Goal: Transaction & Acquisition: Purchase product/service

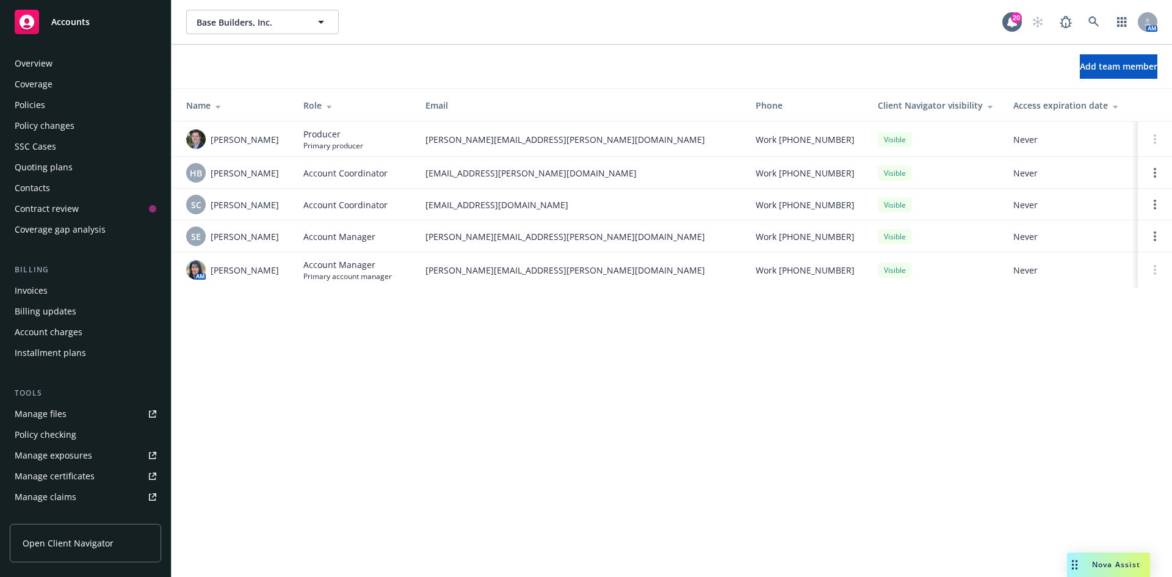
click at [58, 169] on div "Quoting plans" at bounding box center [44, 168] width 58 height 20
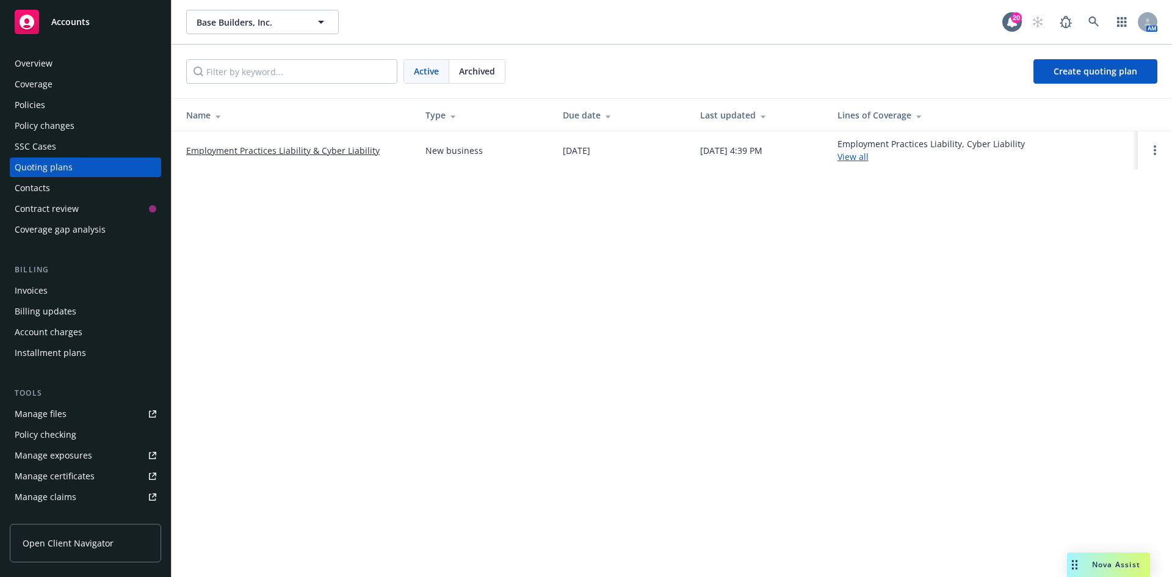
click at [265, 146] on link "Employment Practices Liability & Cyber Liability" at bounding box center [283, 150] width 194 height 13
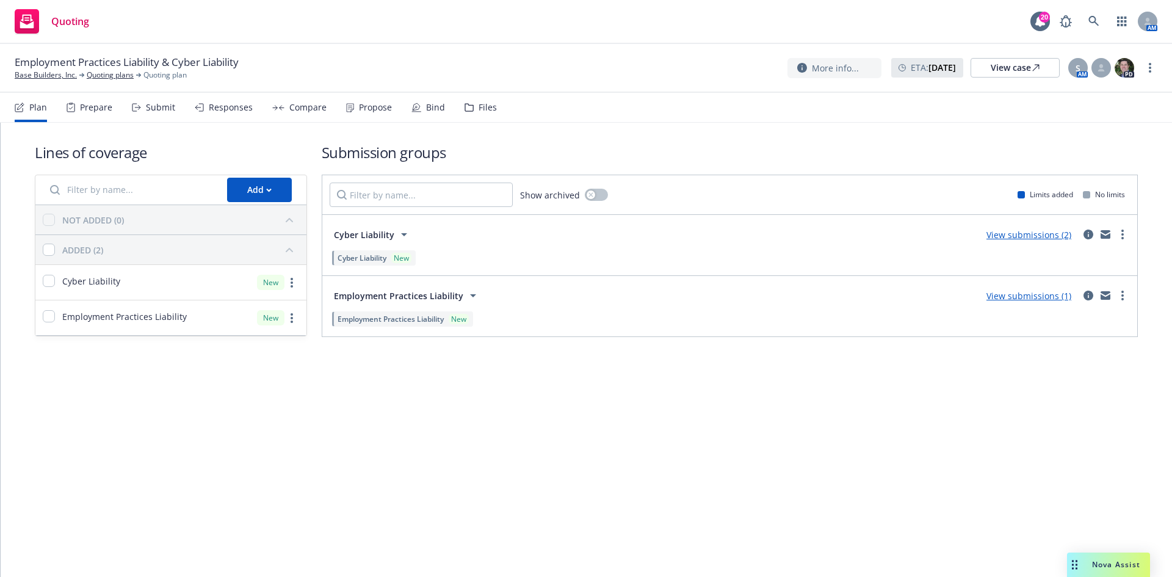
click at [415, 107] on icon at bounding box center [417, 108] width 10 height 10
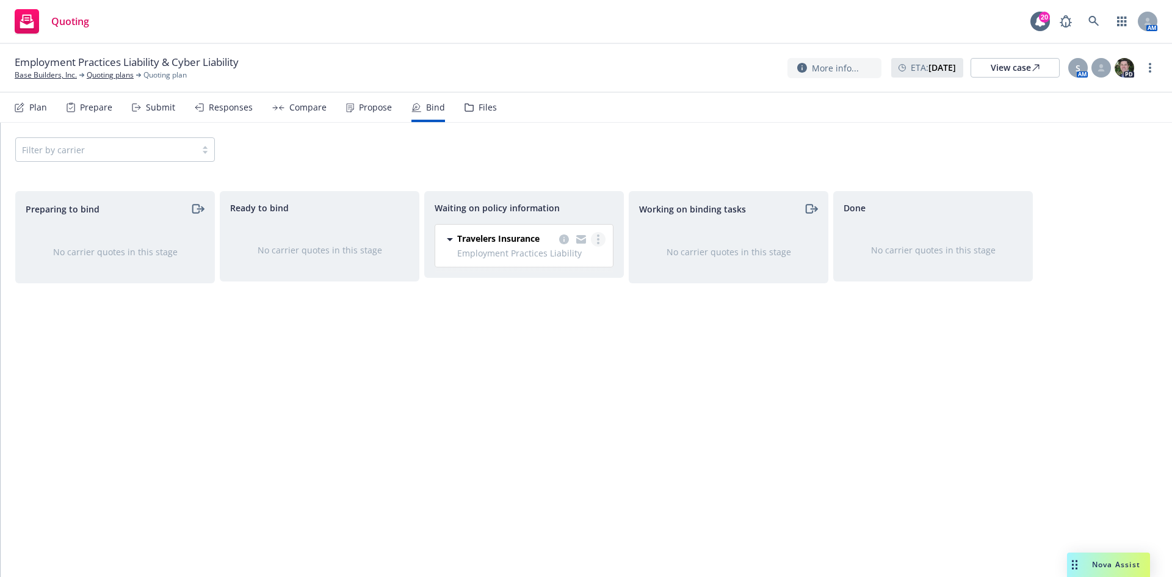
click at [595, 239] on link "more" at bounding box center [598, 239] width 15 height 15
click at [531, 263] on span "Create policies" at bounding box center [540, 264] width 90 height 12
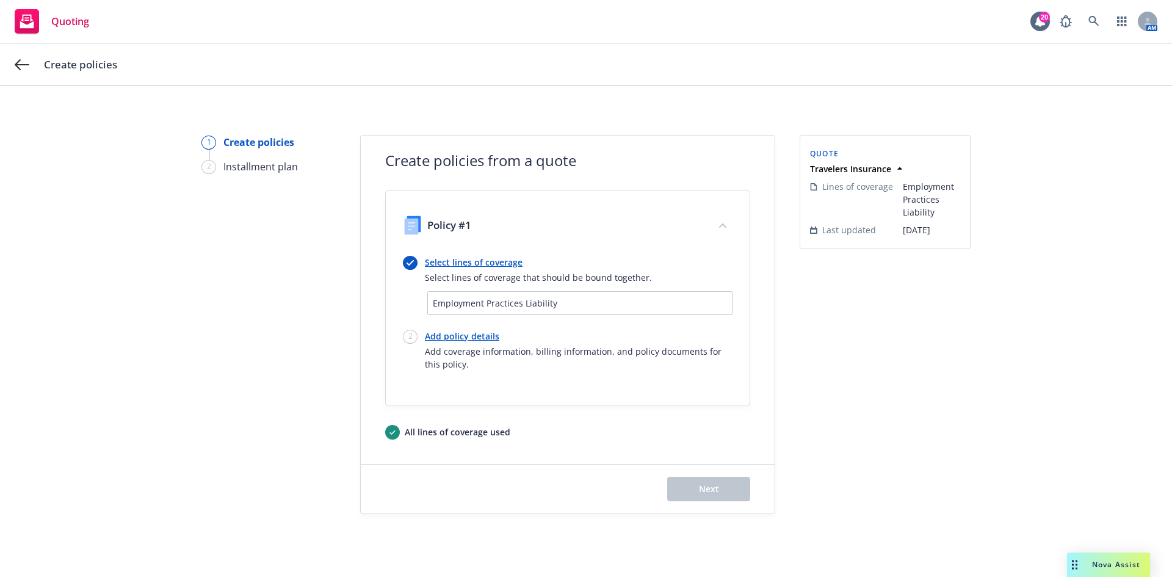
click at [427, 335] on link "Add policy details" at bounding box center [579, 336] width 308 height 13
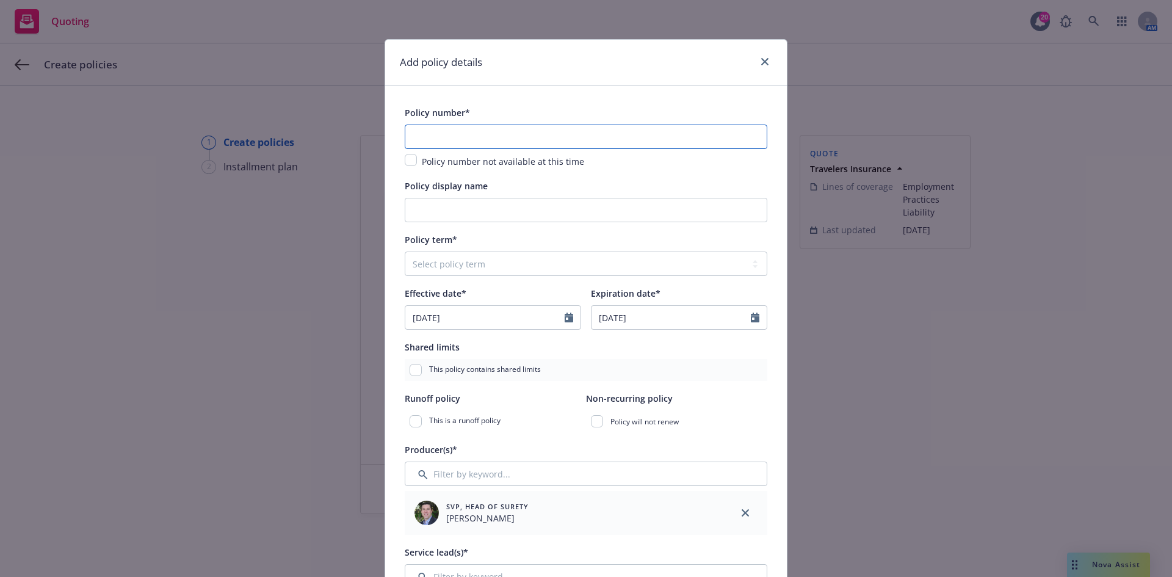
click at [564, 128] on input "text" at bounding box center [586, 137] width 363 height 24
paste input "sbenson@midins.com"
type input "sbenson@midins.com"
drag, startPoint x: 542, startPoint y: 139, endPoint x: 285, endPoint y: 140, distance: 257.1
click at [285, 140] on div "Add policy details Policy number* sbenson@midins.com Policy number not availabl…" at bounding box center [586, 288] width 1172 height 577
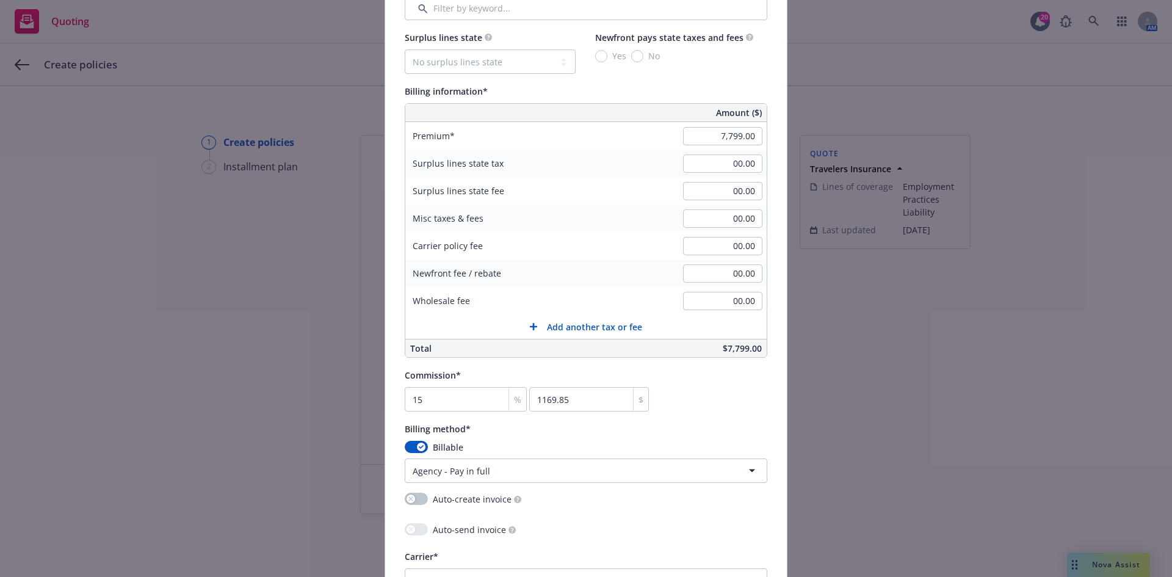
scroll to position [672, 0]
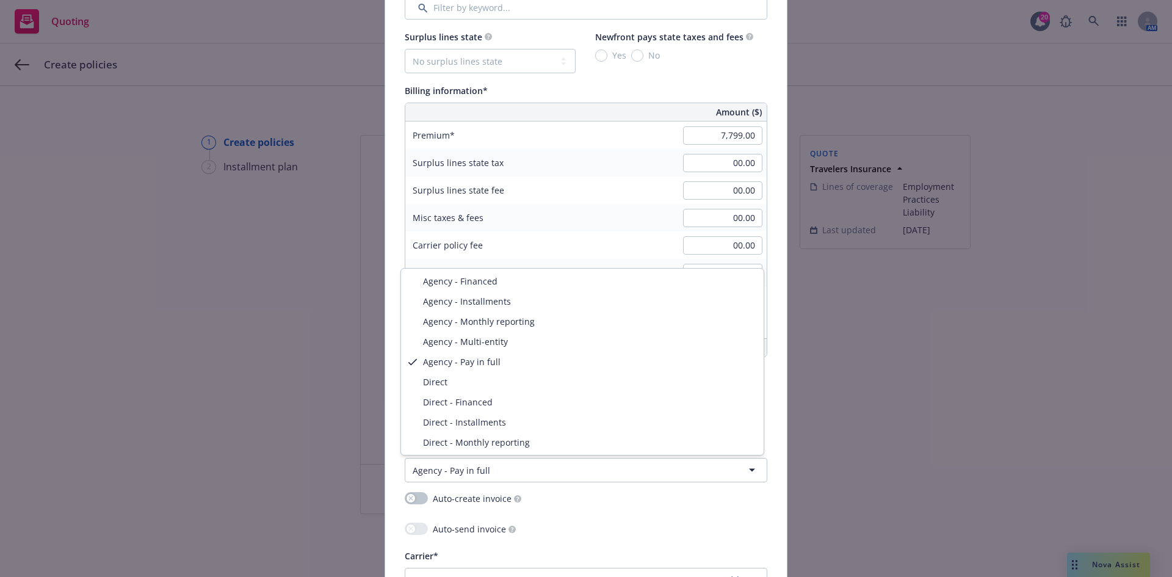
click at [538, 467] on html "Quoting 20 AM Create policies 1 Create policies 2 Installment plan Create polic…" at bounding box center [586, 288] width 1172 height 577
select select "DIRECT"
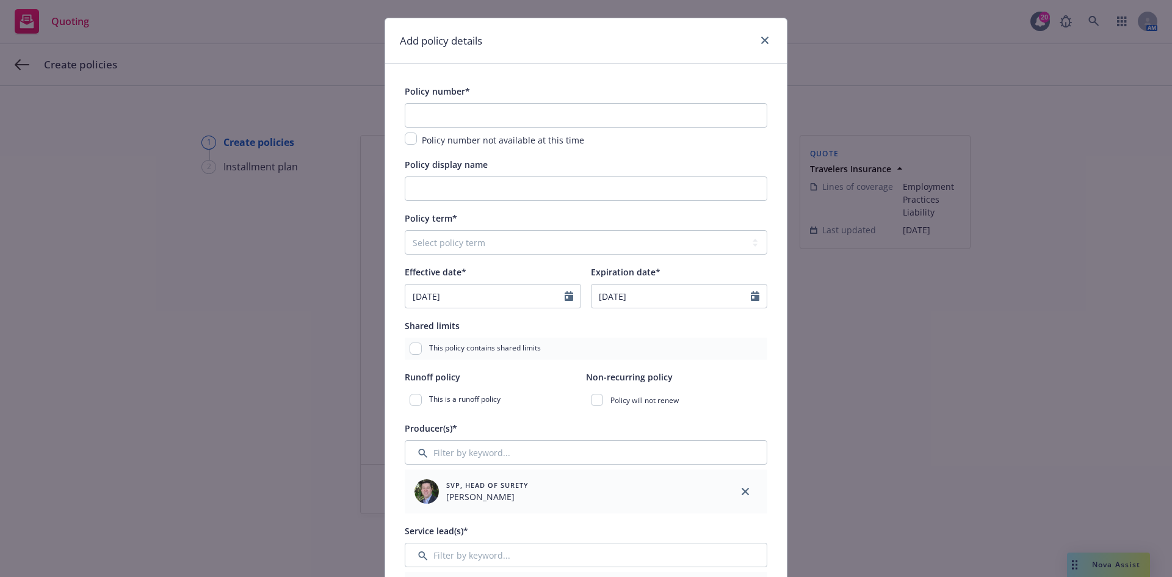
scroll to position [0, 0]
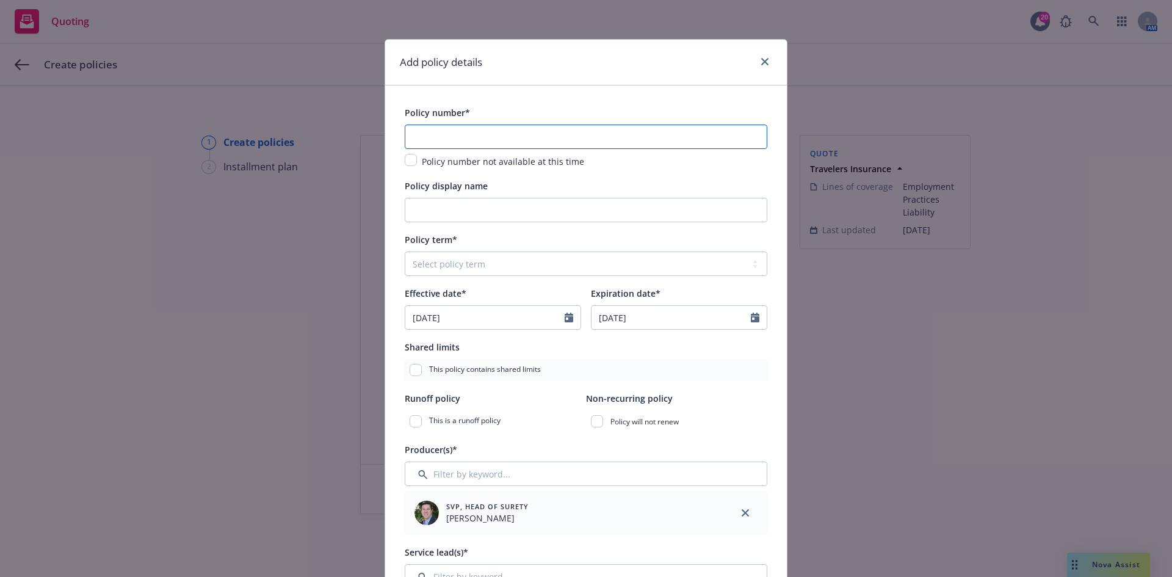
click at [426, 139] on input "text" at bounding box center [586, 137] width 363 height 24
paste input "108350110"
type input "108350110"
click at [758, 56] on link "close" at bounding box center [765, 61] width 15 height 15
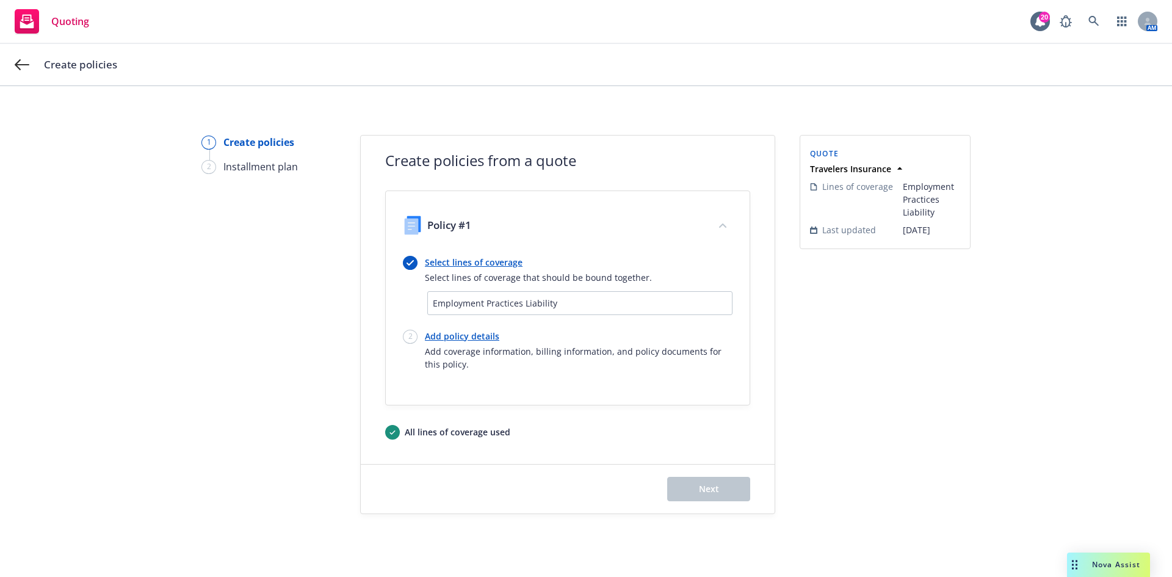
click at [463, 263] on link "Select lines of coverage" at bounding box center [538, 262] width 227 height 13
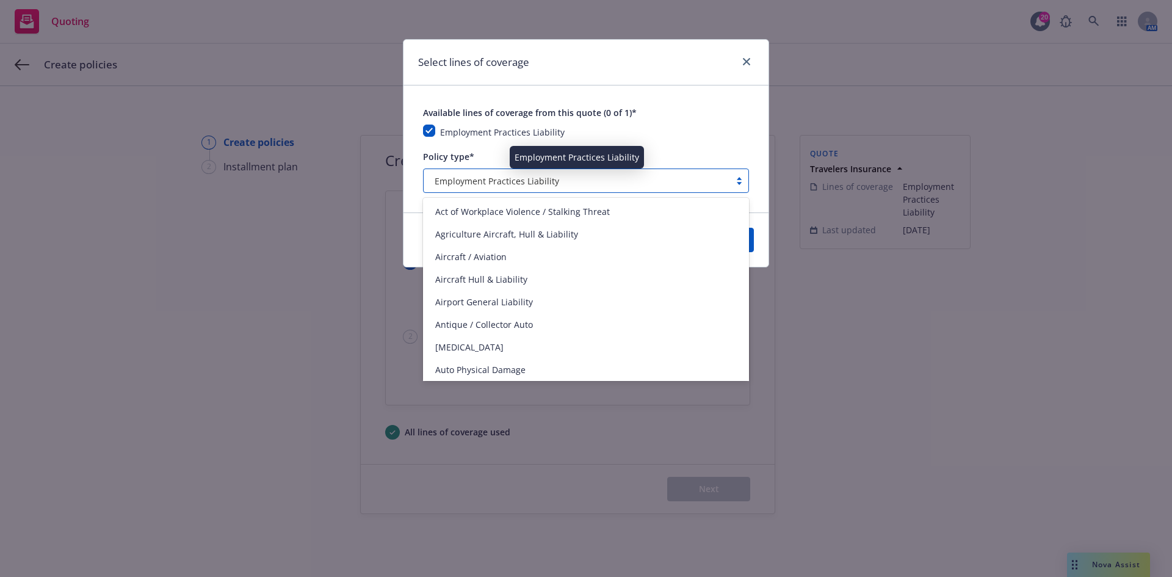
click at [568, 181] on div "Employment Practices Liability" at bounding box center [577, 181] width 294 height 13
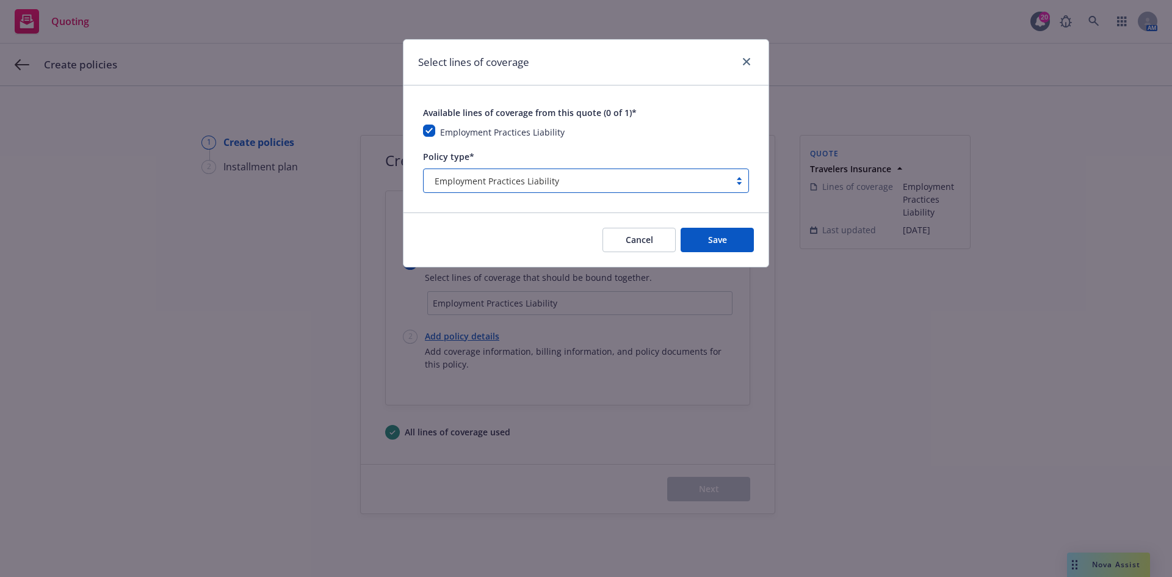
drag, startPoint x: 565, startPoint y: 180, endPoint x: 418, endPoint y: 170, distance: 146.9
click at [393, 165] on div "Select lines of coverage Available lines of coverage from this quote (0 of 1)* …" at bounding box center [586, 288] width 1172 height 577
click at [738, 181] on div at bounding box center [739, 181] width 18 height 10
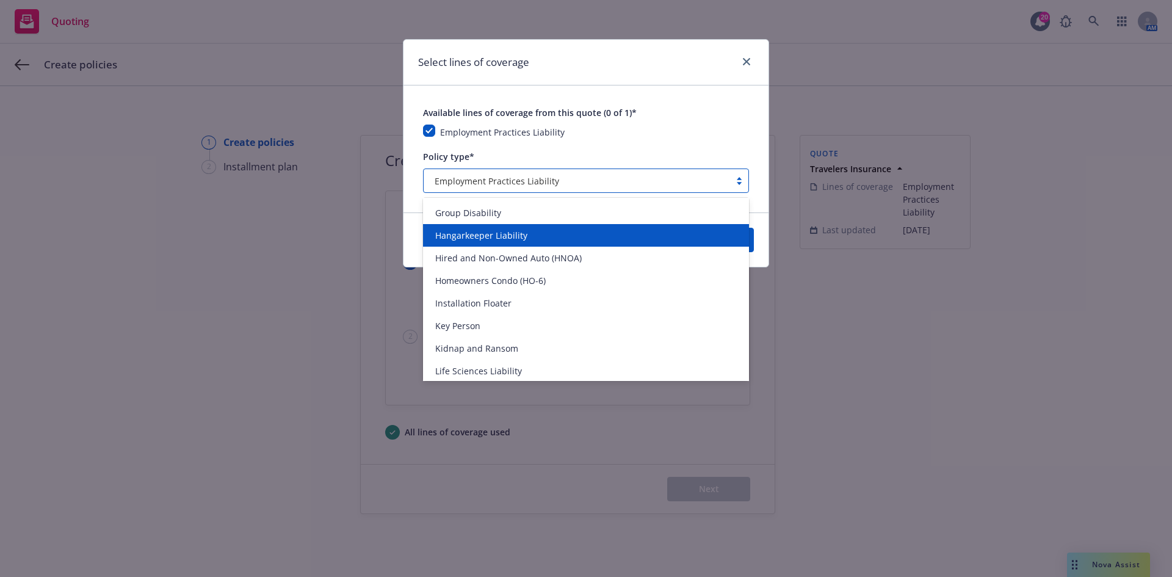
scroll to position [1465, 0]
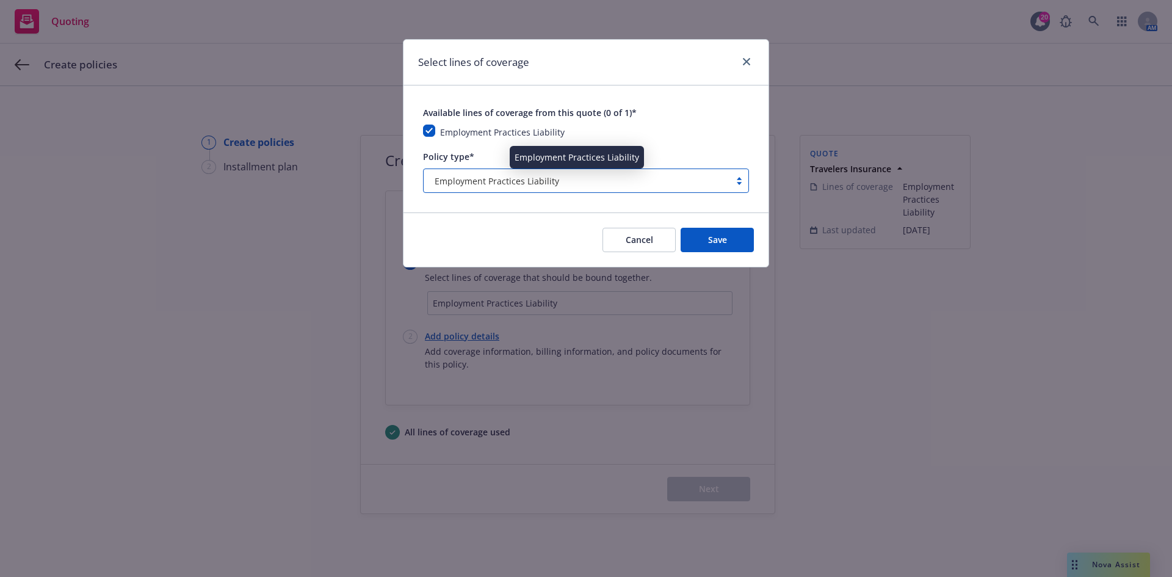
click at [588, 186] on div "Employment Practices Liability" at bounding box center [577, 181] width 294 height 13
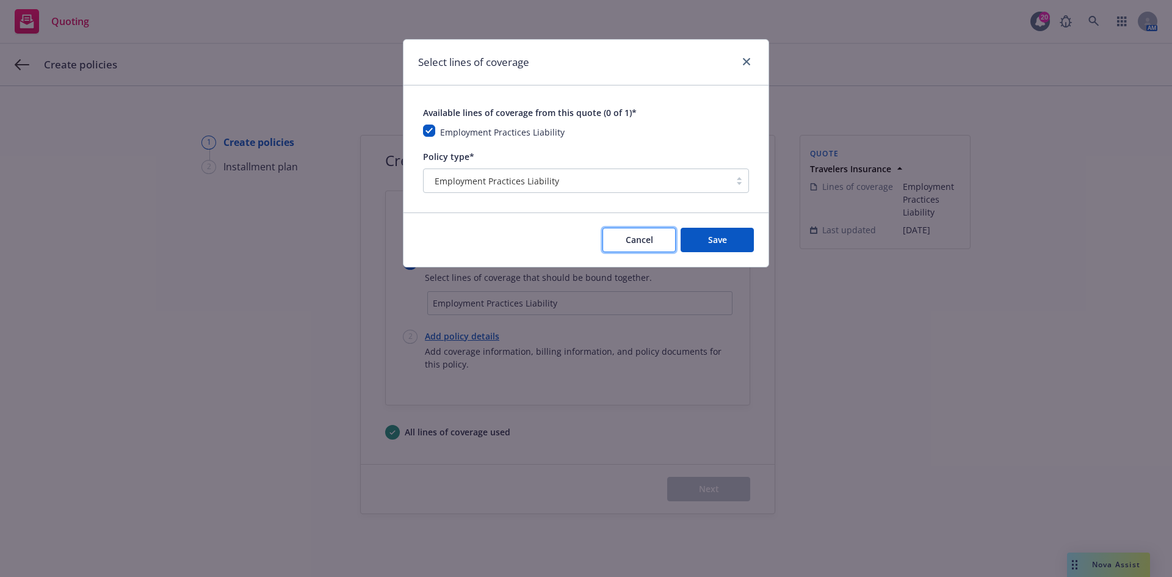
click at [641, 234] on span "Cancel" at bounding box center [639, 240] width 27 height 12
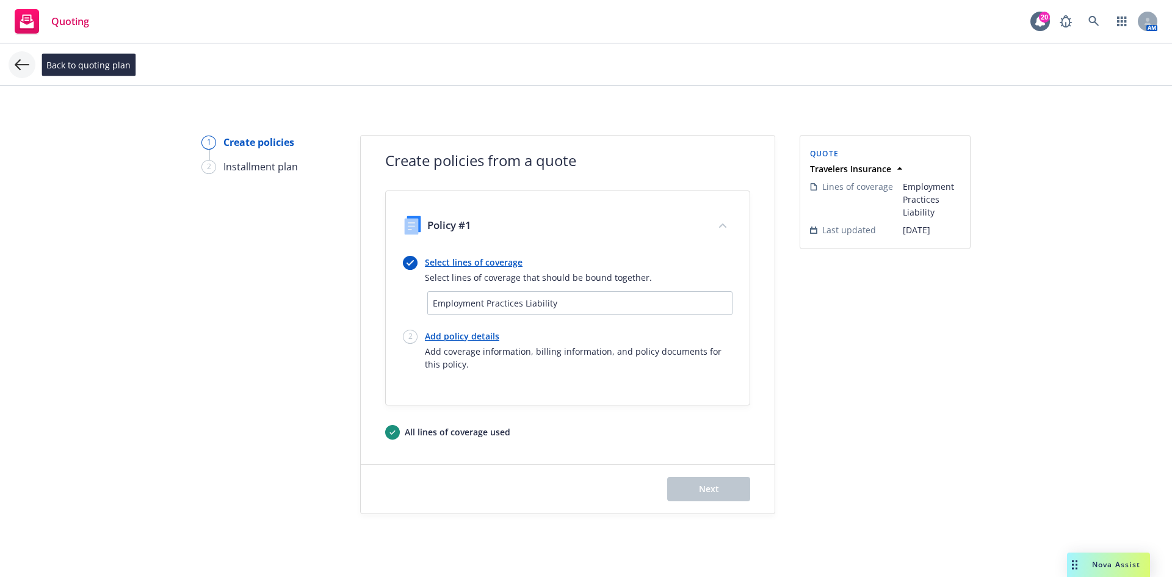
click at [27, 70] on icon at bounding box center [22, 64] width 15 height 15
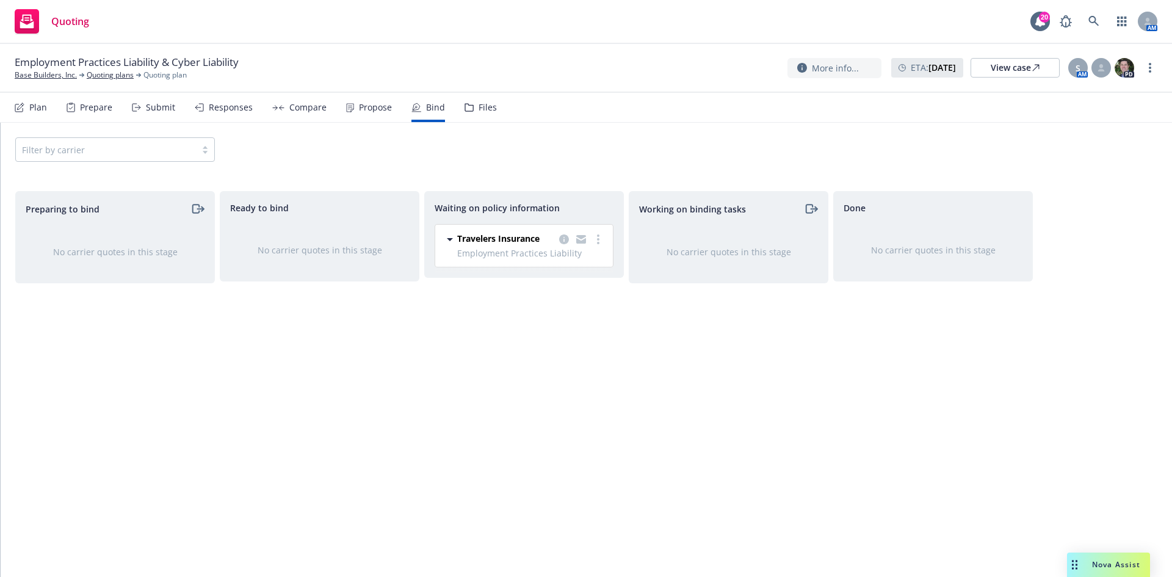
click at [33, 105] on div "Plan" at bounding box center [38, 108] width 18 height 10
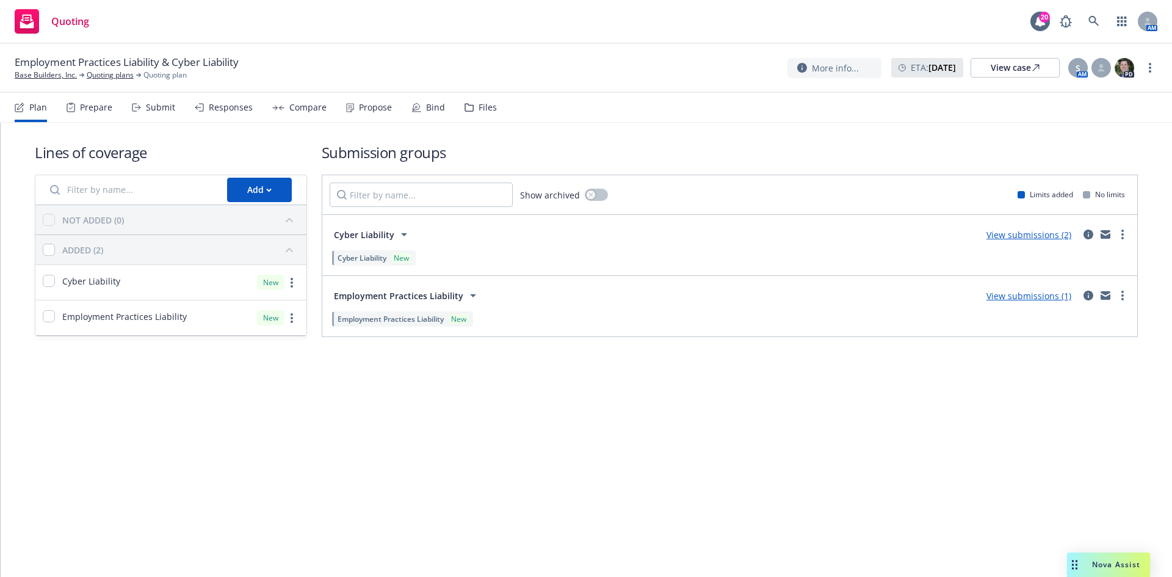
click at [366, 296] on span "Employment Practices Liability" at bounding box center [398, 295] width 129 height 13
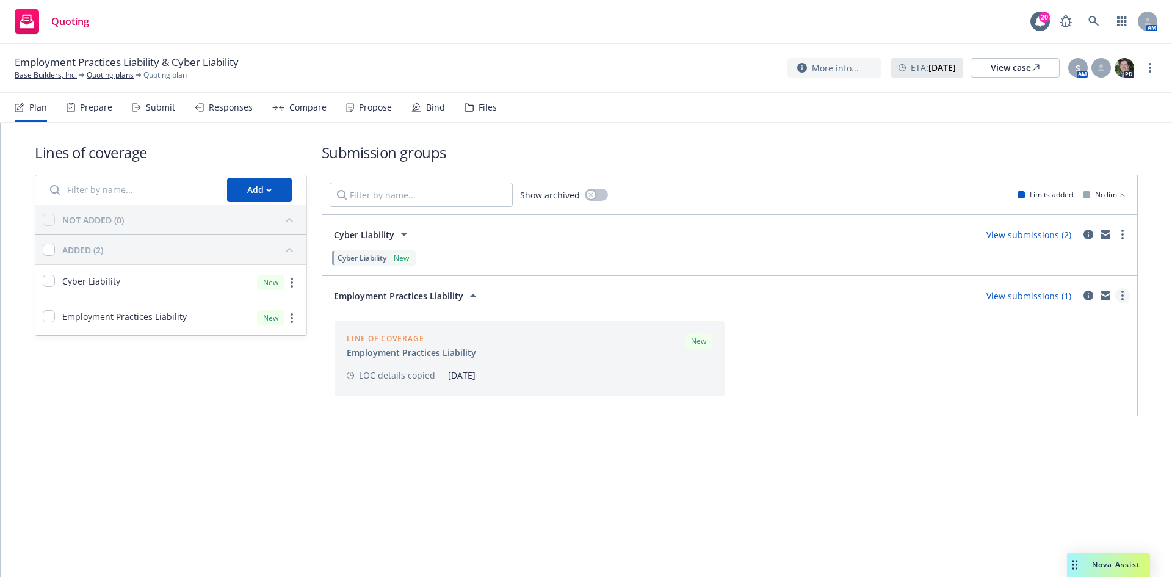
click at [1125, 294] on link "more" at bounding box center [1123, 295] width 15 height 15
click at [926, 303] on div "Employment Practices Liability View submissions (1)" at bounding box center [730, 295] width 801 height 24
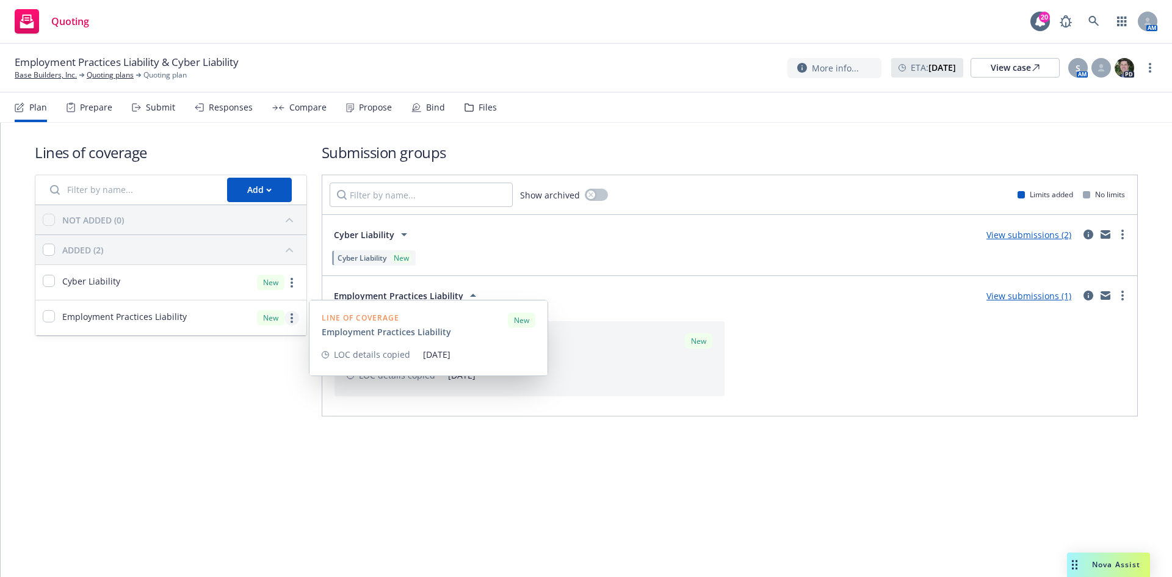
click at [293, 316] on link "more" at bounding box center [292, 318] width 15 height 15
click at [183, 349] on span "Edit coverage spec" at bounding box center [167, 348] width 106 height 12
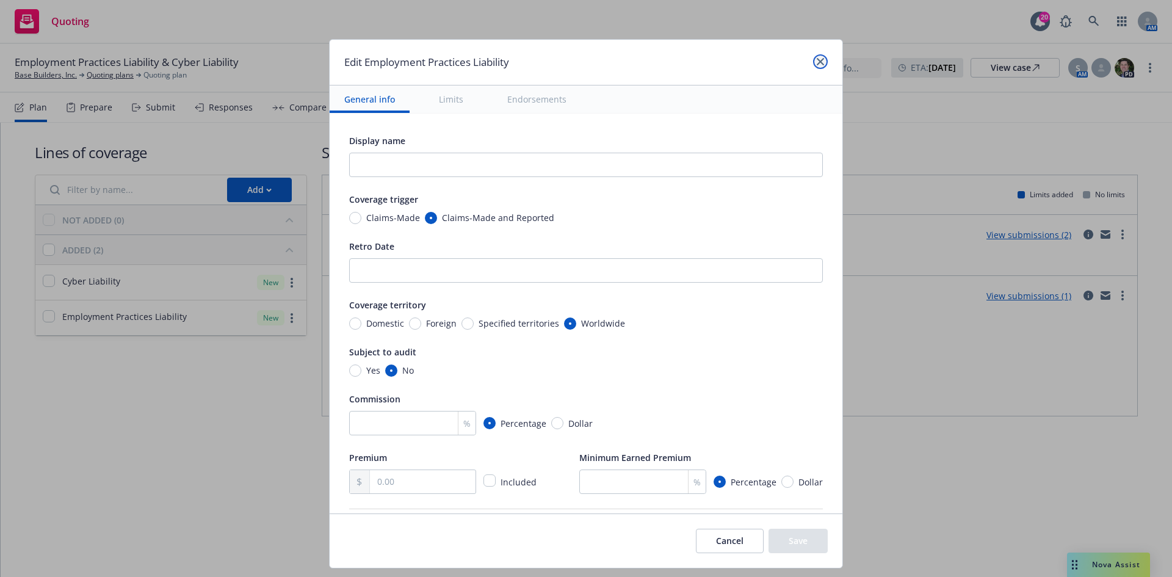
click at [818, 59] on icon "close" at bounding box center [820, 61] width 7 height 7
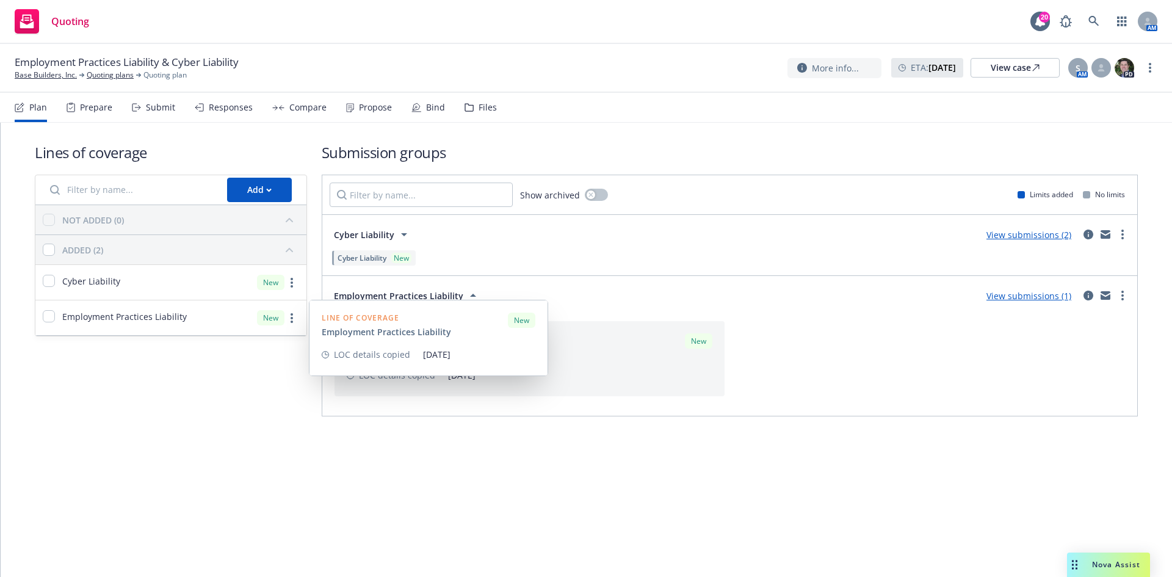
click at [115, 315] on span "Employment Practices Liability" at bounding box center [124, 316] width 125 height 13
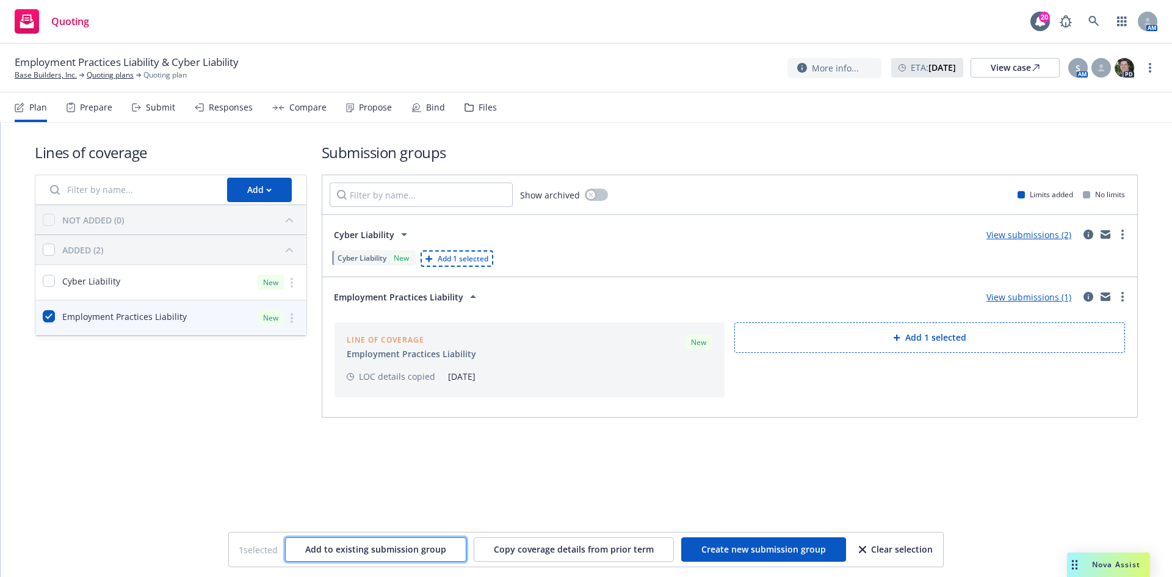
click at [373, 551] on span "Add to existing submission group" at bounding box center [375, 549] width 141 height 12
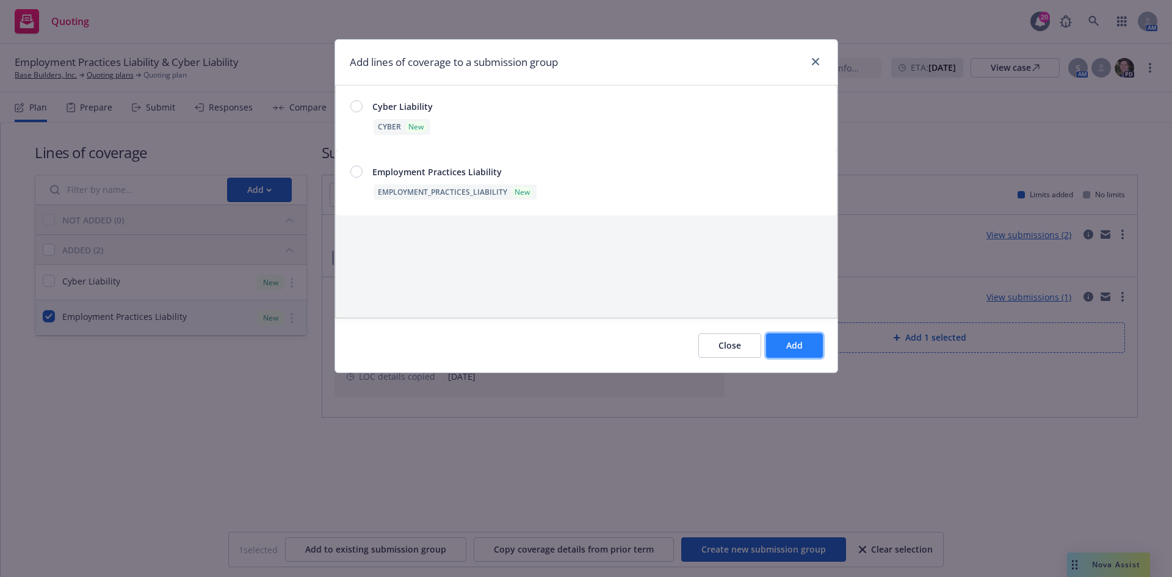
click at [810, 343] on button "Add" at bounding box center [794, 345] width 57 height 24
checkbox input "false"
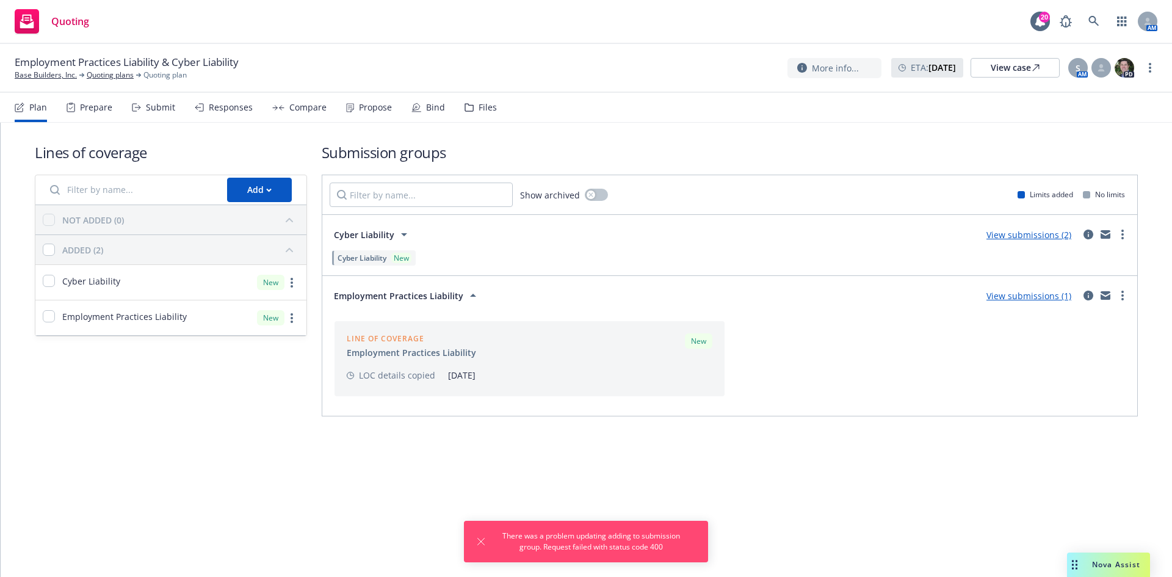
click at [284, 373] on div "Lines of coverage Add NOT ADDED (0) ADDED (2) Cyber Liability New Employment Pr…" at bounding box center [171, 279] width 272 height 274
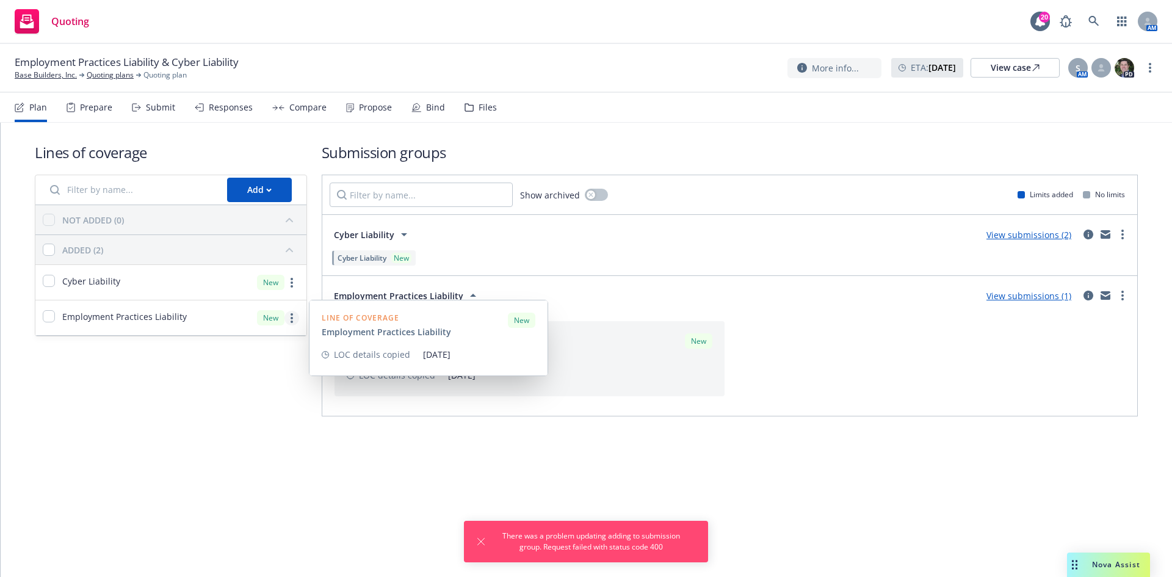
click at [289, 319] on link "more" at bounding box center [292, 318] width 15 height 15
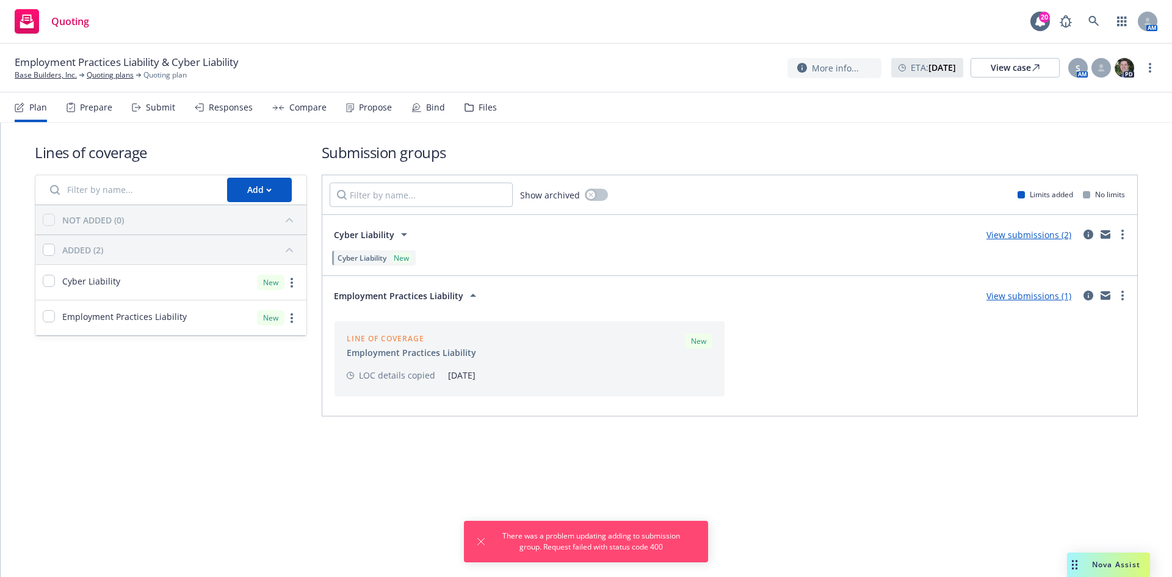
click at [313, 412] on div "Lines of coverage Add NOT ADDED (0) ADDED (2) Cyber Liability New Employment Pr…" at bounding box center [586, 279] width 1103 height 274
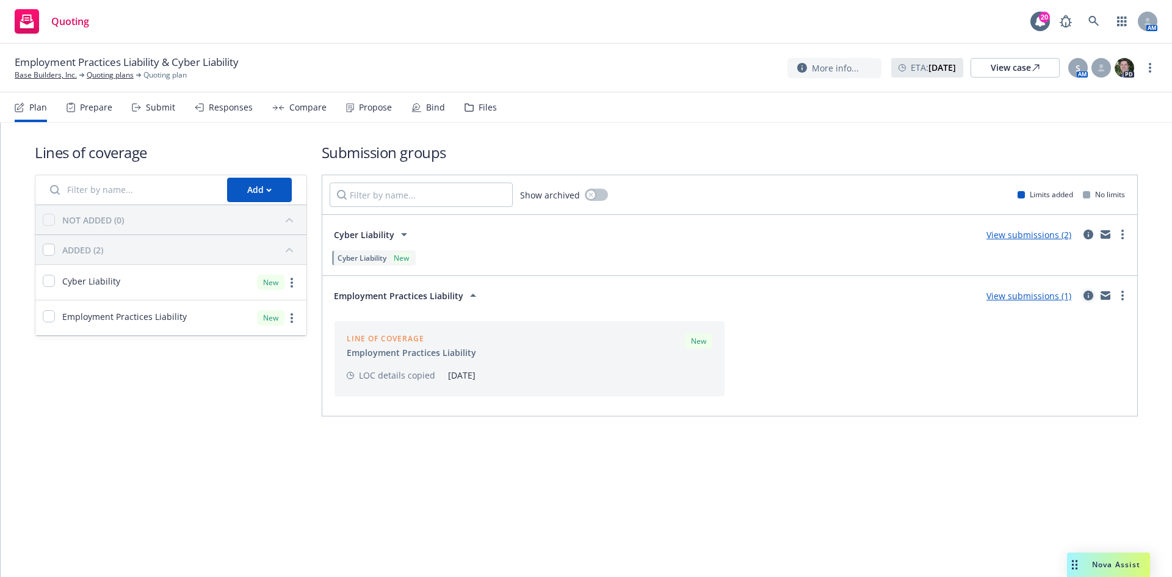
click at [1092, 294] on icon "circleInformation" at bounding box center [1089, 296] width 10 height 10
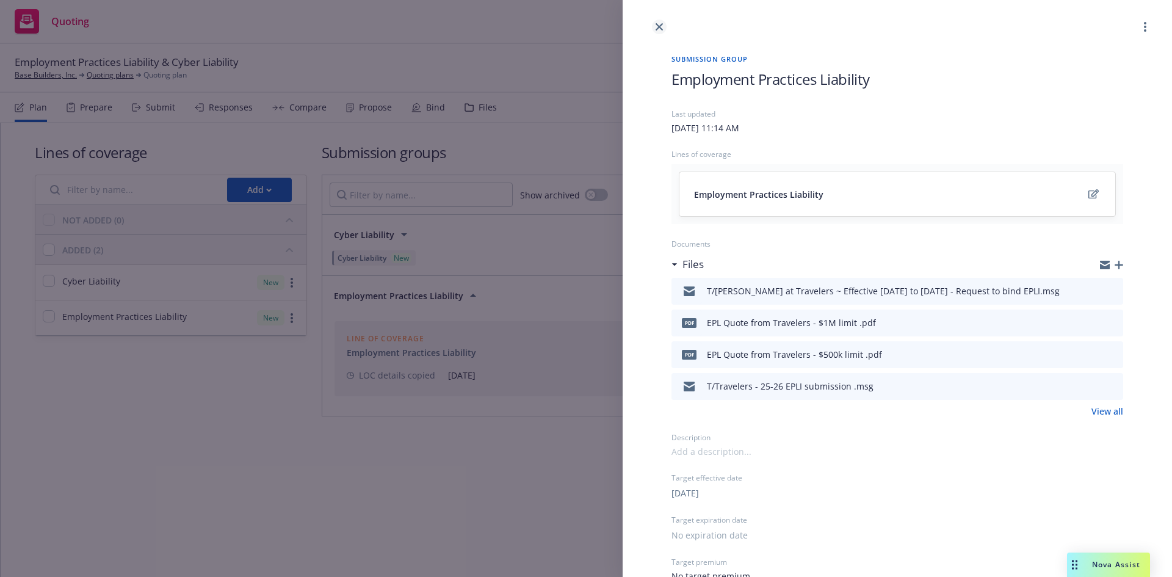
click at [663, 27] on icon "close" at bounding box center [659, 26] width 7 height 7
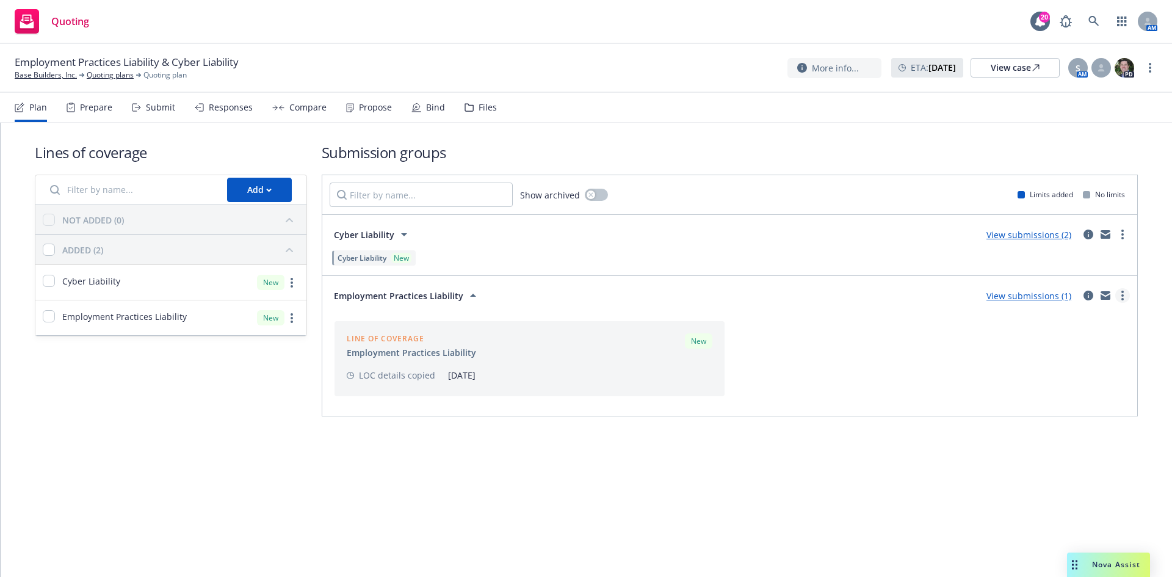
click at [1125, 293] on link "more" at bounding box center [1123, 295] width 15 height 15
click at [1083, 327] on span "View more details" at bounding box center [1052, 325] width 102 height 12
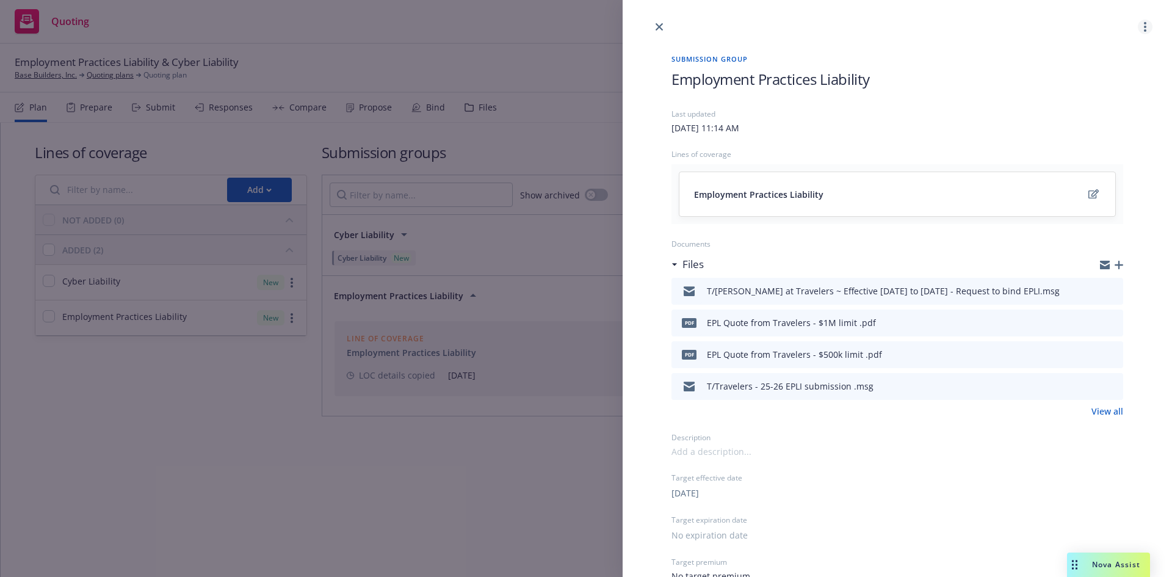
click at [1144, 28] on icon "more" at bounding box center [1145, 27] width 2 height 10
click at [1089, 194] on icon "edit" at bounding box center [1094, 194] width 10 height 10
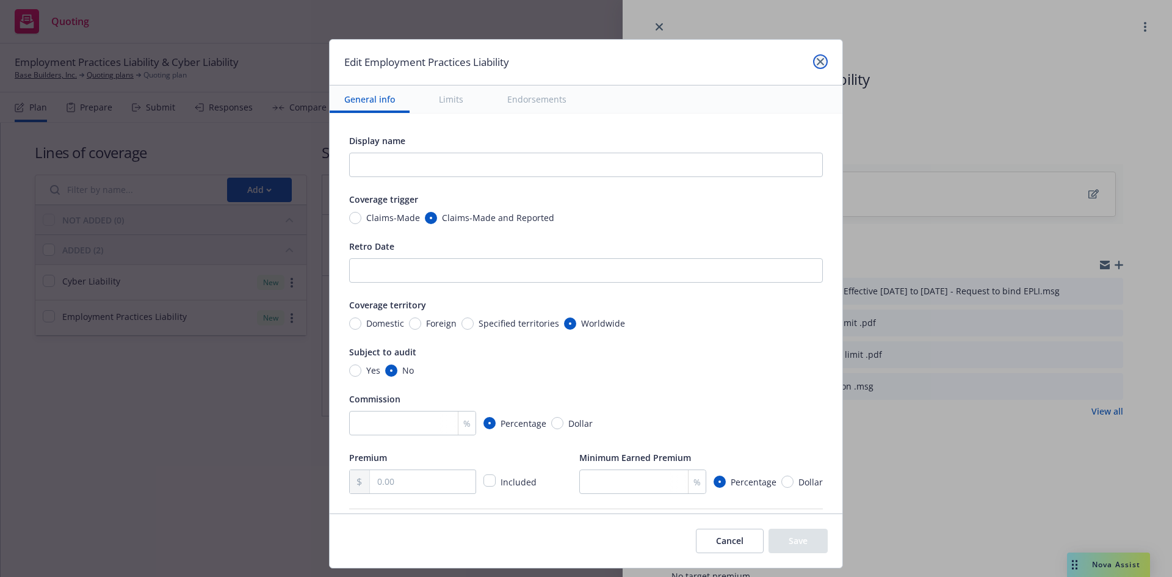
click at [820, 62] on icon "close" at bounding box center [820, 61] width 7 height 7
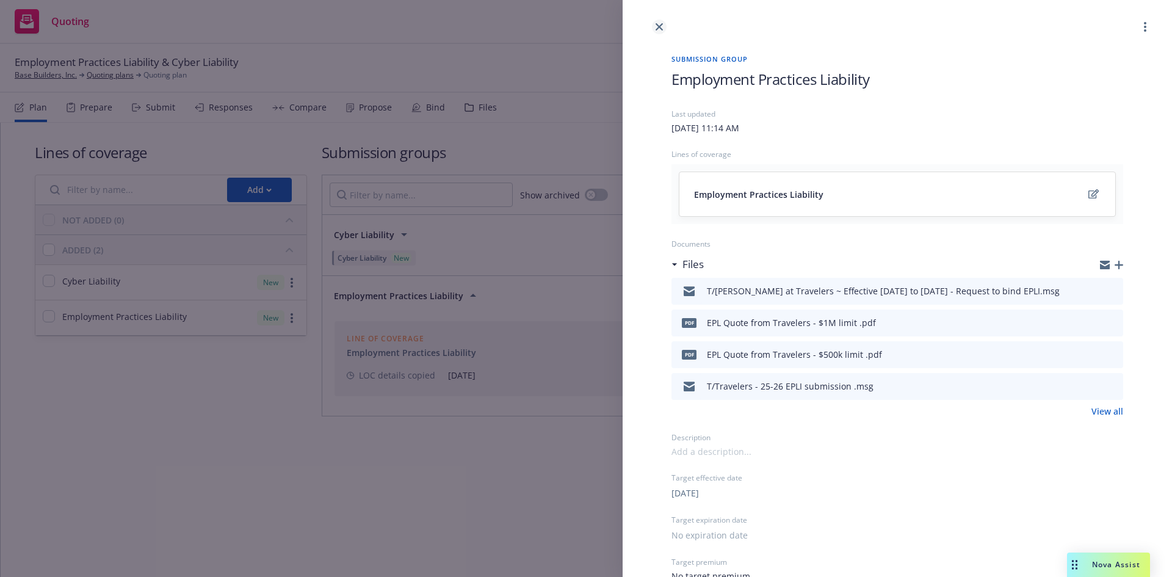
click at [661, 23] on icon "close" at bounding box center [659, 26] width 7 height 7
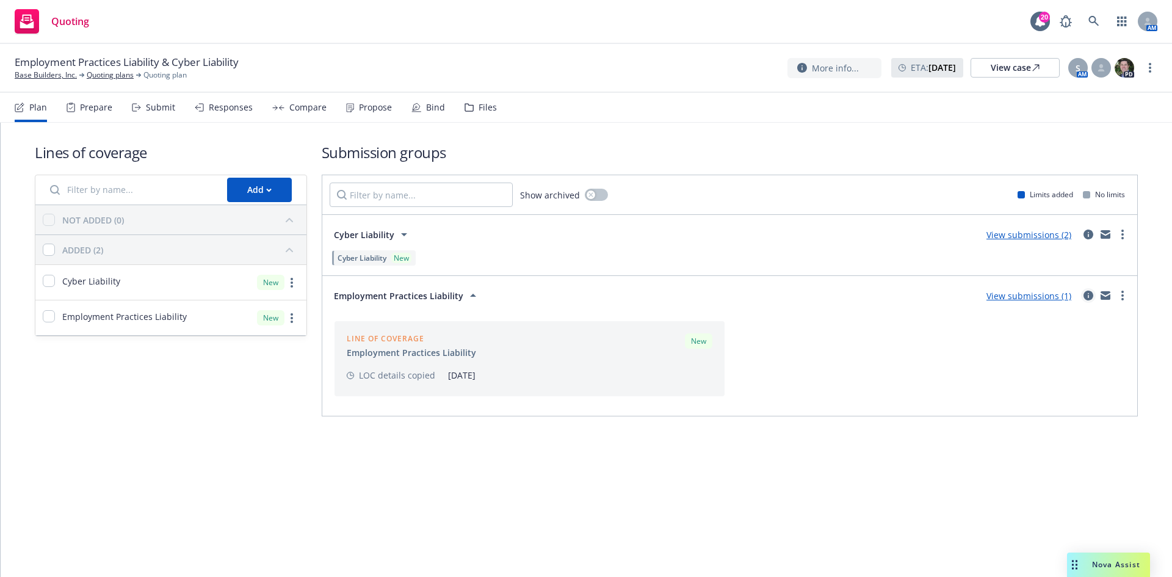
click at [1093, 296] on icon "circleInformation" at bounding box center [1089, 296] width 10 height 10
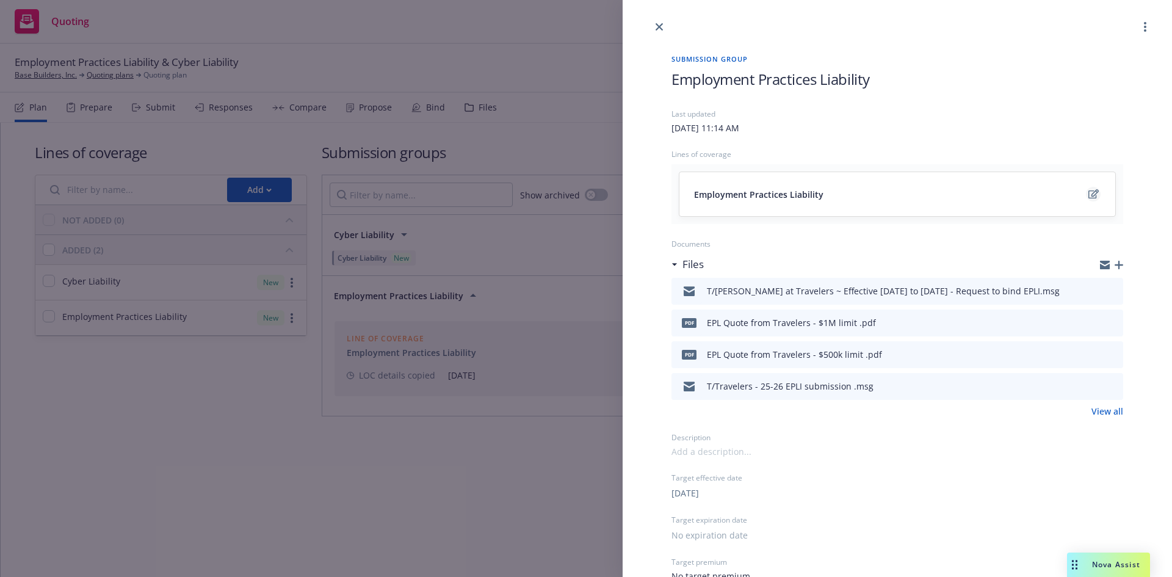
click at [1086, 191] on link "edit" at bounding box center [1093, 194] width 15 height 15
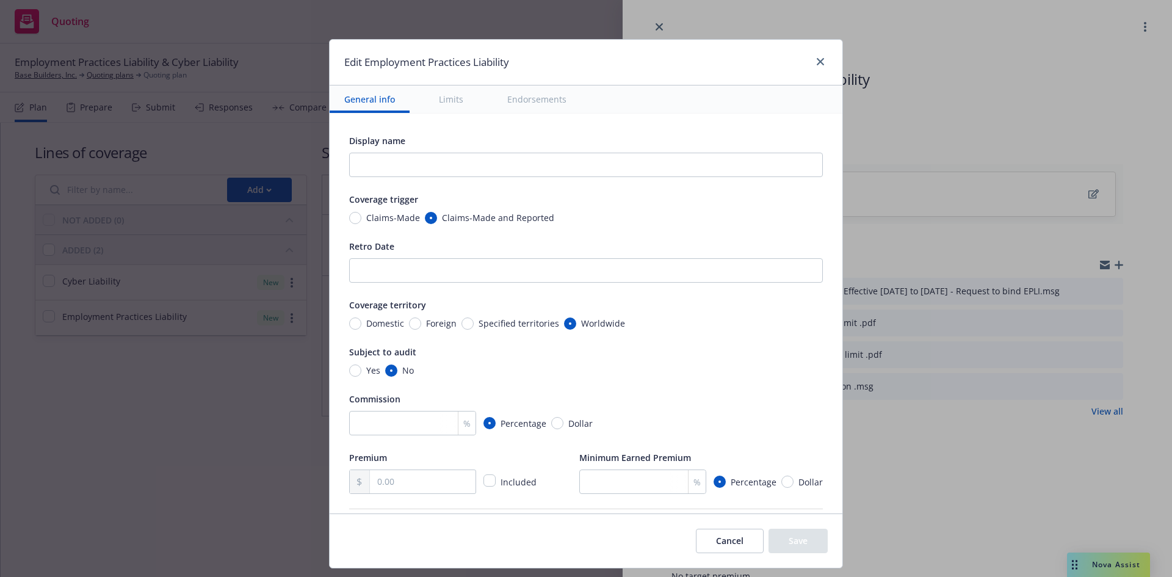
click at [344, 66] on h1 "Edit Employment Practices Liability" at bounding box center [426, 62] width 165 height 16
click at [821, 57] on link "close" at bounding box center [820, 61] width 15 height 15
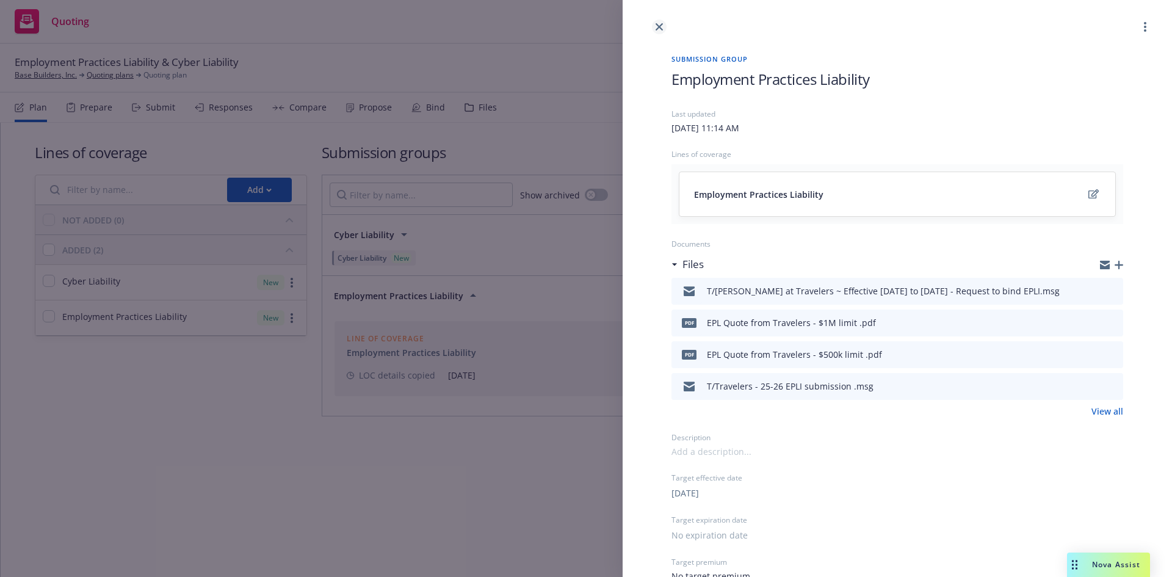
click at [657, 26] on icon "close" at bounding box center [659, 26] width 7 height 7
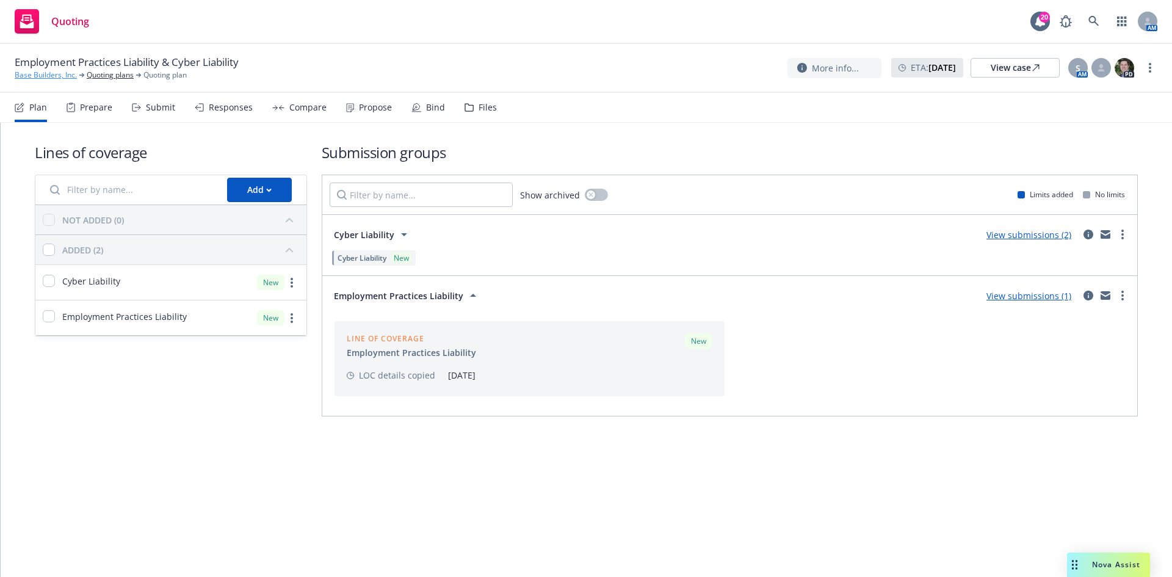
click at [53, 76] on link "Base Builders, Inc." at bounding box center [46, 75] width 62 height 11
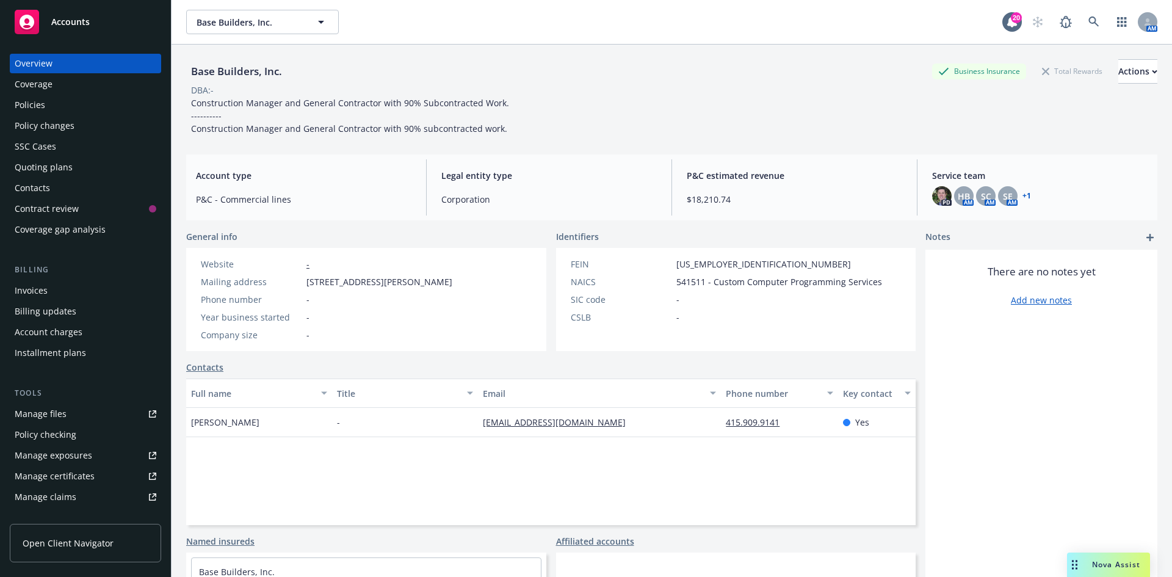
click at [73, 169] on div "Quoting plans" at bounding box center [86, 168] width 142 height 20
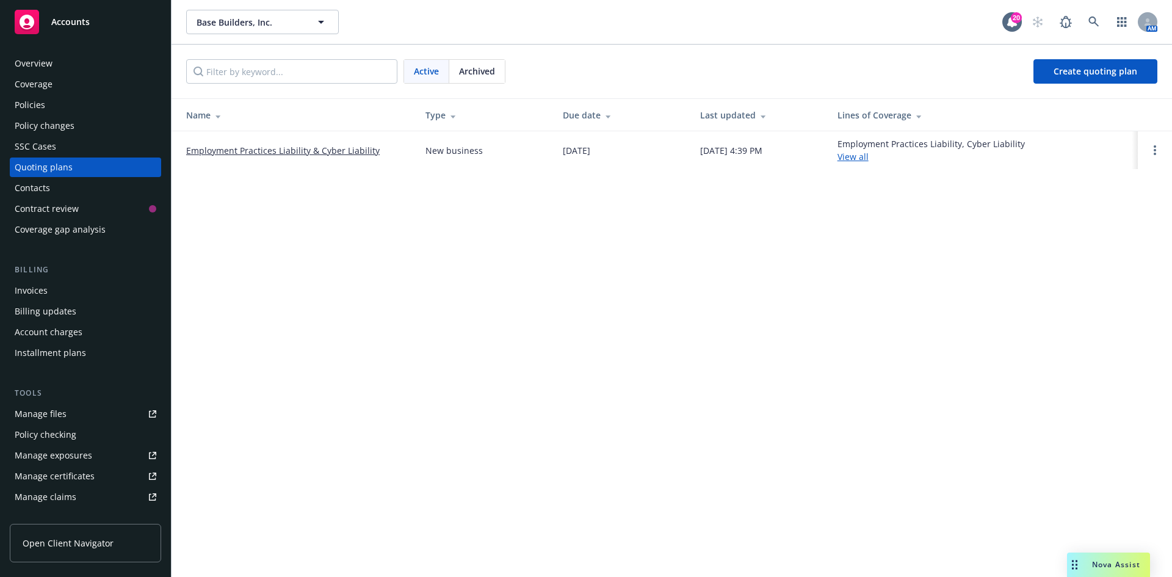
click at [479, 68] on span "Archived" at bounding box center [477, 71] width 36 height 13
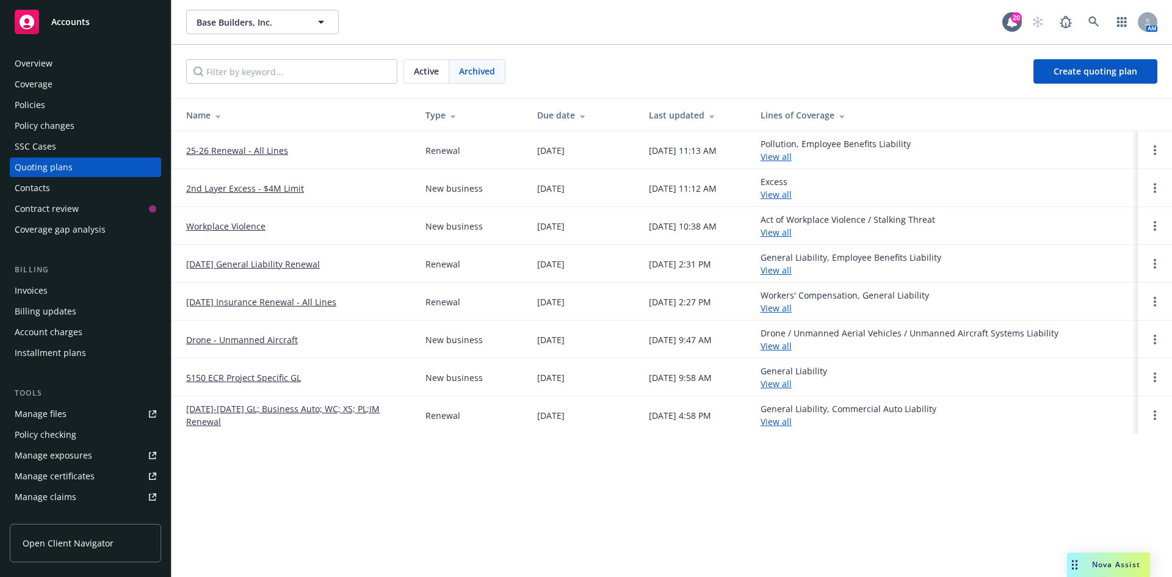
click at [257, 150] on link "25-26 Renewal - All Lines" at bounding box center [237, 150] width 102 height 13
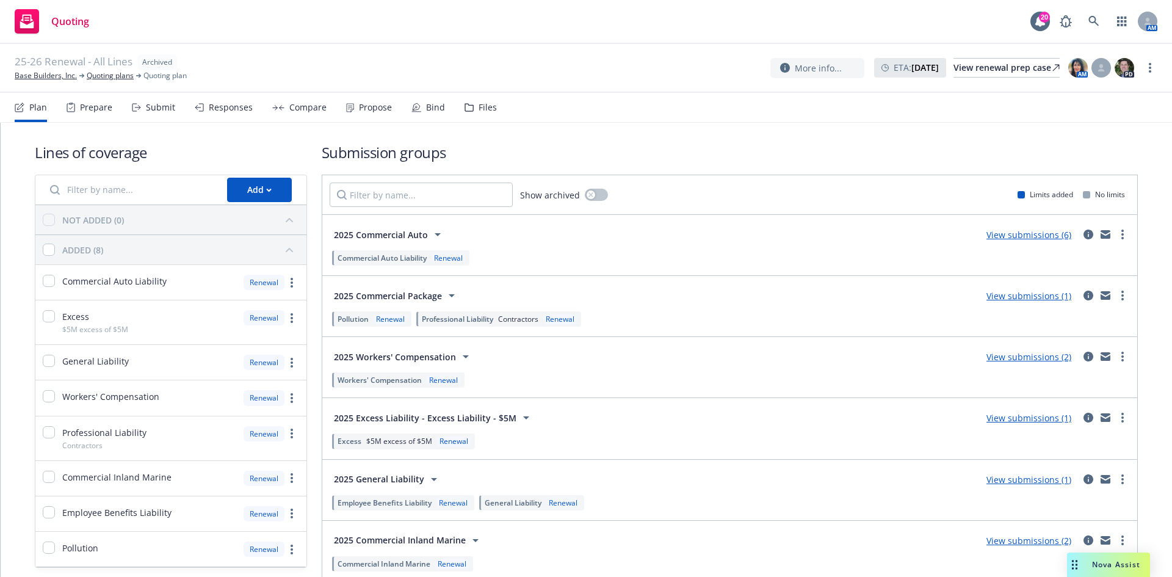
scroll to position [59, 0]
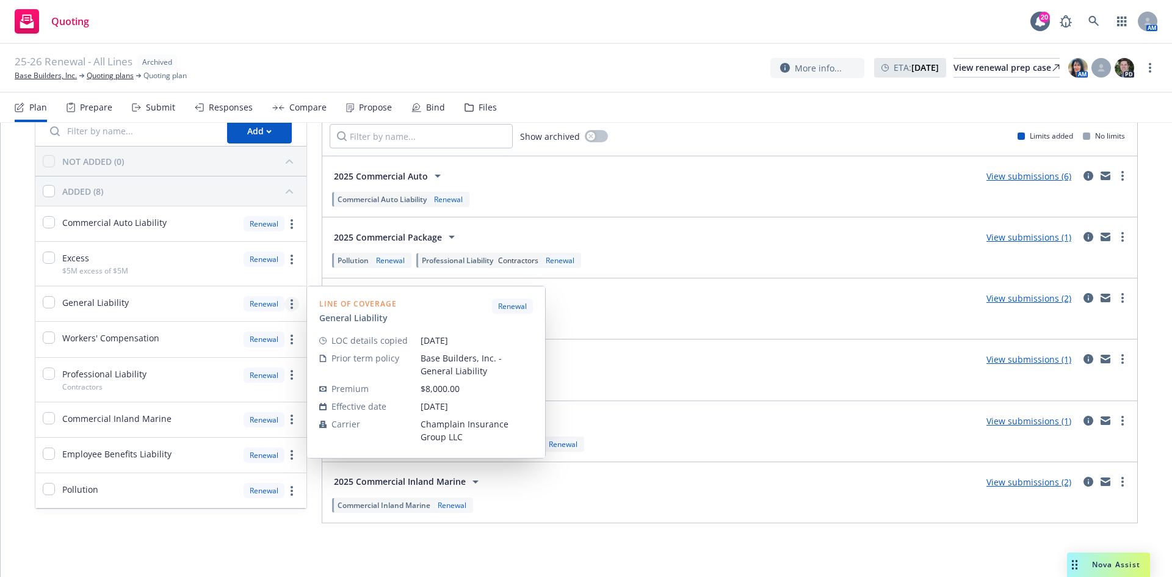
click at [285, 303] on link "more" at bounding box center [292, 304] width 15 height 15
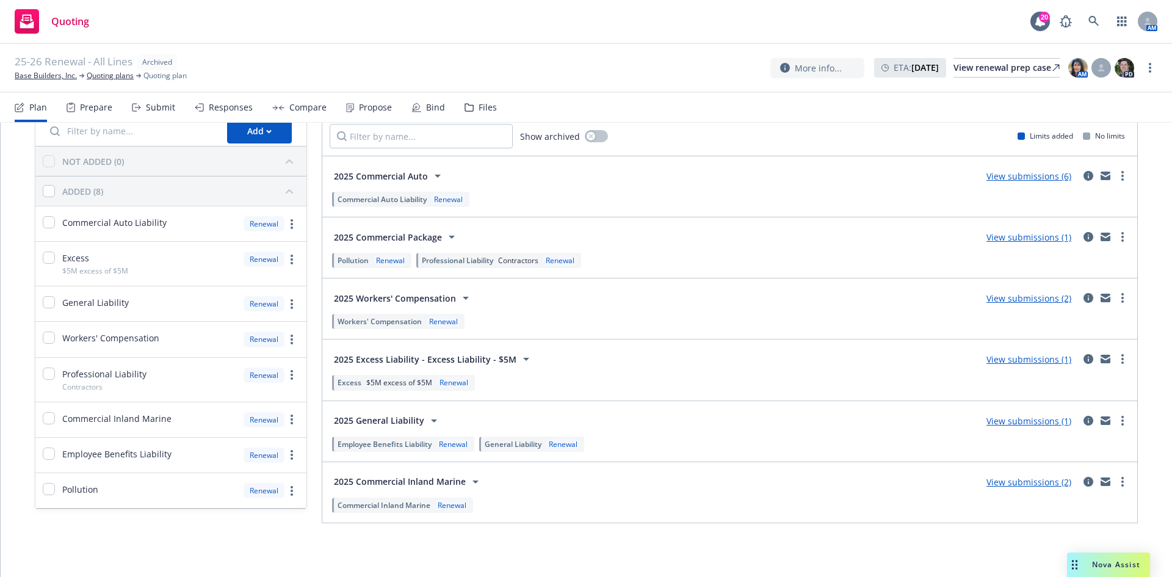
click at [173, 521] on div "Lines of coverage Add NOT ADDED (0) ADDED (8) Commercial Auto Liability Renewal…" at bounding box center [171, 304] width 272 height 440
click at [46, 79] on link "Base Builders, Inc." at bounding box center [46, 75] width 62 height 11
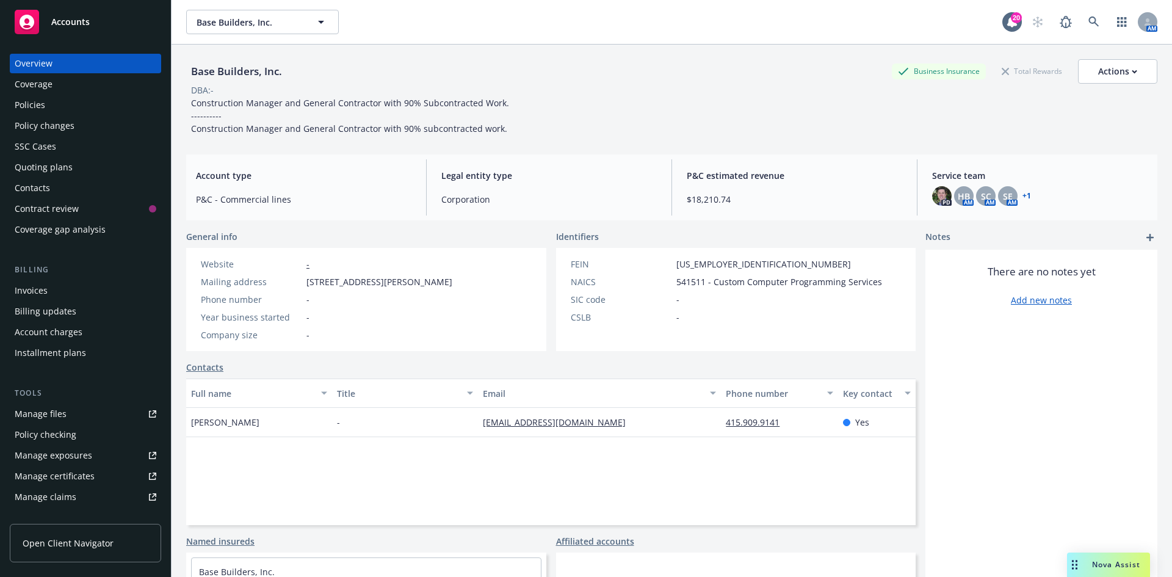
click at [83, 164] on div "Quoting plans" at bounding box center [86, 168] width 142 height 20
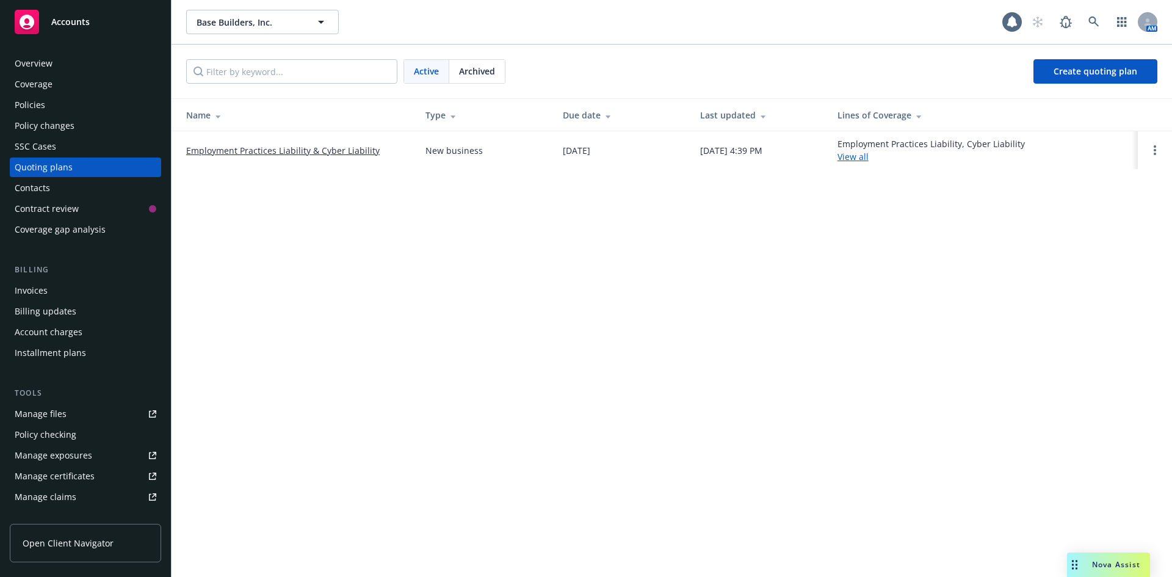
click at [275, 147] on link "Employment Practices Liability & Cyber Liability" at bounding box center [283, 150] width 194 height 13
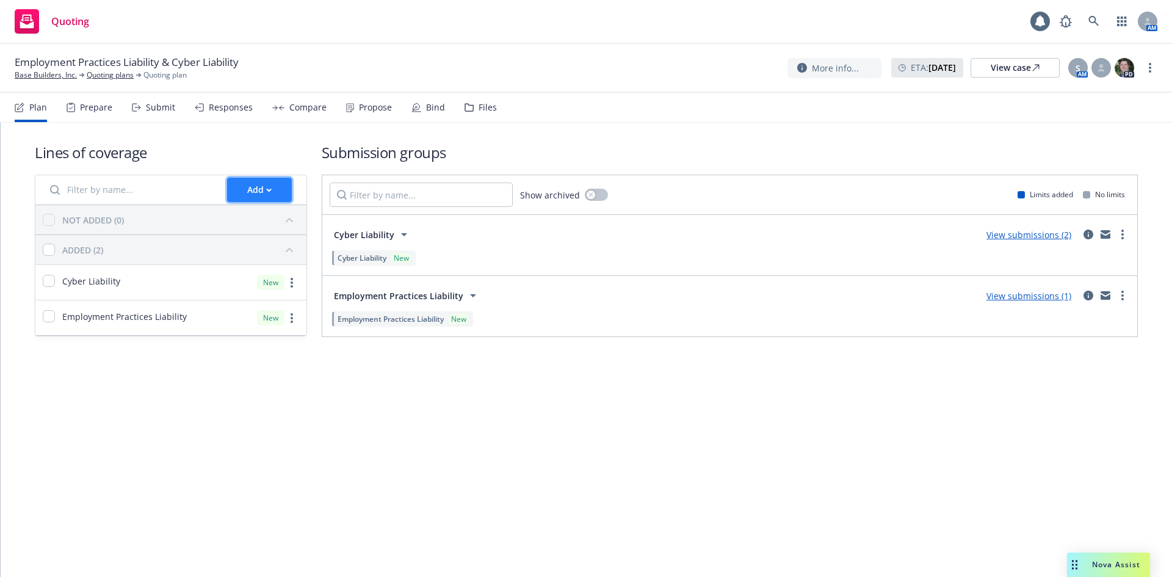
click at [241, 191] on button "Add" at bounding box center [259, 190] width 65 height 24
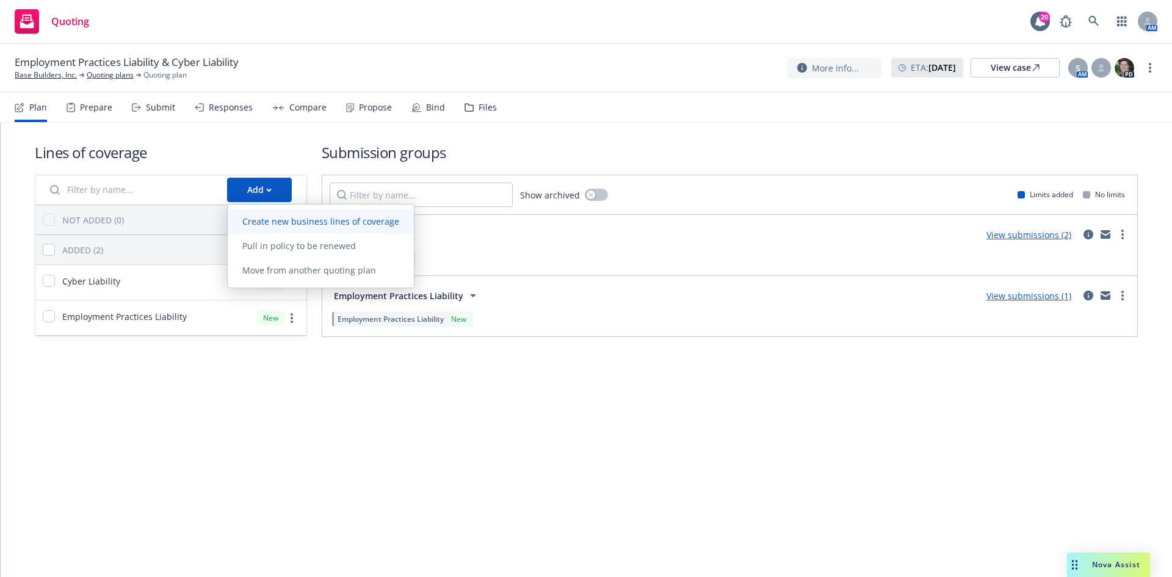
click at [273, 223] on span "Create new business lines of coverage" at bounding box center [321, 222] width 186 height 12
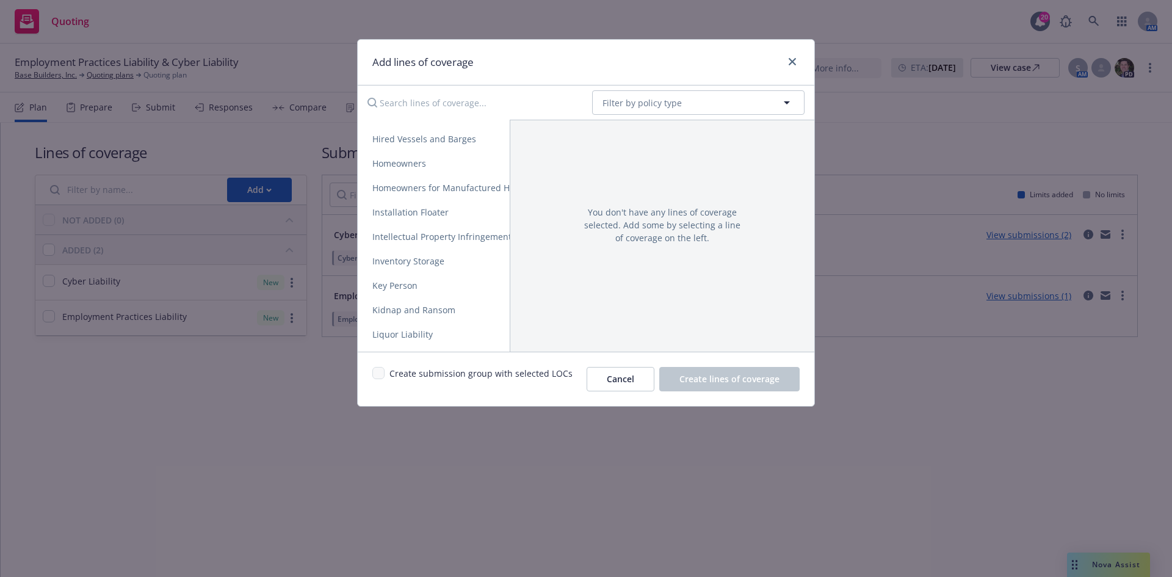
scroll to position [1266, 0]
click at [446, 282] on span "Kidnap and Ransom" at bounding box center [414, 286] width 112 height 12
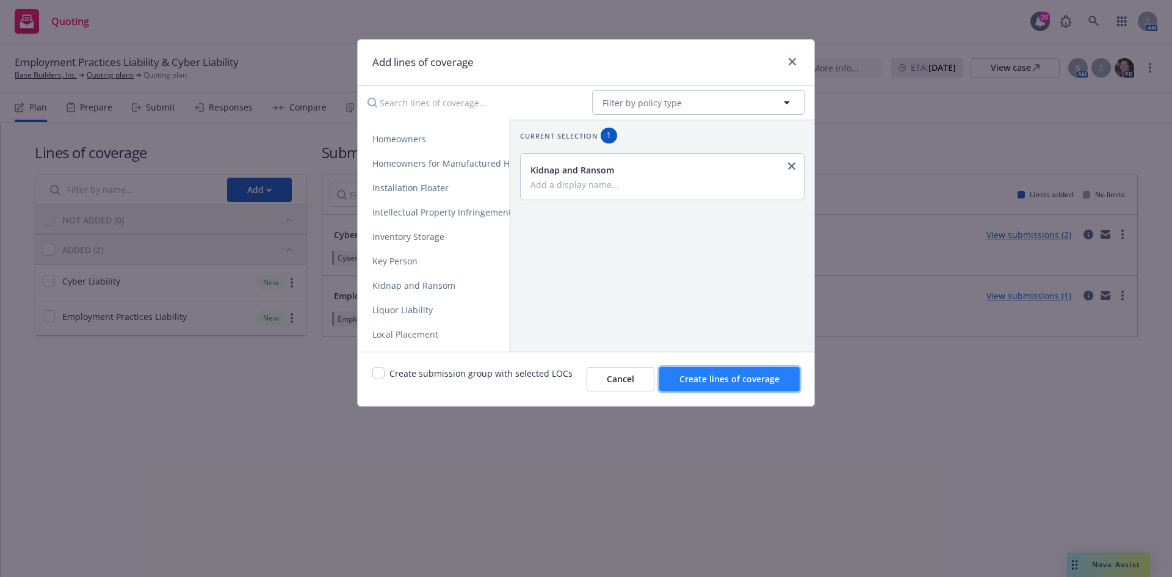
click at [716, 385] on button "Create lines of coverage" at bounding box center [729, 379] width 140 height 24
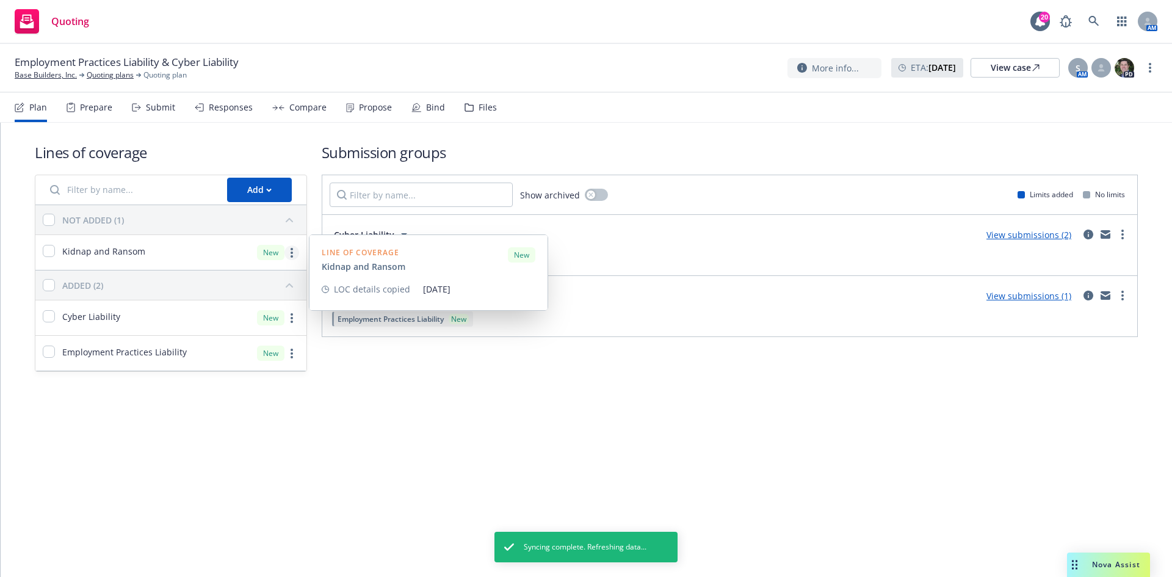
click at [289, 255] on link "more" at bounding box center [292, 252] width 15 height 15
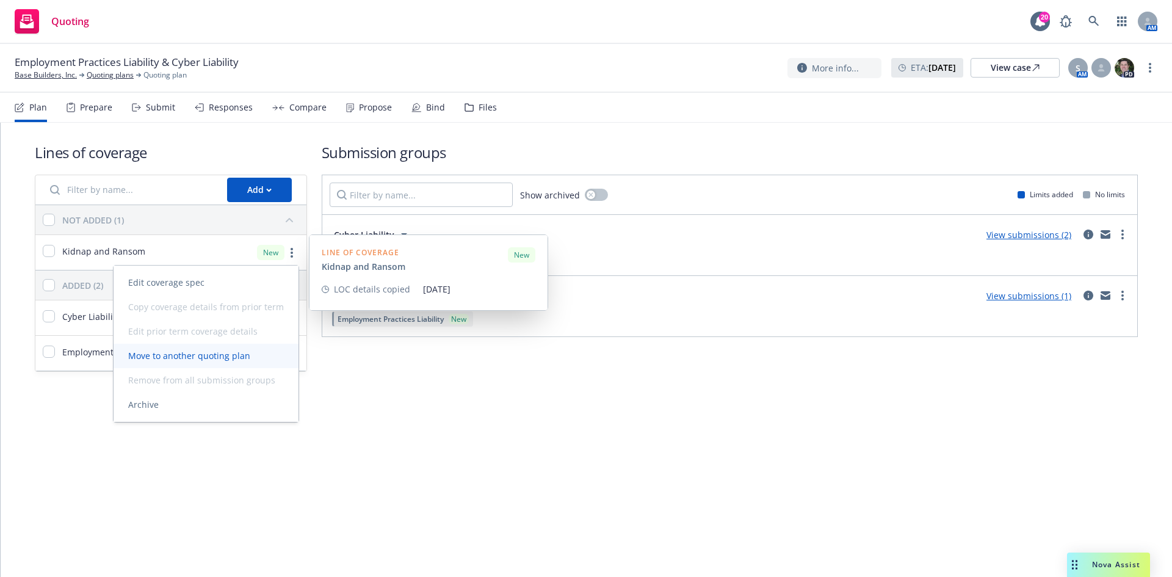
click at [196, 357] on span "Move to another quoting plan" at bounding box center [189, 356] width 151 height 12
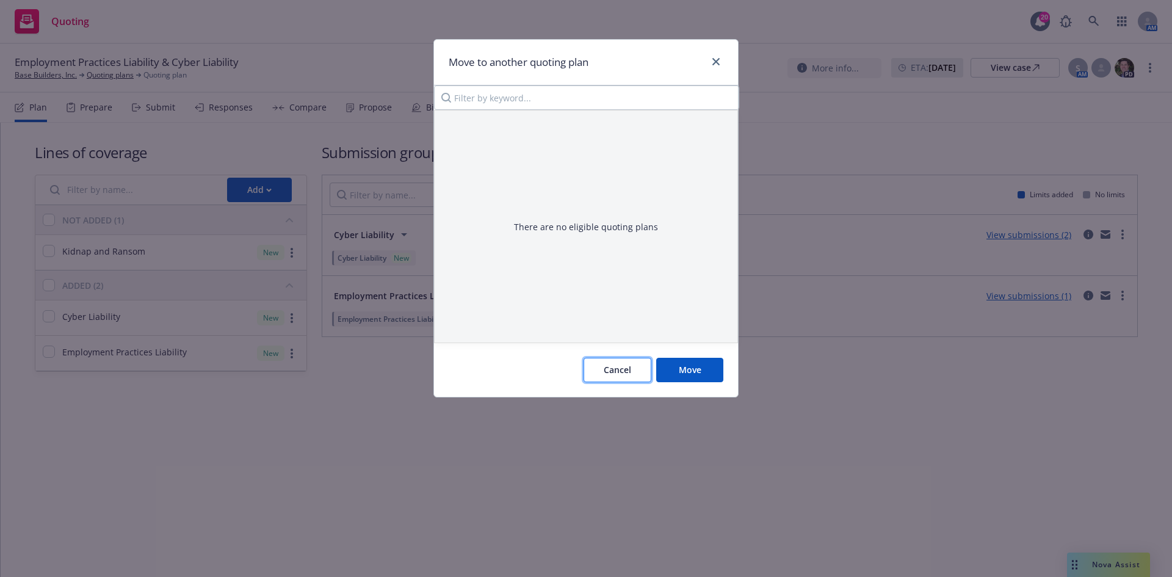
click at [612, 361] on button "Cancel" at bounding box center [618, 370] width 68 height 24
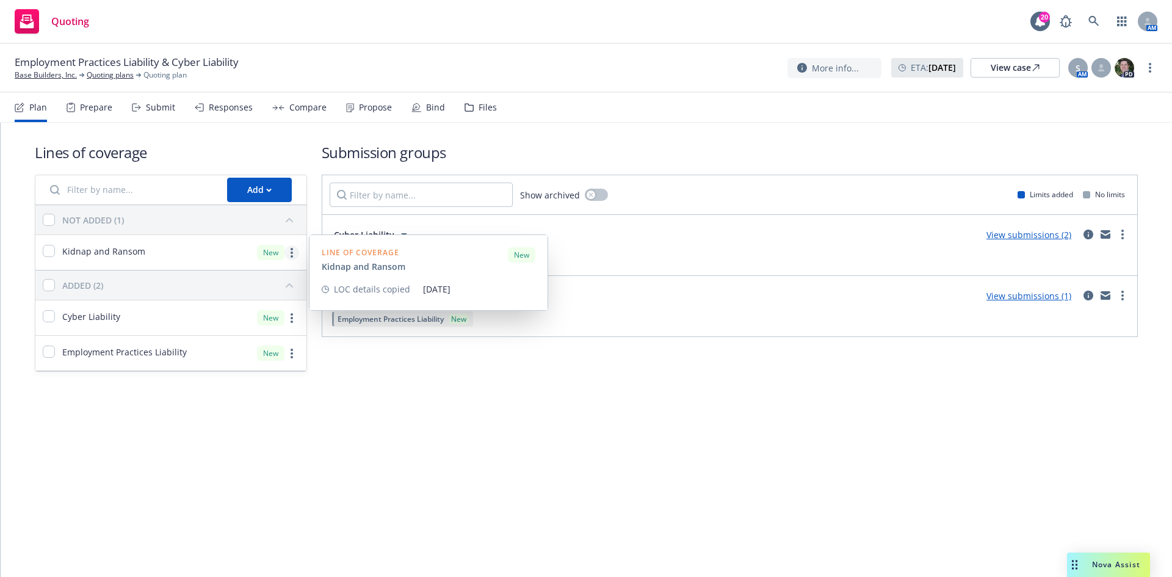
click at [291, 253] on circle "more" at bounding box center [292, 253] width 2 height 2
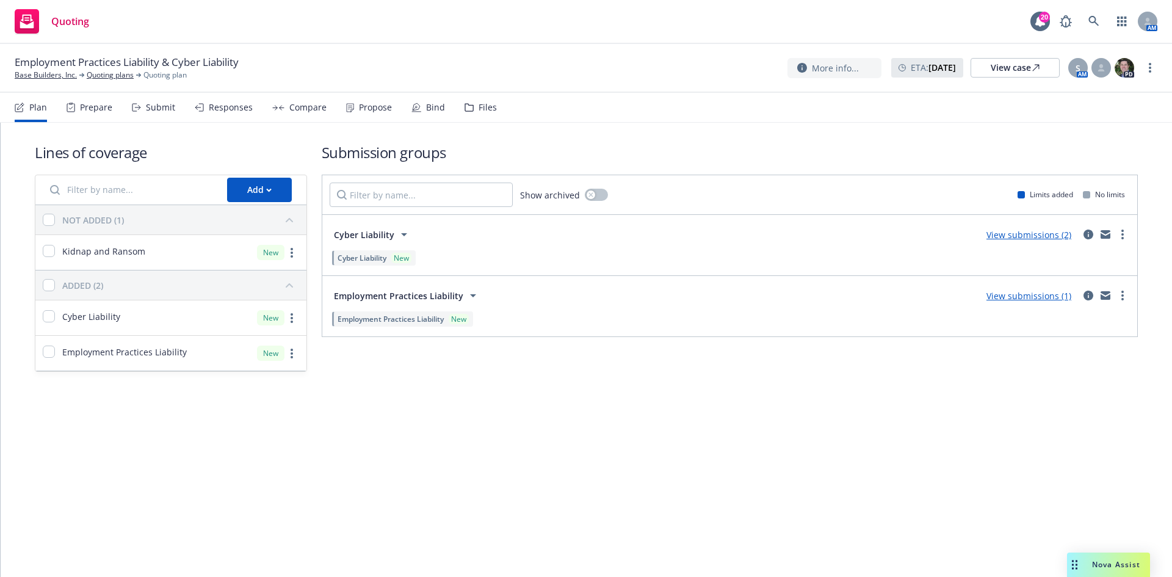
click at [238, 233] on div "NOT ADDED (1)" at bounding box center [170, 219] width 271 height 29
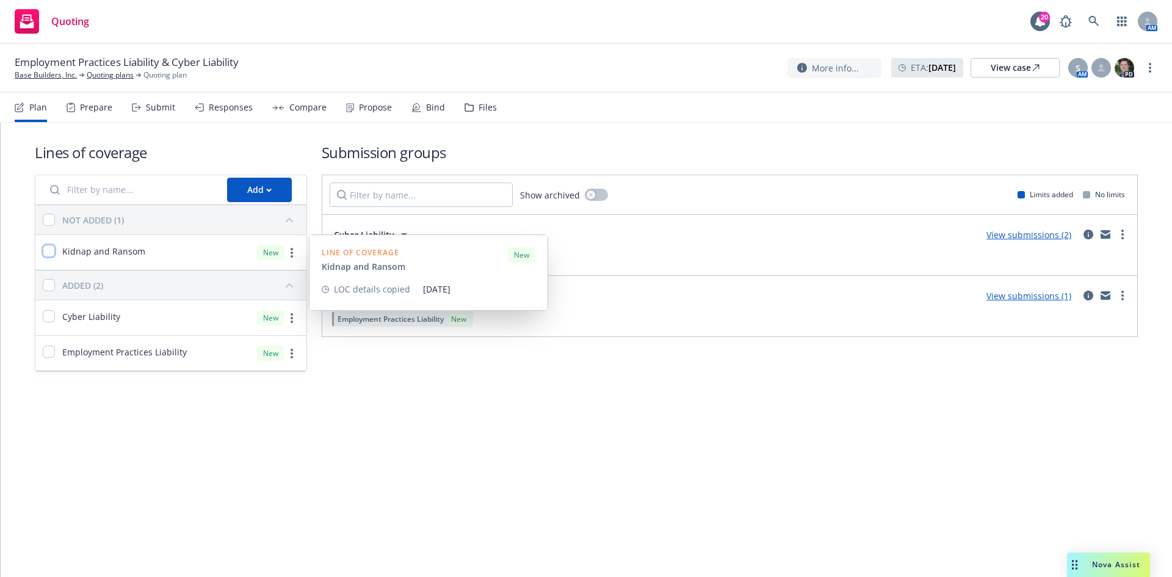
click at [45, 251] on input "checkbox" at bounding box center [49, 251] width 12 height 12
checkbox input "true"
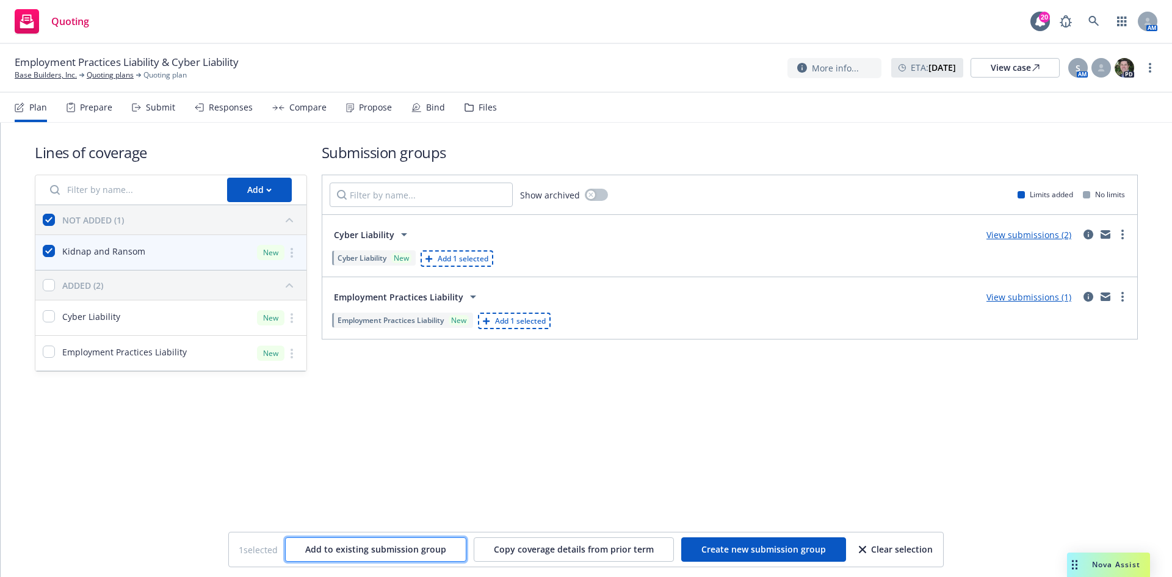
click at [405, 550] on span "Add to existing submission group" at bounding box center [375, 549] width 141 height 12
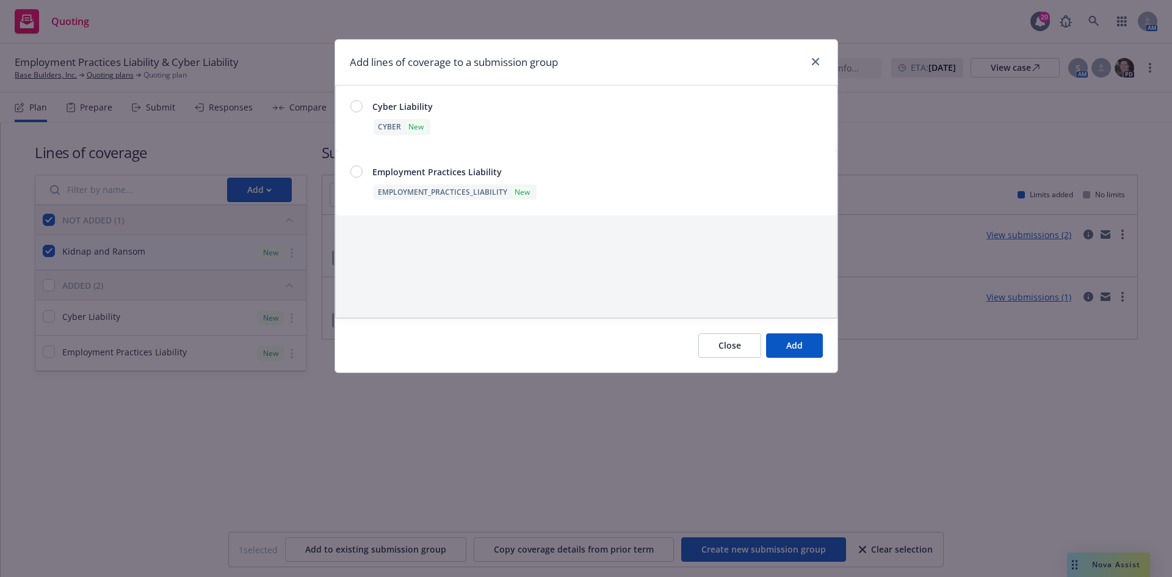
click at [358, 172] on div at bounding box center [356, 171] width 12 height 12
click at [802, 350] on span "Add" at bounding box center [794, 346] width 16 height 12
checkbox input "false"
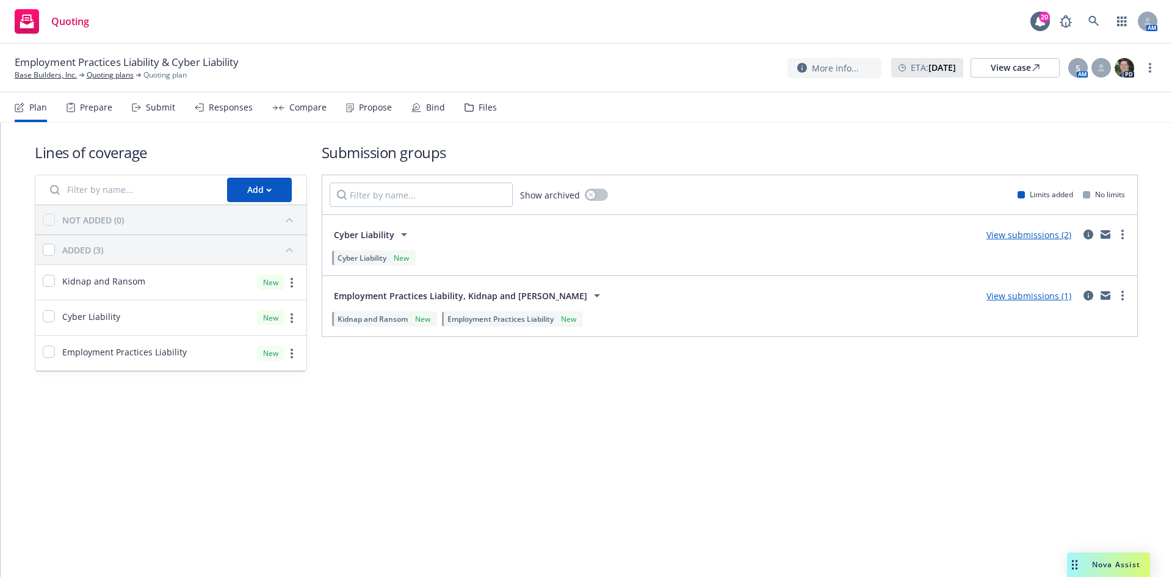
click at [427, 109] on div "Bind" at bounding box center [435, 108] width 19 height 10
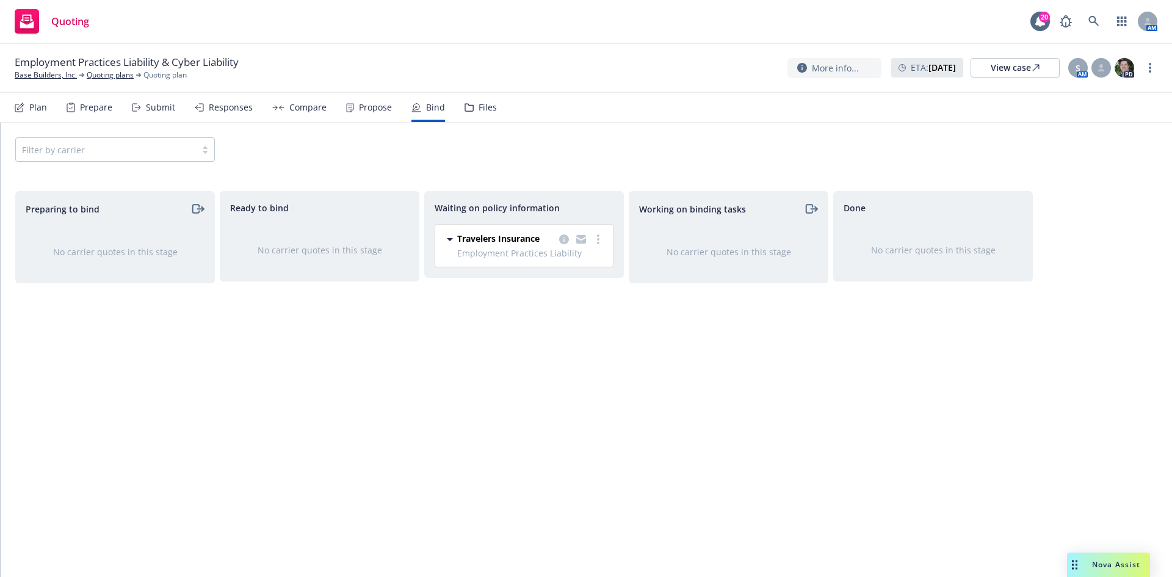
click at [40, 109] on div "Plan" at bounding box center [38, 108] width 18 height 10
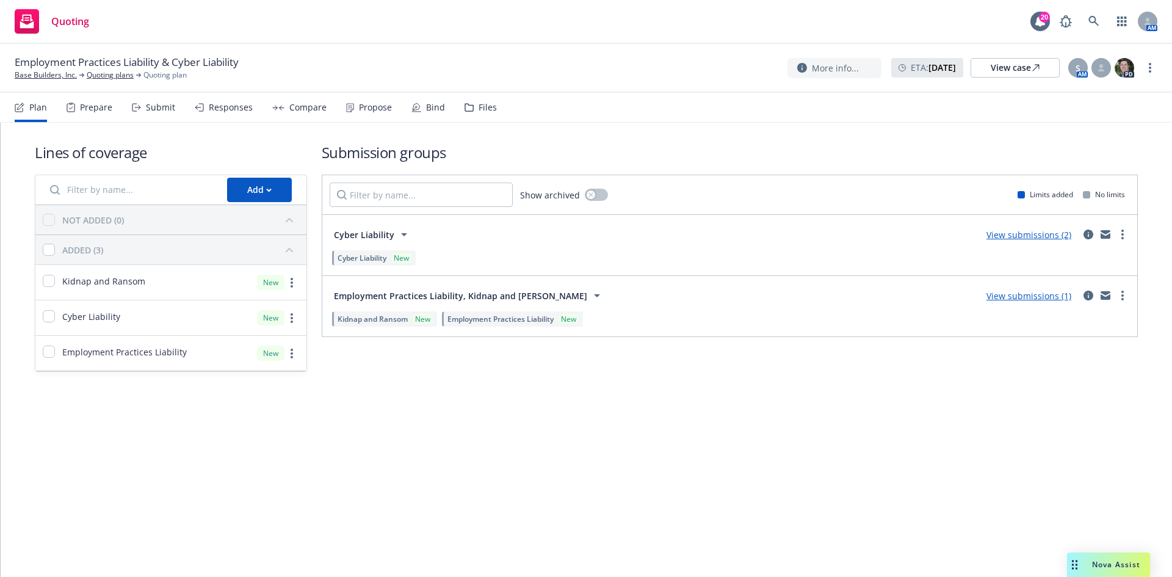
click at [1040, 300] on link "View submissions (1)" at bounding box center [1029, 296] width 85 height 12
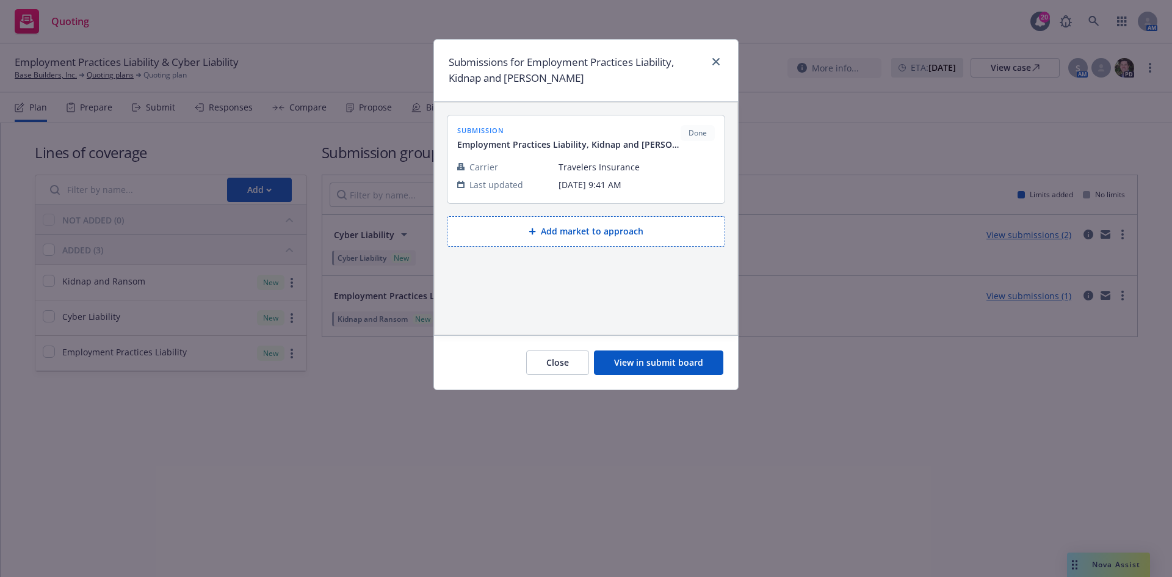
click at [631, 355] on button "View in submit board" at bounding box center [658, 362] width 129 height 24
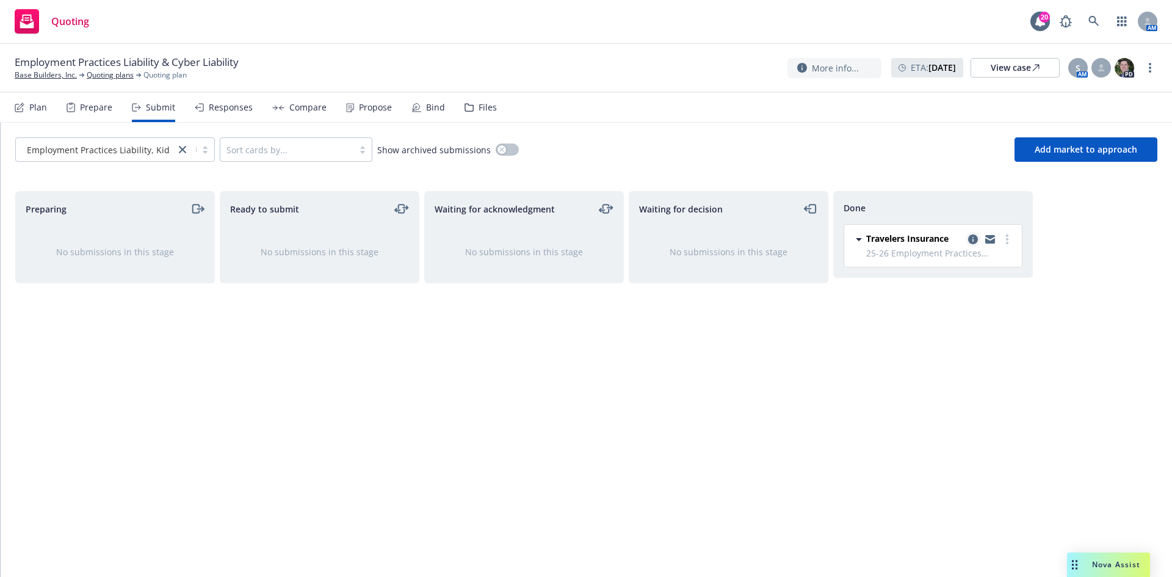
click at [973, 244] on link "copy logging email" at bounding box center [973, 239] width 15 height 15
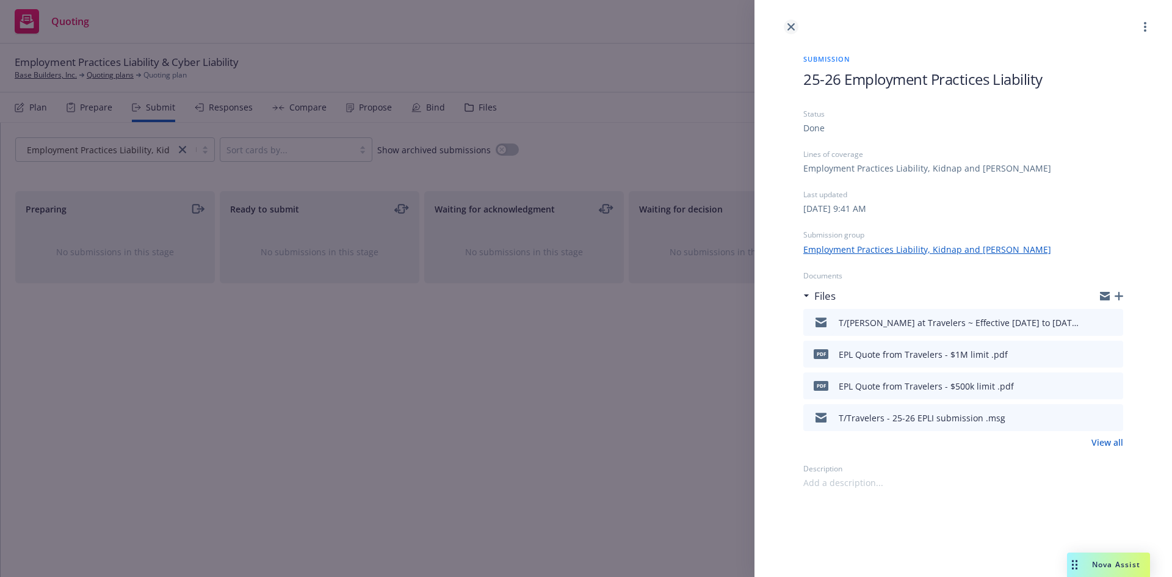
click at [792, 29] on icon "close" at bounding box center [791, 26] width 7 height 7
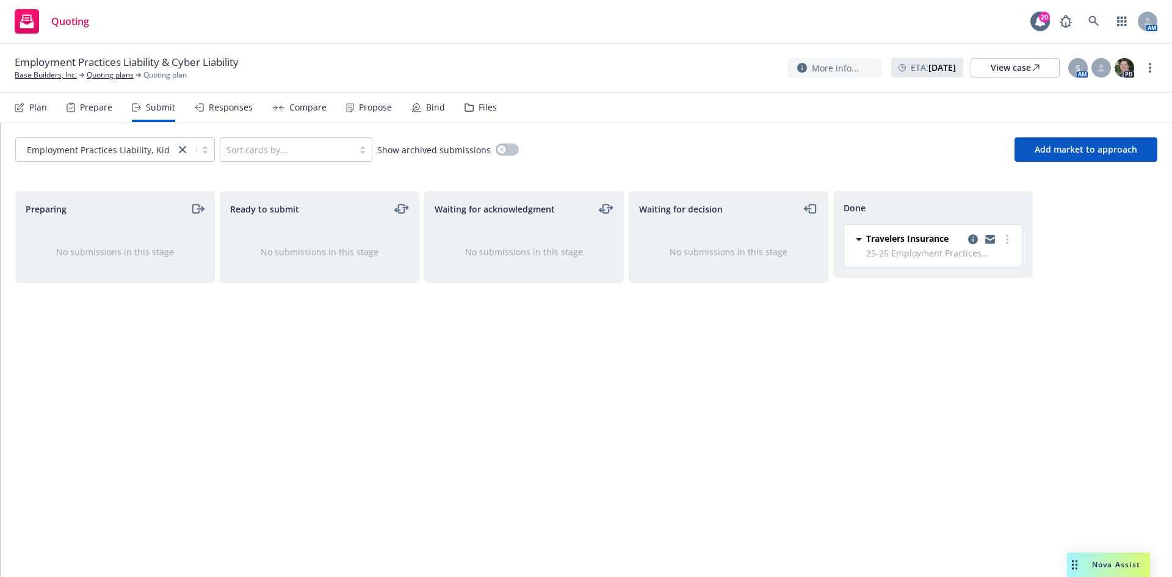
click at [426, 107] on div "Bind" at bounding box center [435, 108] width 19 height 10
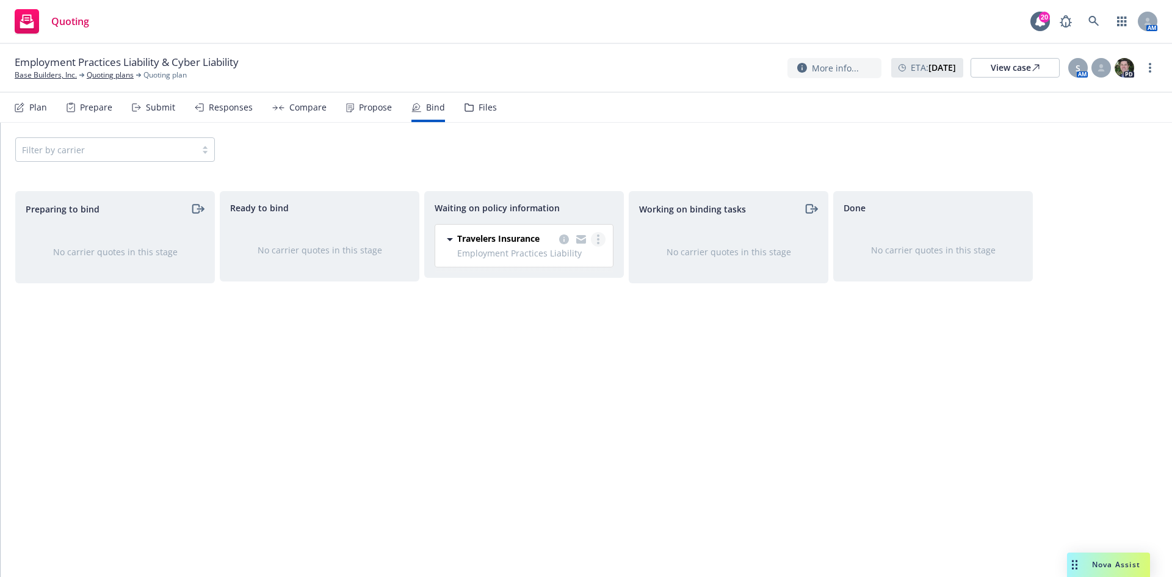
click at [597, 237] on link "more" at bounding box center [598, 239] width 15 height 15
click at [565, 269] on span "Create policies" at bounding box center [540, 264] width 90 height 12
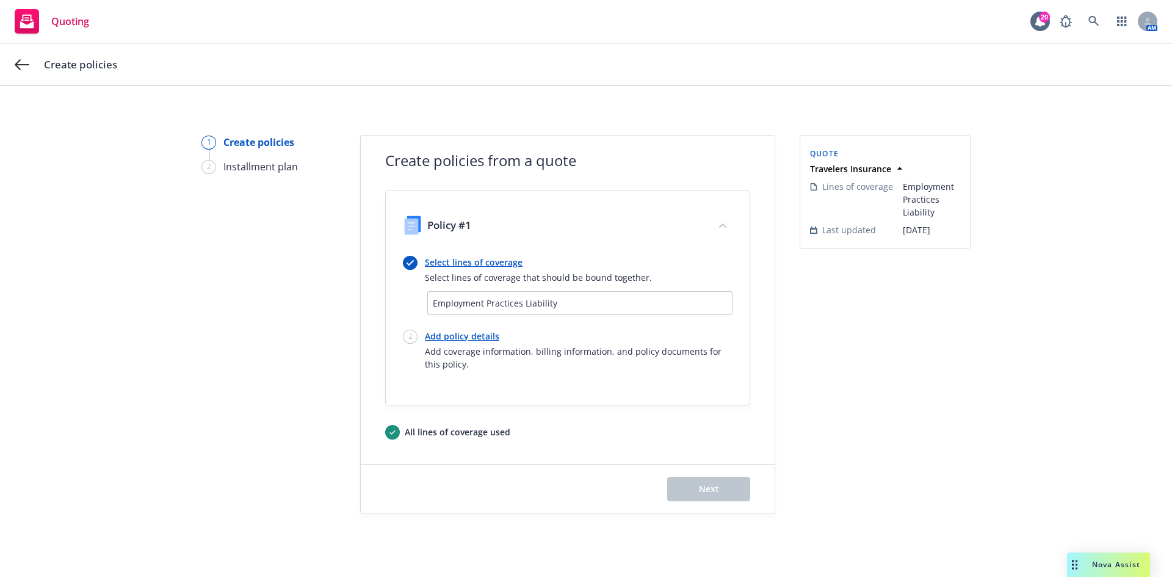
click at [465, 264] on link "Select lines of coverage" at bounding box center [538, 262] width 227 height 13
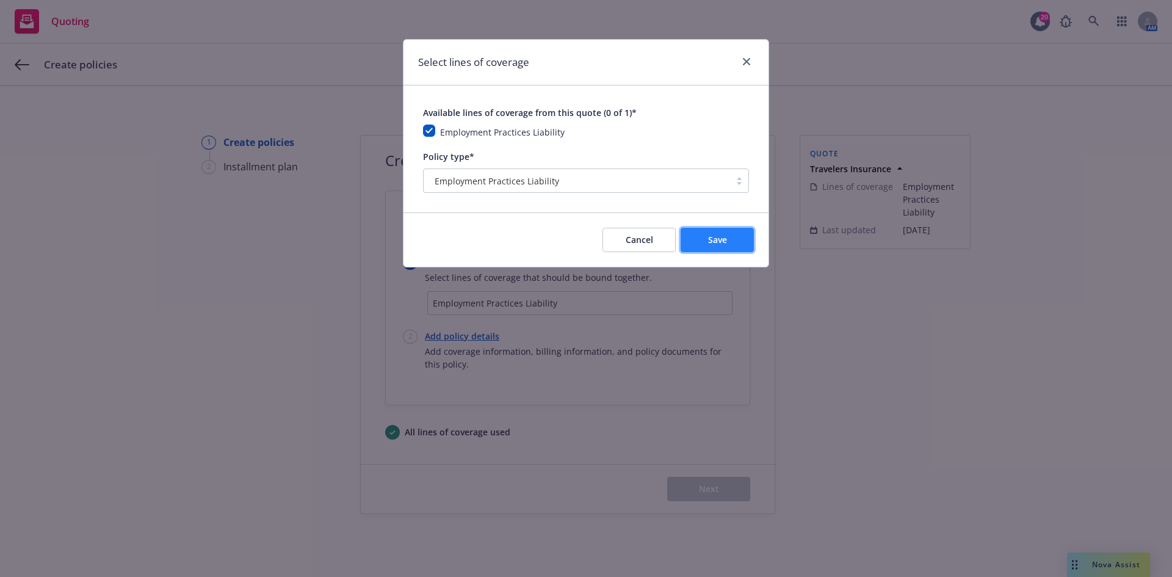
click at [722, 236] on span "Save" at bounding box center [717, 240] width 19 height 12
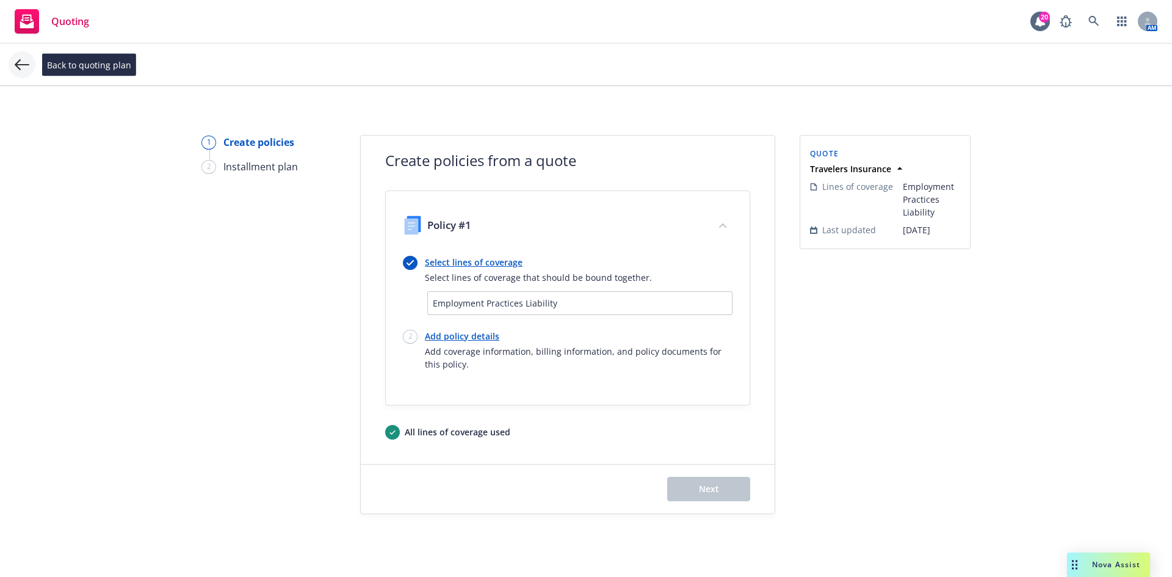
click at [20, 62] on icon at bounding box center [22, 64] width 15 height 15
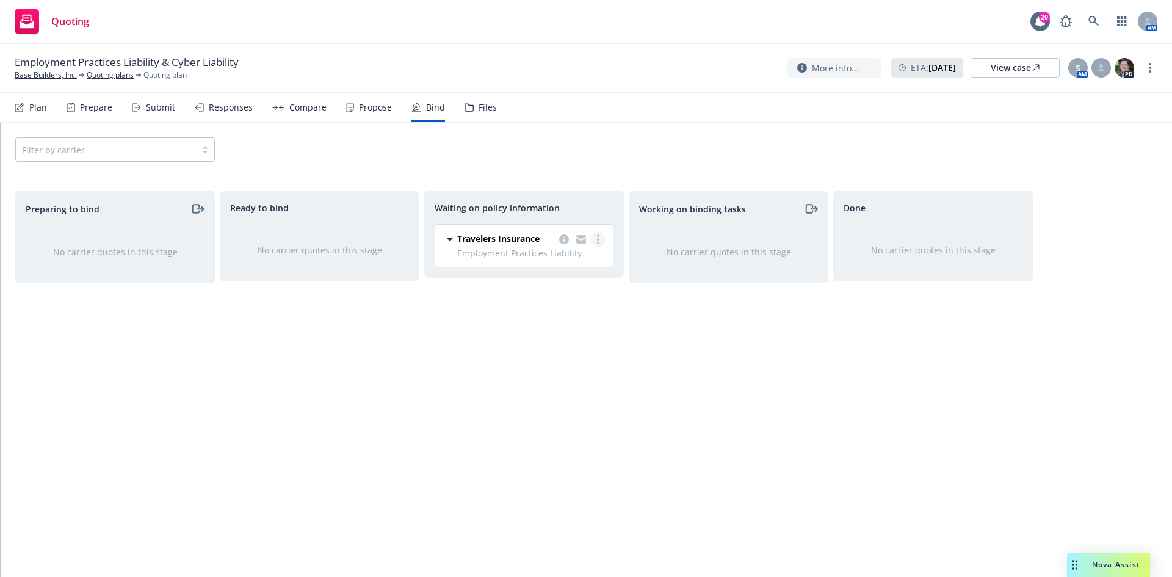
click at [601, 239] on link "more" at bounding box center [598, 239] width 15 height 15
click at [581, 290] on span "Move back one step" at bounding box center [550, 289] width 111 height 12
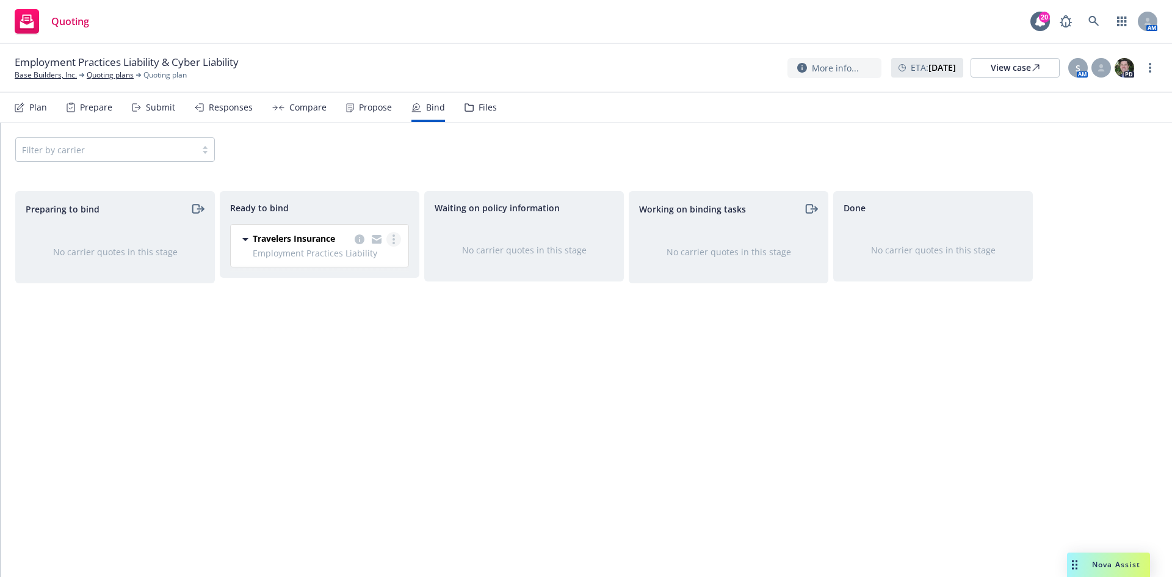
click at [398, 241] on link "more" at bounding box center [394, 239] width 15 height 15
click at [337, 285] on span "Move back one step" at bounding box center [345, 289] width 111 height 12
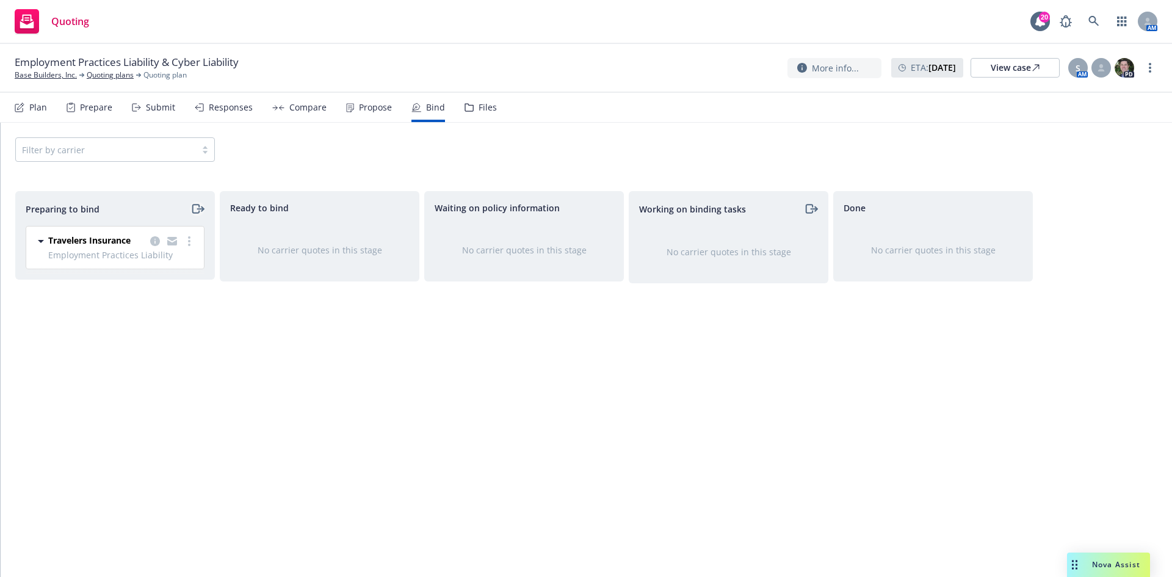
click at [197, 208] on icon "moveRight" at bounding box center [198, 209] width 14 height 15
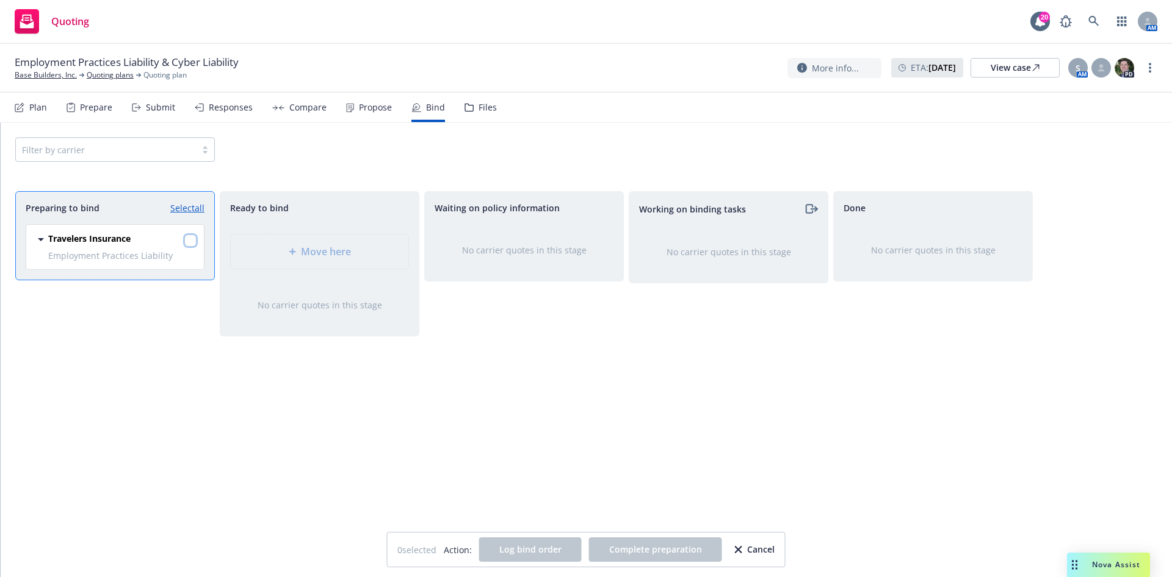
click at [191, 239] on input "checkbox" at bounding box center [190, 240] width 12 height 12
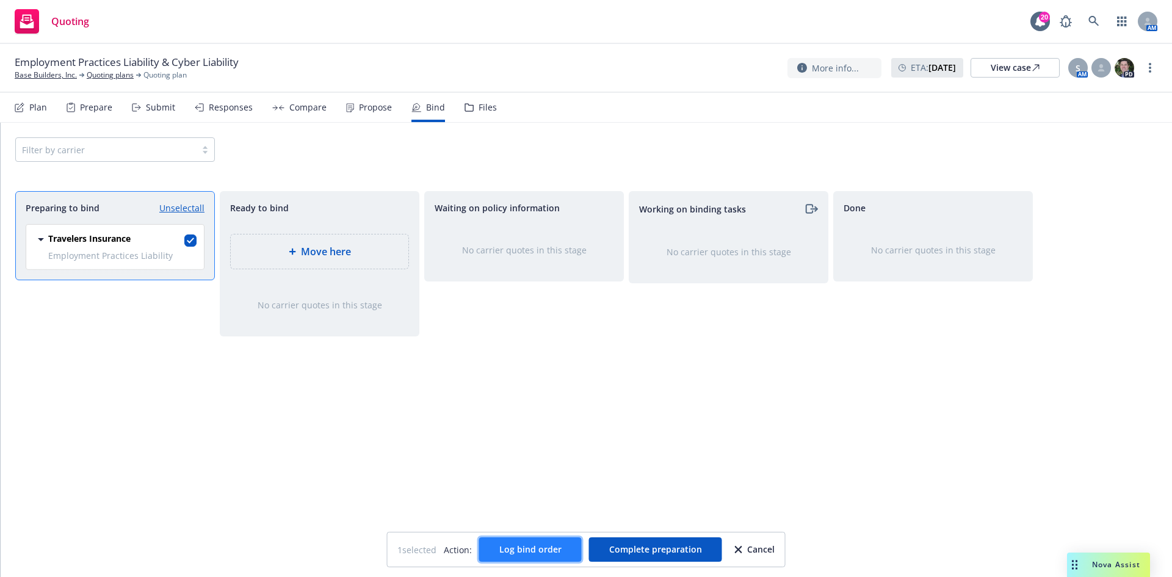
click at [521, 550] on span "Log bind order" at bounding box center [530, 549] width 62 height 12
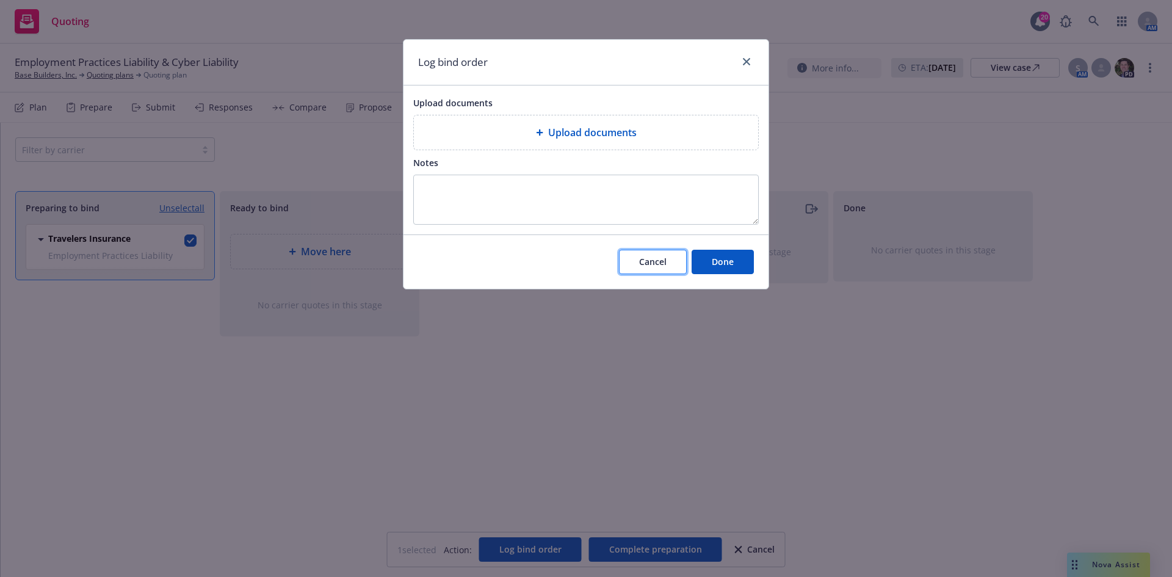
click at [663, 263] on span "Cancel" at bounding box center [652, 262] width 27 height 12
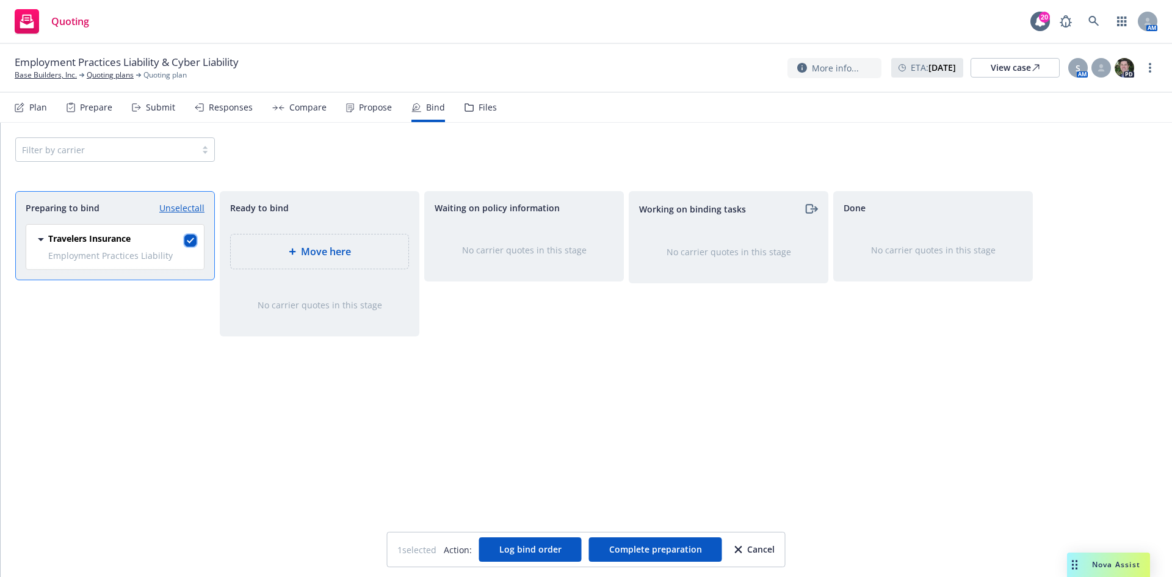
click at [190, 240] on input "checkbox" at bounding box center [190, 240] width 12 height 12
checkbox input "false"
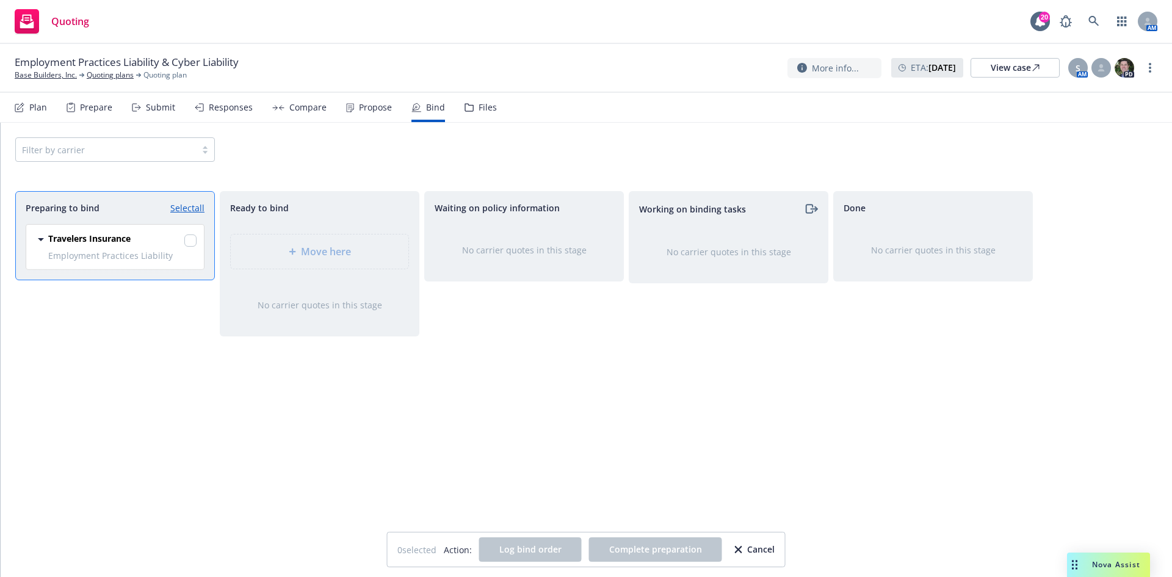
click at [219, 103] on div "Responses" at bounding box center [231, 108] width 44 height 10
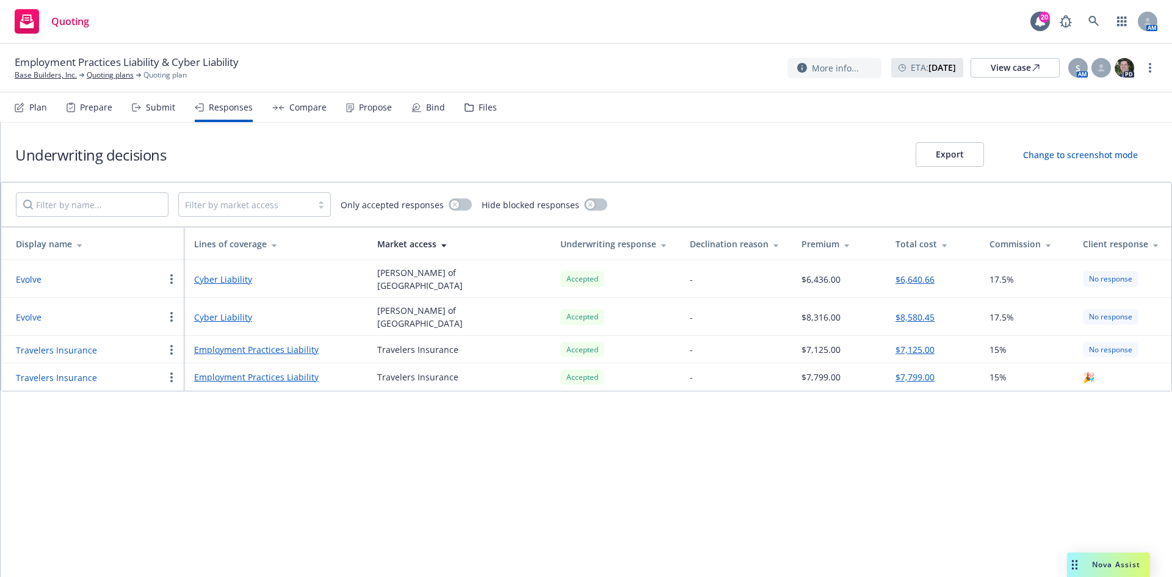
click at [150, 103] on div "Submit" at bounding box center [160, 108] width 29 height 10
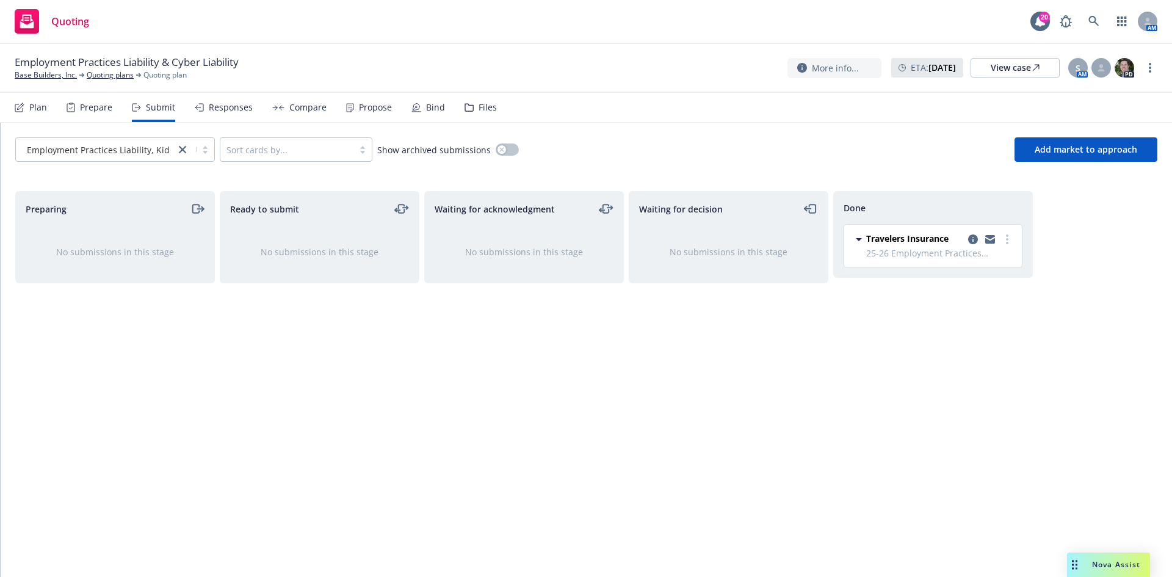
click at [244, 103] on div "Responses" at bounding box center [231, 108] width 44 height 10
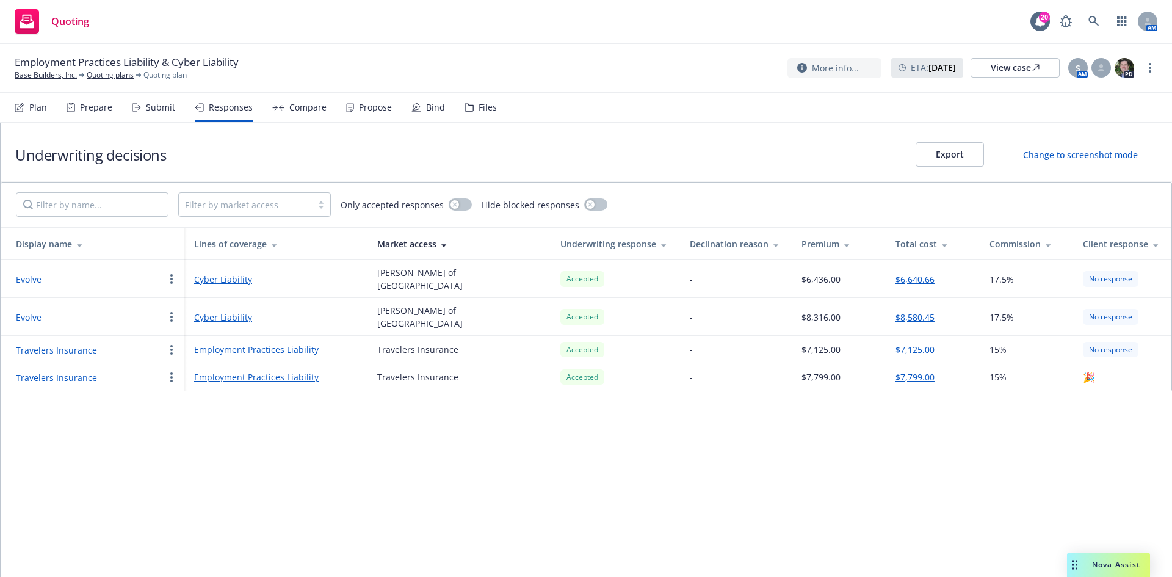
click at [256, 371] on link "Employment Practices Liability" at bounding box center [276, 377] width 164 height 13
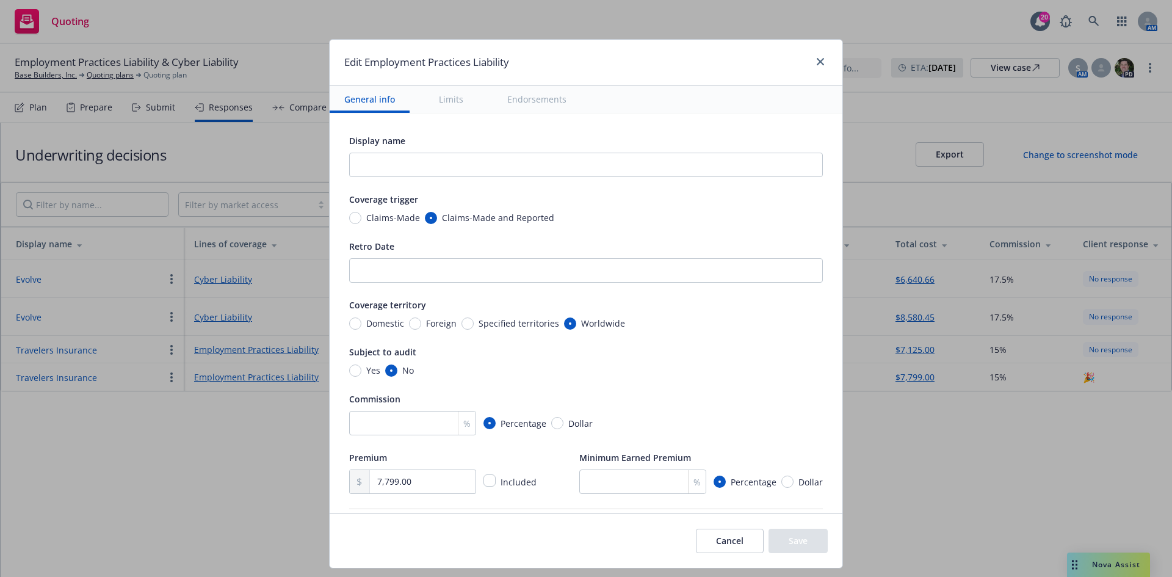
drag, startPoint x: 730, startPoint y: 543, endPoint x: 685, endPoint y: 468, distance: 88.5
click at [730, 543] on button "Cancel" at bounding box center [730, 541] width 68 height 24
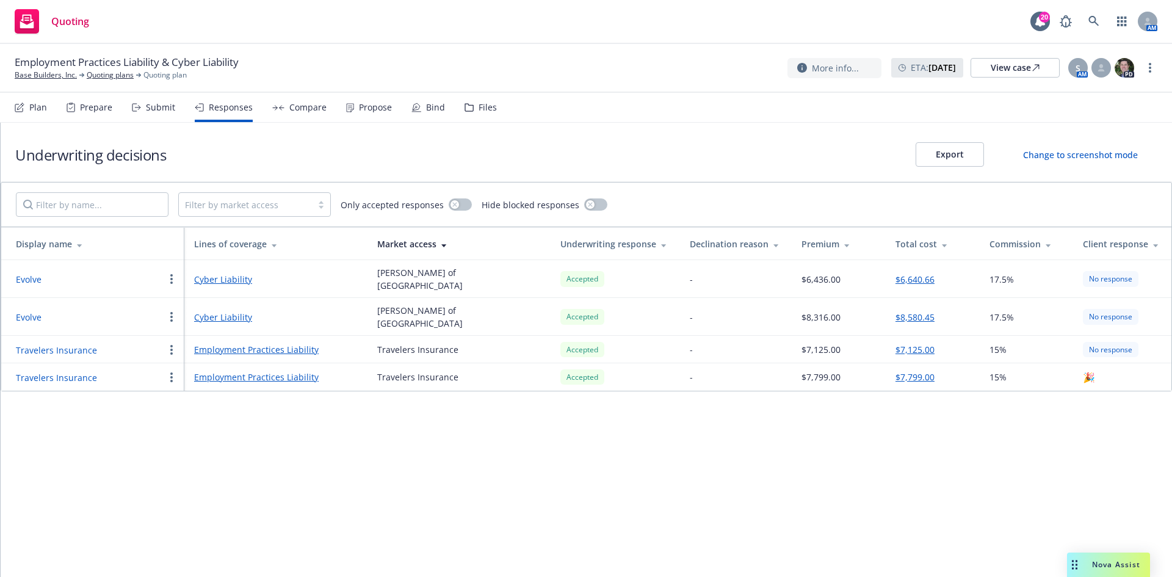
click at [431, 107] on div "Bind" at bounding box center [435, 108] width 19 height 10
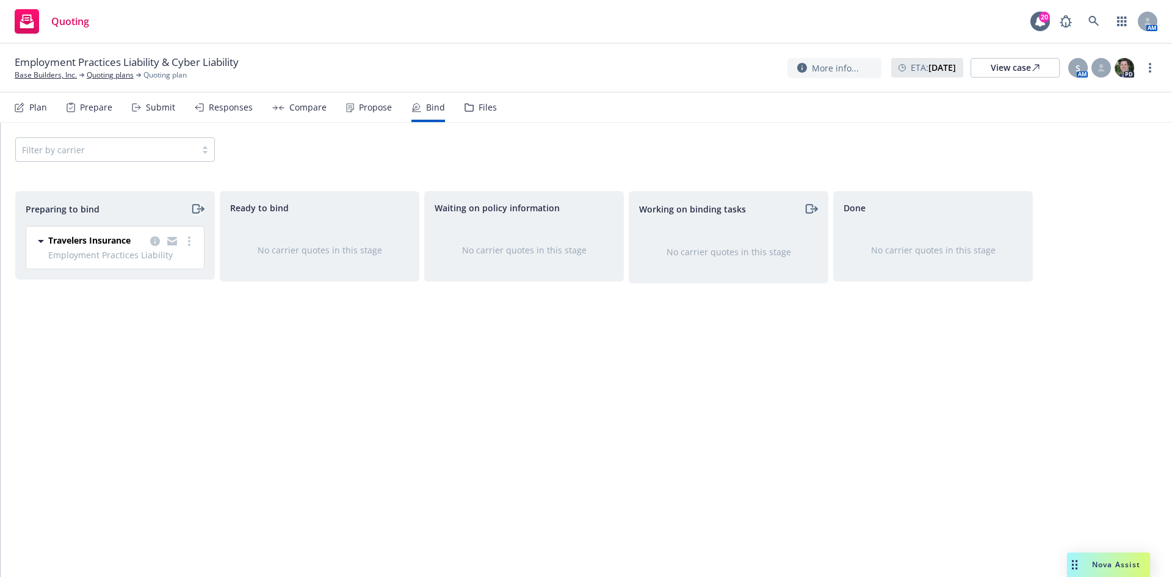
click at [194, 204] on icon "moveRight" at bounding box center [198, 209] width 14 height 15
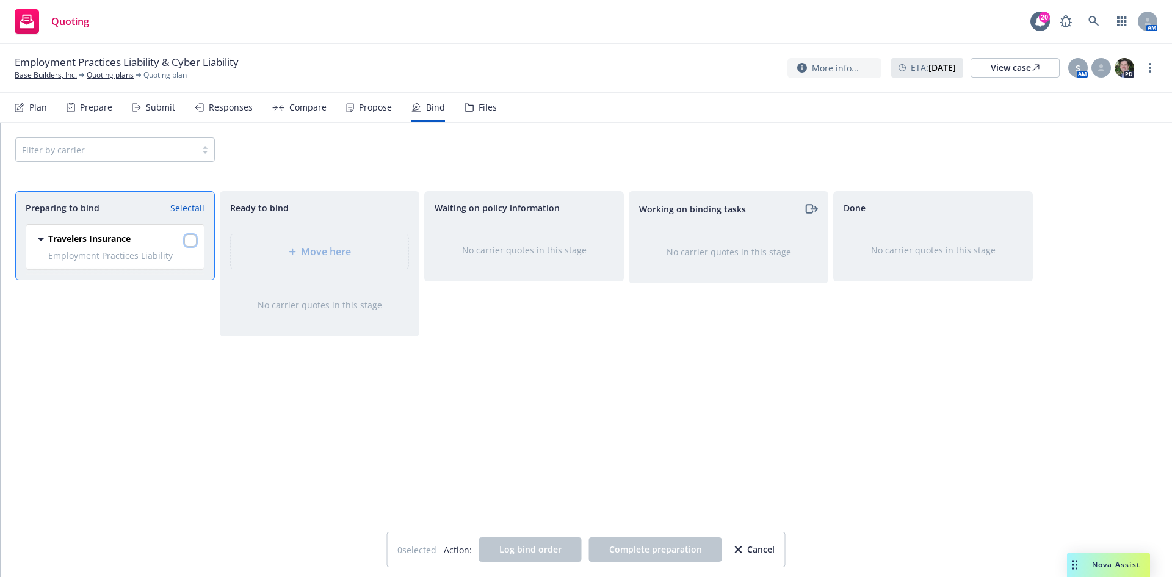
click at [186, 242] on input "checkbox" at bounding box center [190, 240] width 12 height 12
checkbox input "true"
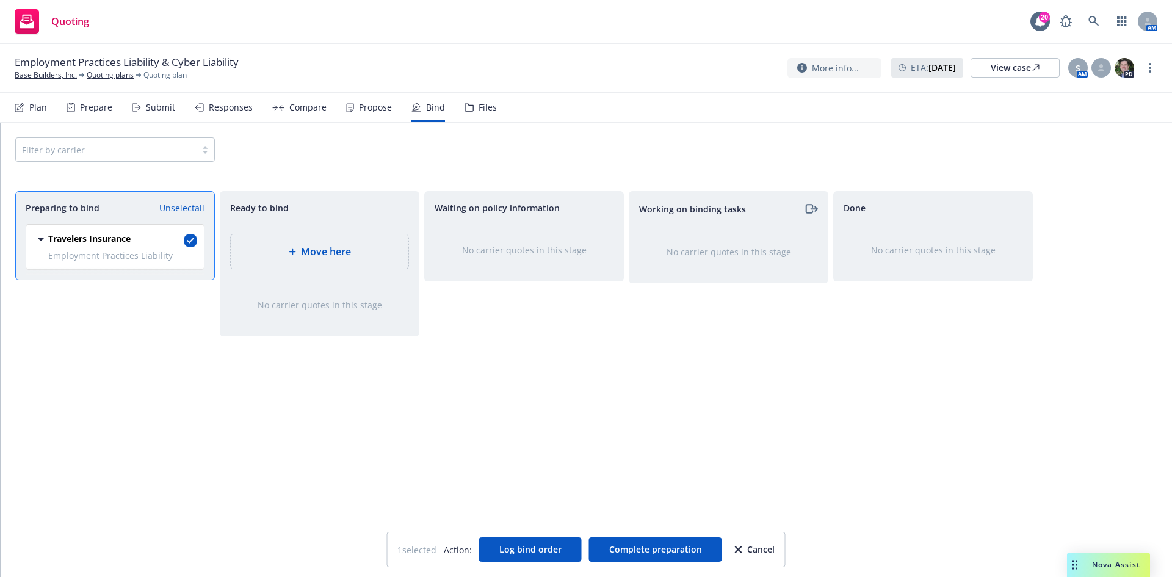
click at [307, 254] on span "Move here" at bounding box center [326, 251] width 50 height 15
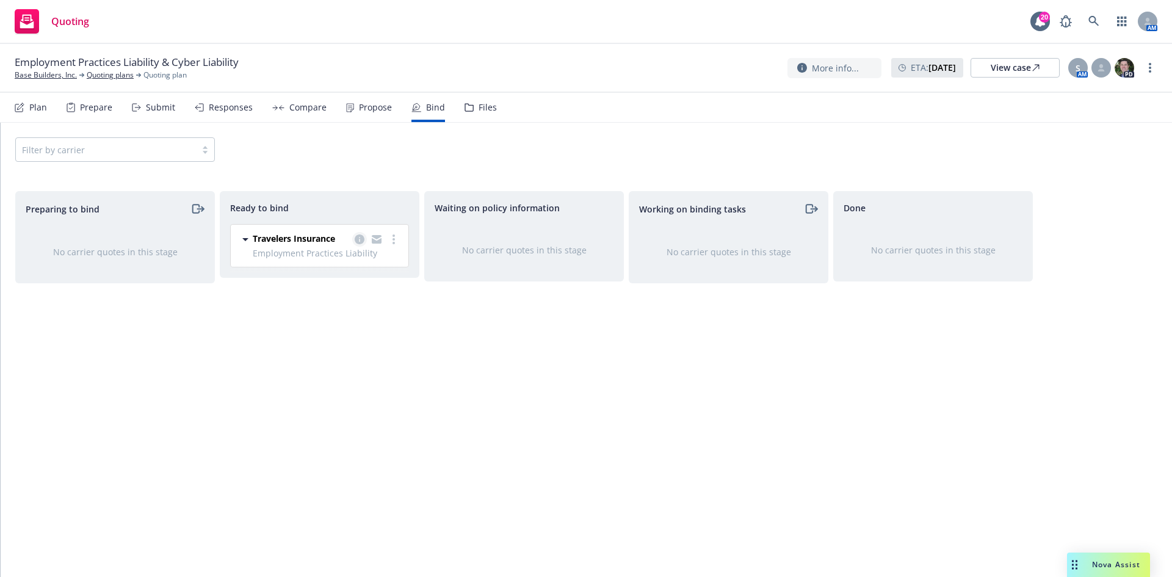
click at [354, 236] on link "copy logging email" at bounding box center [359, 239] width 15 height 15
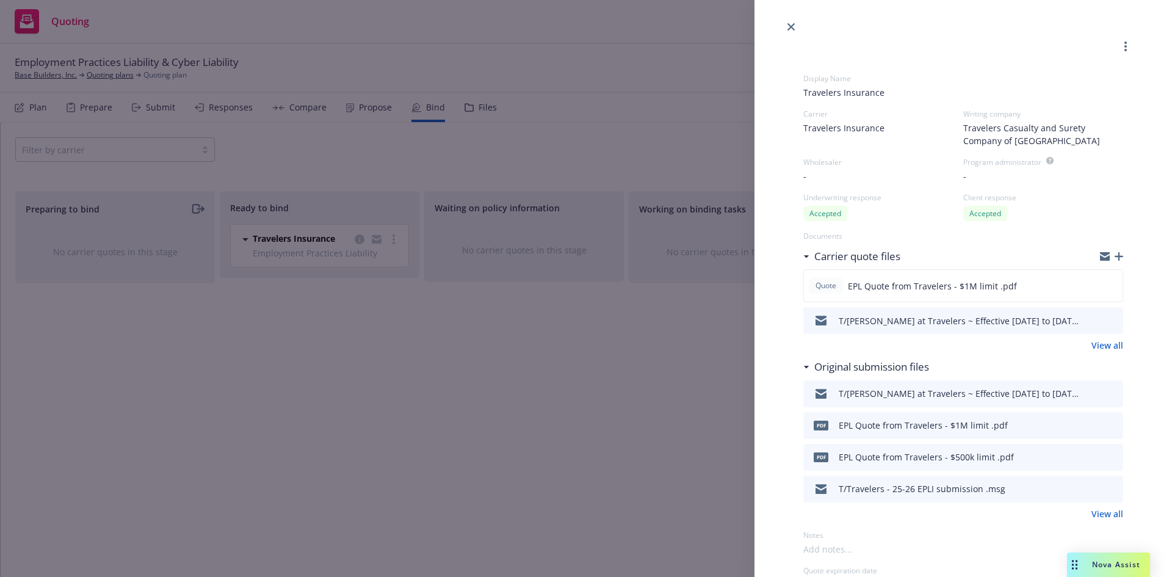
click at [871, 393] on div "T/[PERSON_NAME] at Travelers ~ Effective [DATE] to [DATE] - Request to bind EPL…" at bounding box center [961, 393] width 244 height 13
click at [868, 402] on div "T/[PERSON_NAME] at Travelers ~ Effective [DATE] to [DATE] - Request to bind EPL…" at bounding box center [945, 394] width 275 height 26
click at [788, 29] on icon "close" at bounding box center [791, 26] width 7 height 7
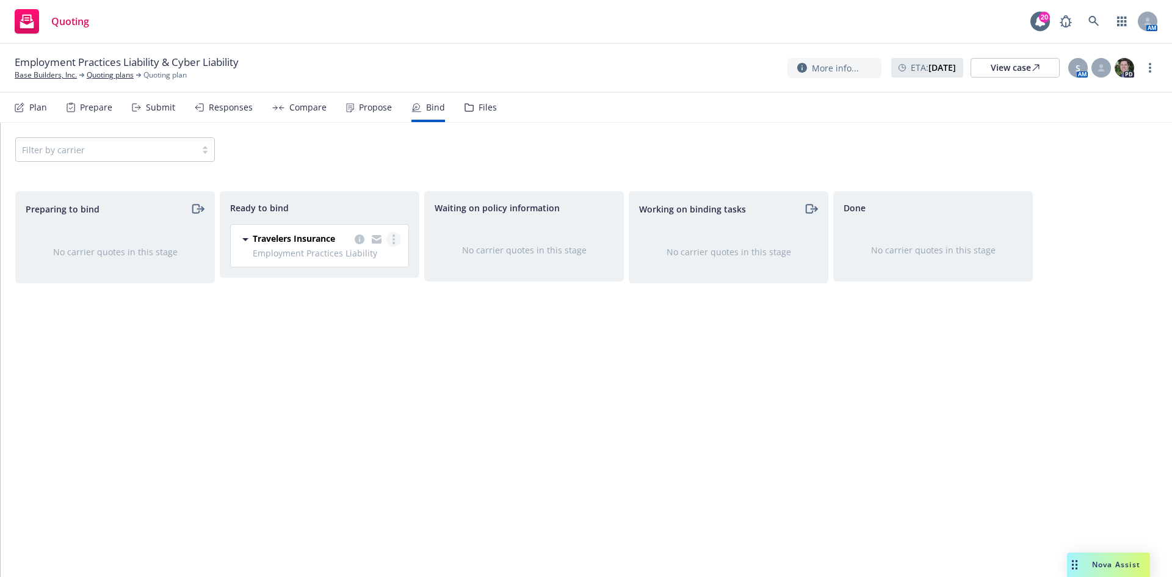
click at [387, 242] on link "more" at bounding box center [394, 239] width 15 height 15
click at [345, 262] on span "Log bind order" at bounding box center [335, 264] width 90 height 12
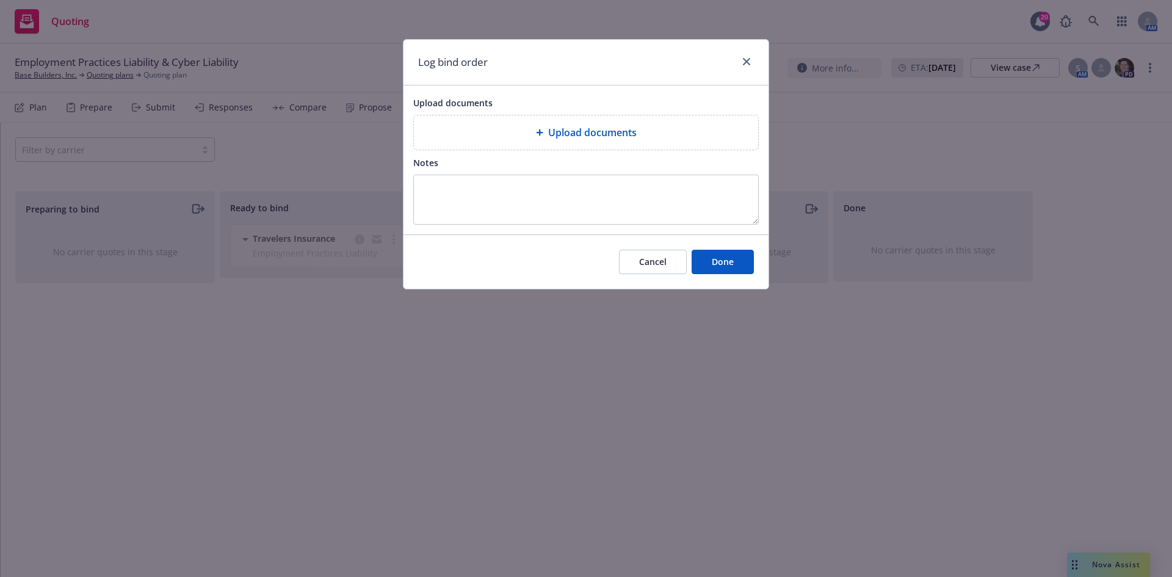
click at [612, 133] on span "Upload documents" at bounding box center [592, 132] width 89 height 15
click at [668, 266] on button "Cancel" at bounding box center [653, 262] width 68 height 24
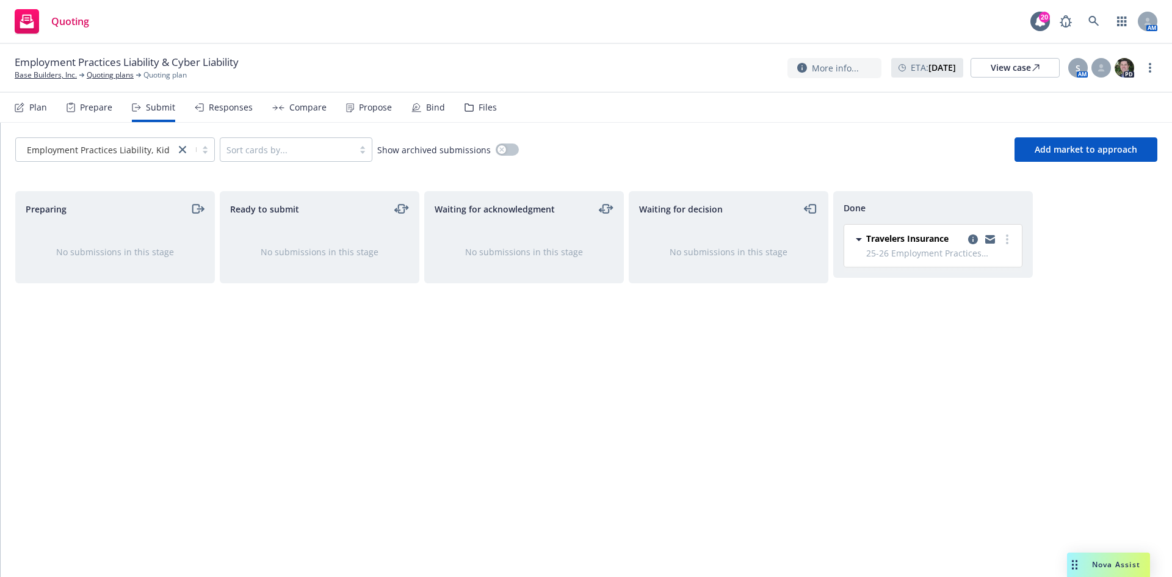
click at [428, 109] on div "Bind" at bounding box center [435, 108] width 19 height 10
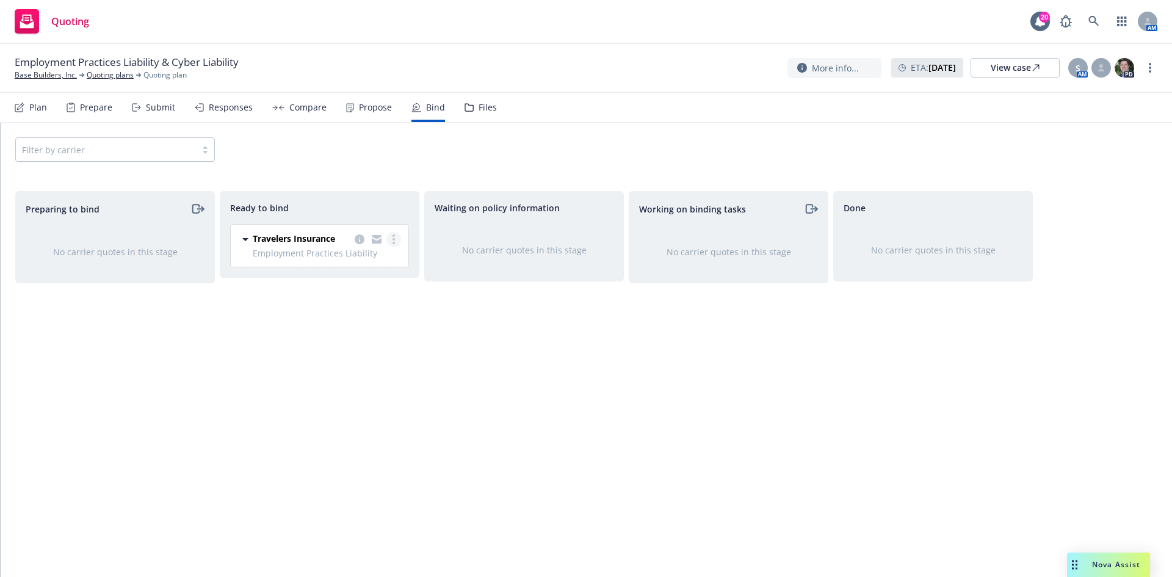
click at [392, 242] on link "more" at bounding box center [394, 239] width 15 height 15
click at [381, 269] on link "Log bind order" at bounding box center [345, 264] width 111 height 24
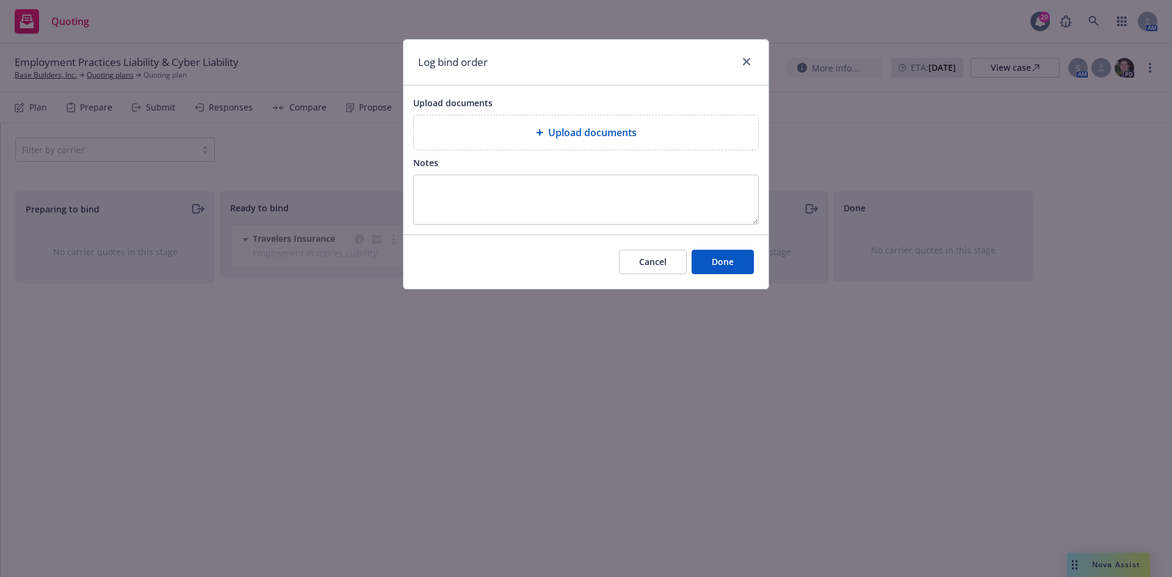
type textarea "x"
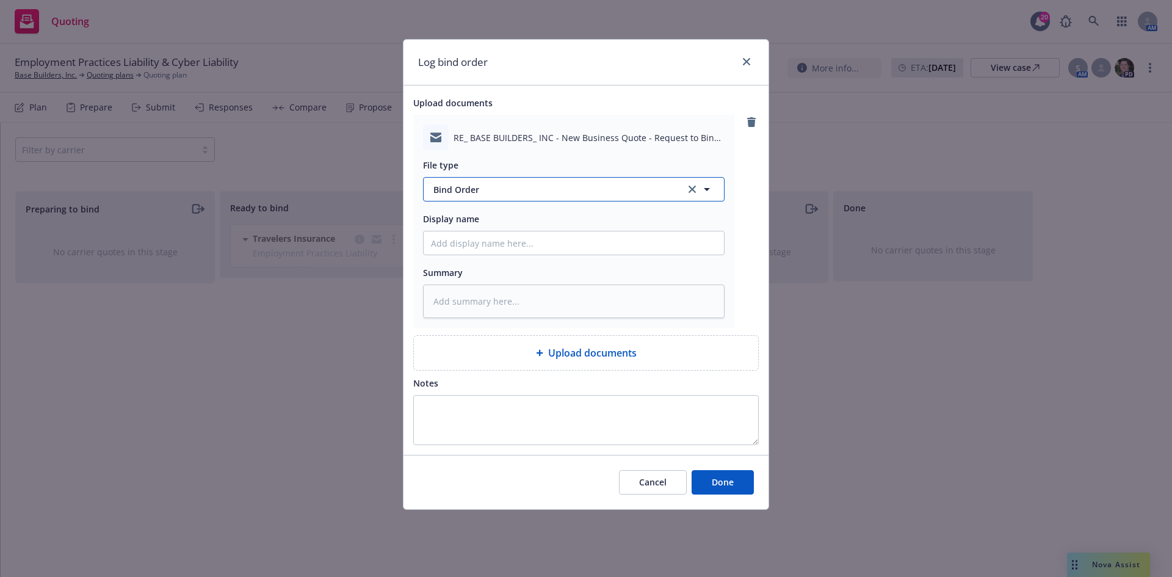
click at [493, 192] on span "Bind Order" at bounding box center [553, 189] width 239 height 13
type input "bind"
click at [488, 245] on div "Bind Order" at bounding box center [574, 255] width 300 height 32
click at [471, 244] on input "Display name" at bounding box center [574, 242] width 300 height 23
type textarea "x"
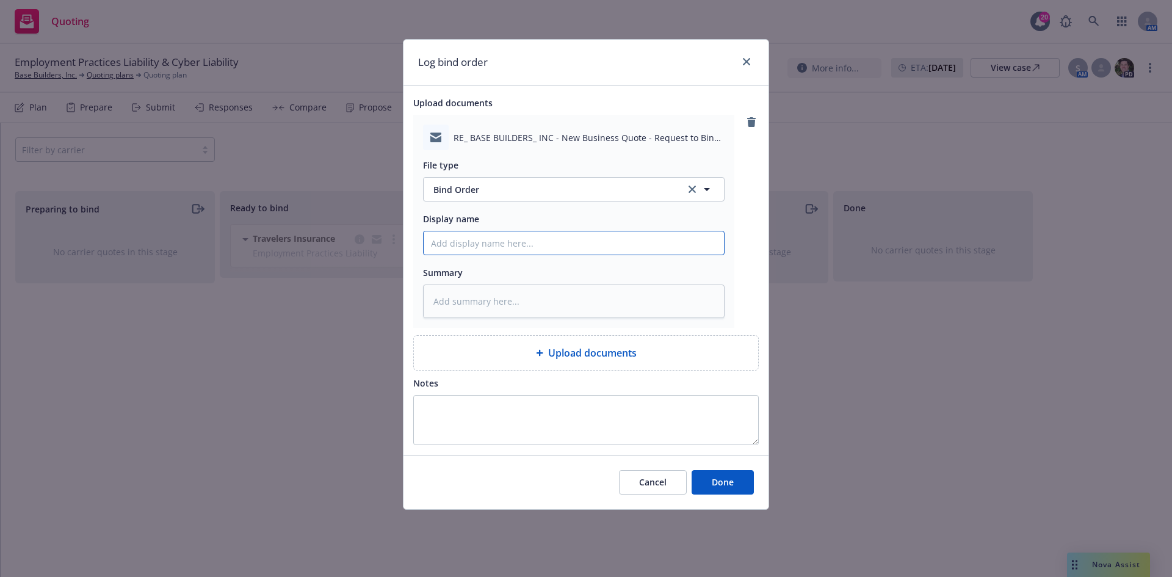
type input "T"
type textarea "x"
type input "T/"
type textarea "x"
type input "T/T"
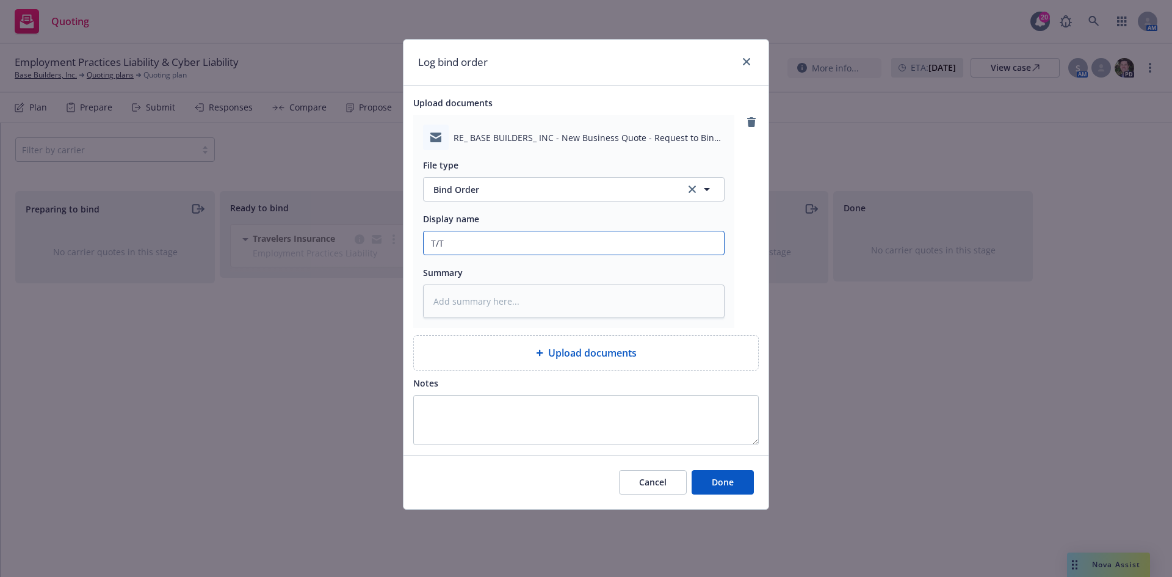
type textarea "x"
type input "T/Tr"
type textarea "x"
type input "T/Tra"
type textarea "x"
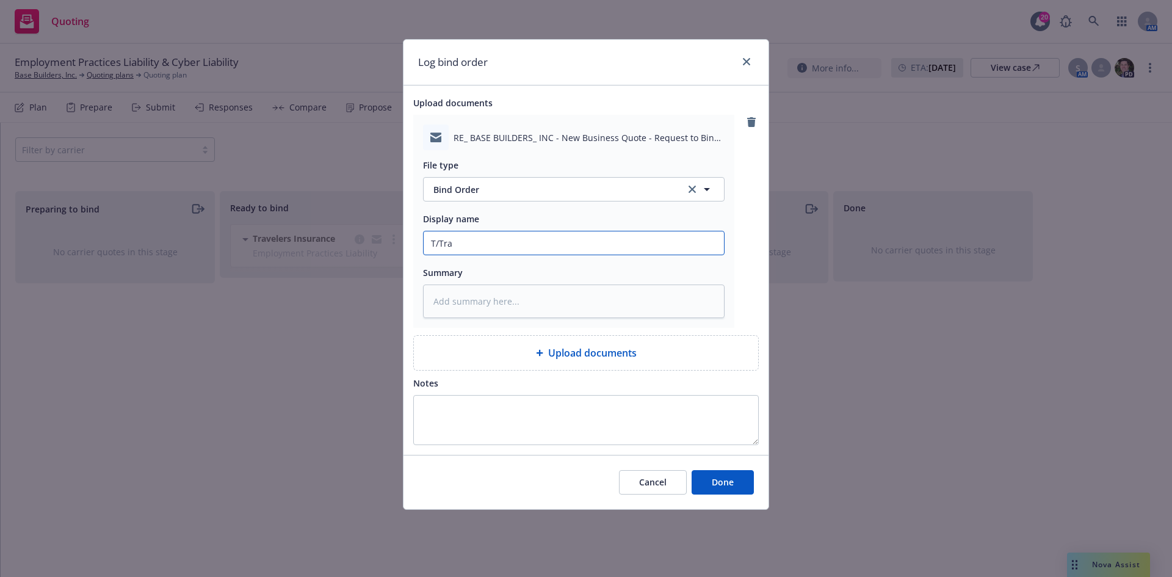
type input "T/Trav"
type textarea "x"
type input "T/Travl"
type textarea "x"
type input "T/Travle"
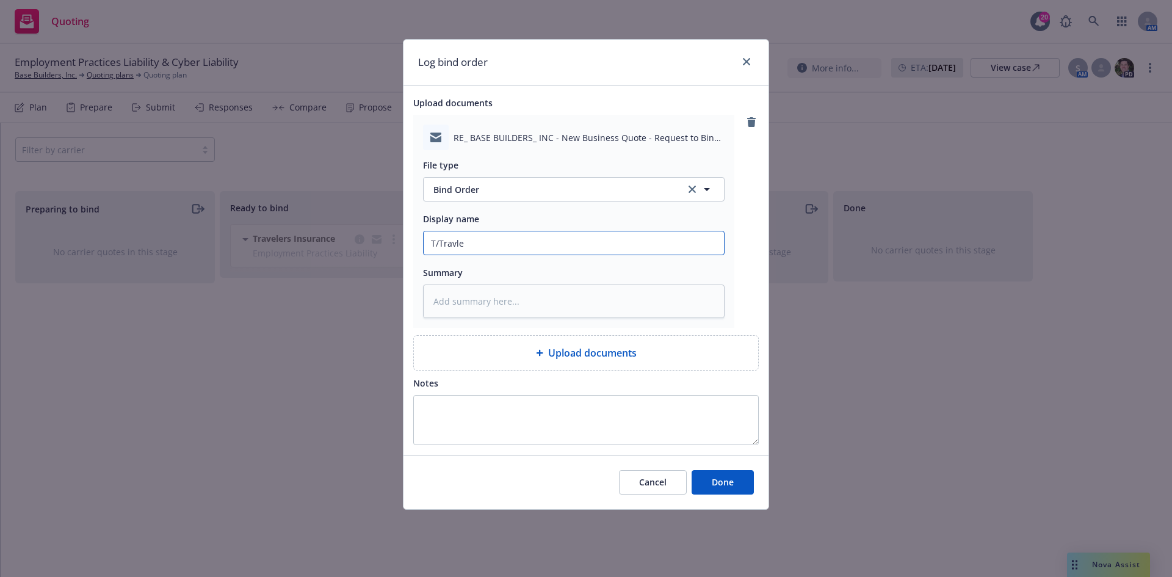
type textarea "x"
type input "T/Travler"
type textarea "x"
type input "T/Travlers"
type textarea "x"
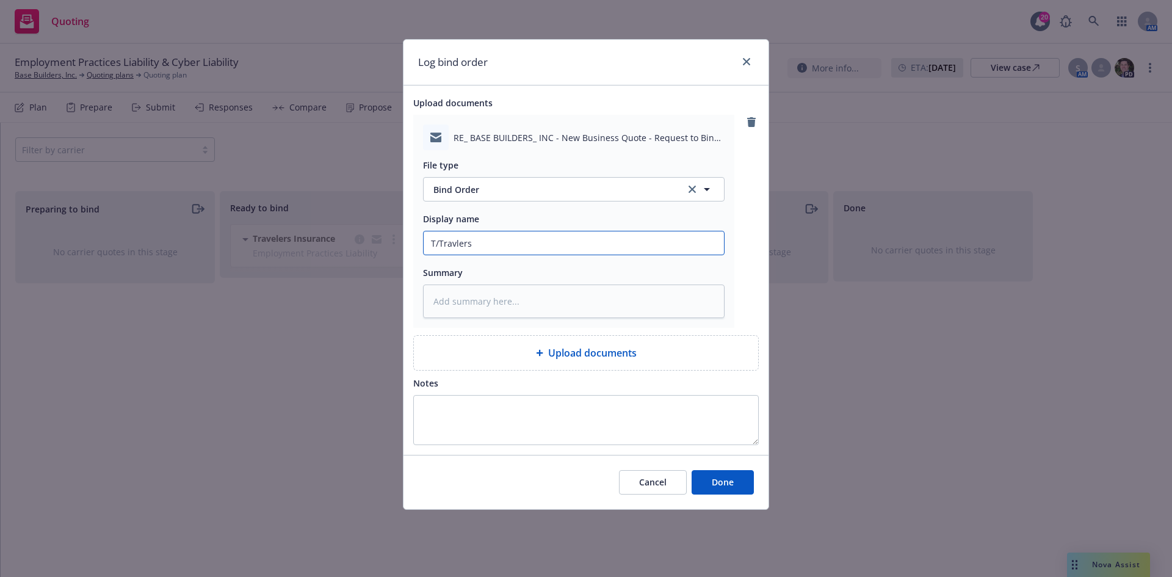
type input "T/Travlers"
type textarea "x"
type input "T/Travlers c"
type textarea "x"
type input "T/Travlers co"
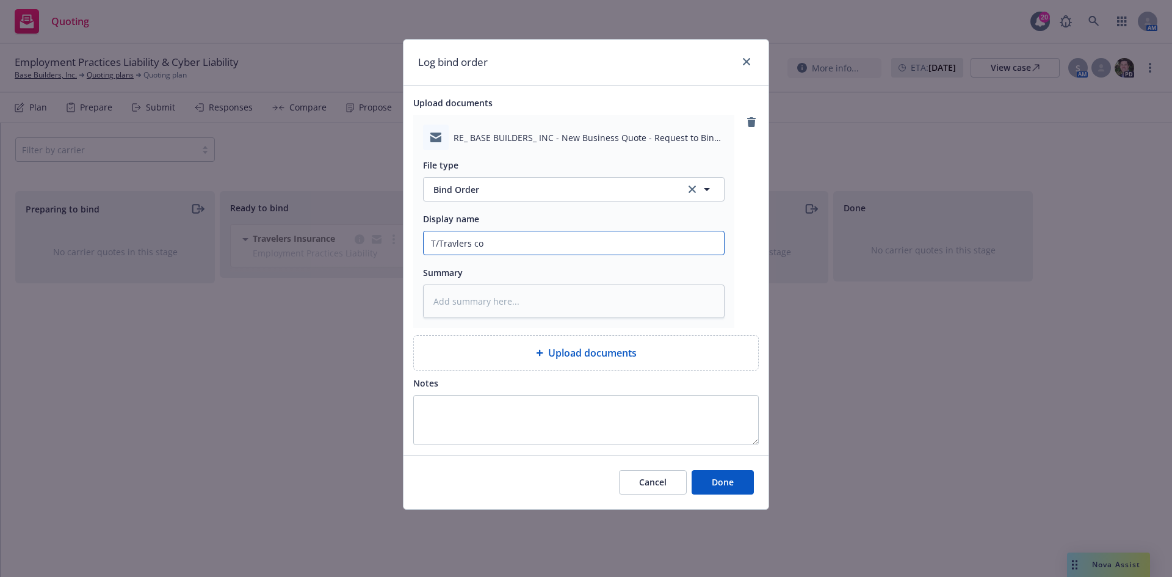
type textarea "x"
type input "T/Travlers con"
type textarea "x"
type input "T/Travlers conf"
type textarea "x"
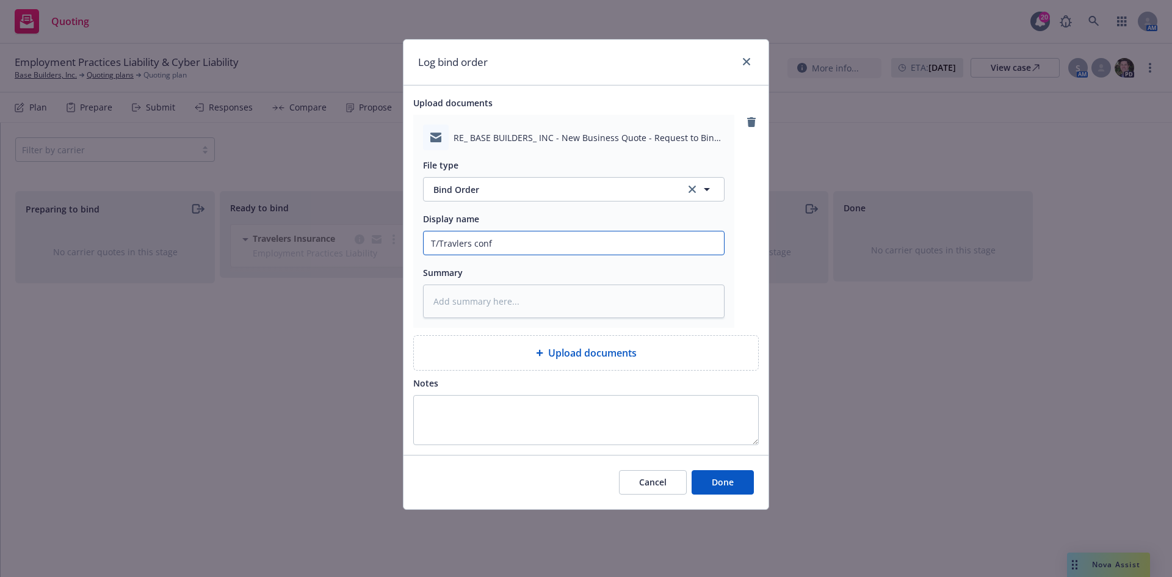
type input "T/Travlers confi"
type textarea "x"
type input "T/Travlers confir"
type textarea "x"
type input "T/Travlers confirm"
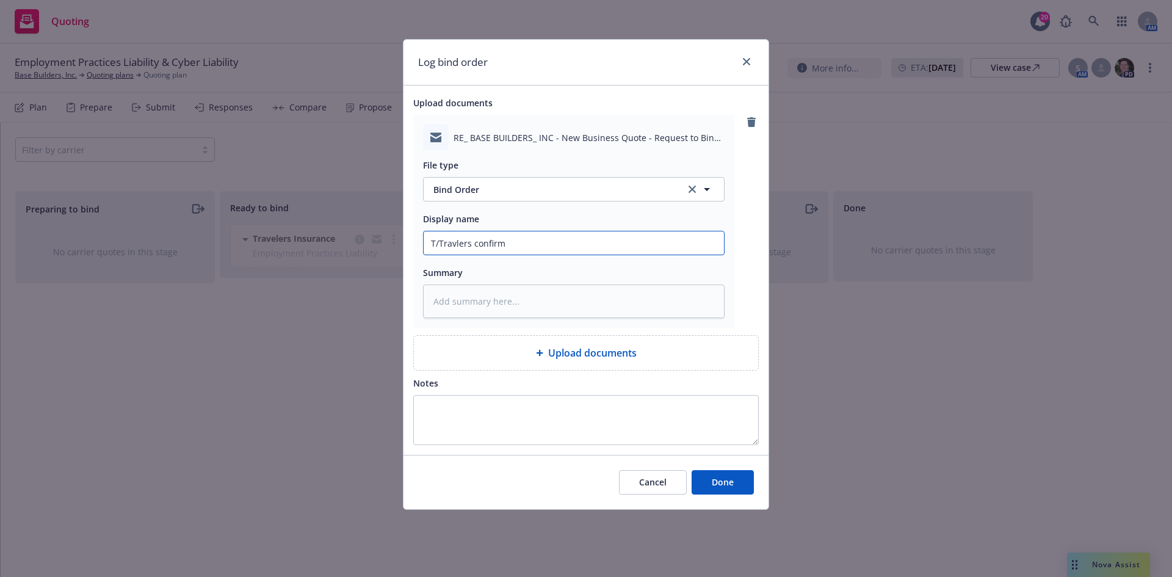
type textarea "x"
type input "T/Travlers confirmi"
type textarea "x"
type input "T/Travlers confirmin"
type textarea "x"
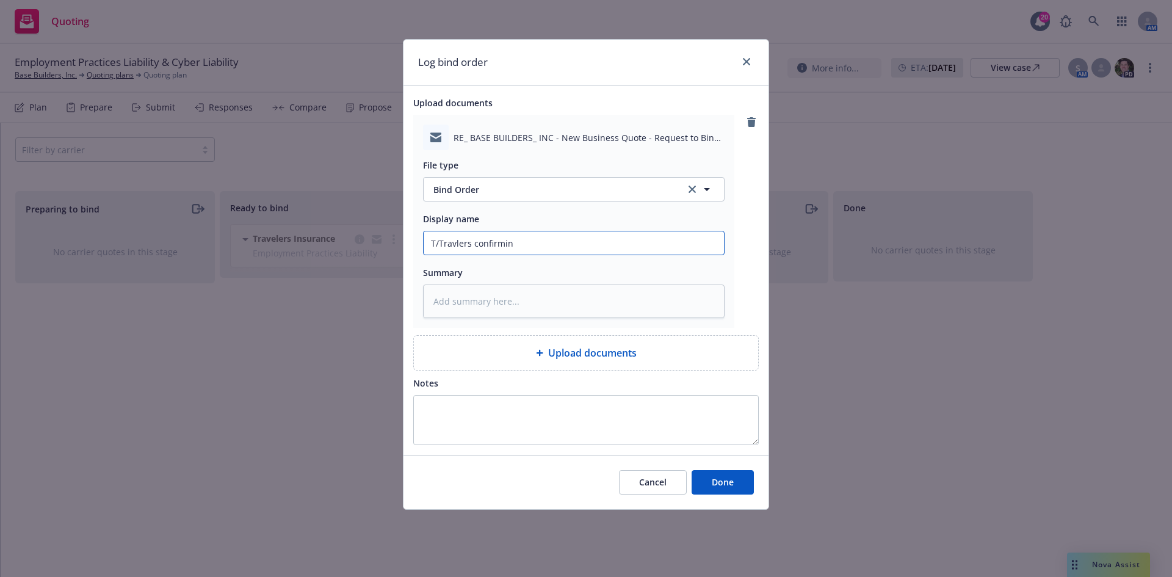
type input "T/Travlers confirming"
type textarea "x"
type input "T/Travlers confirming"
type textarea "x"
type input "T/Travlers confirming I"
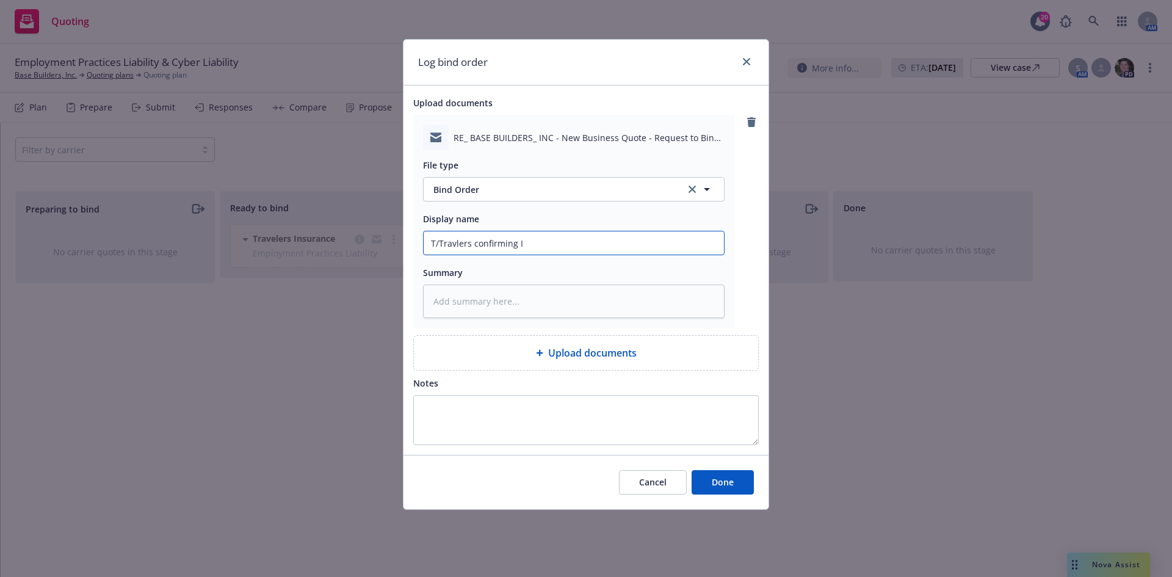
type textarea "x"
type input "T/Travlers confirming In"
type textarea "x"
type input "T/Travlers confirming Insu"
type textarea "x"
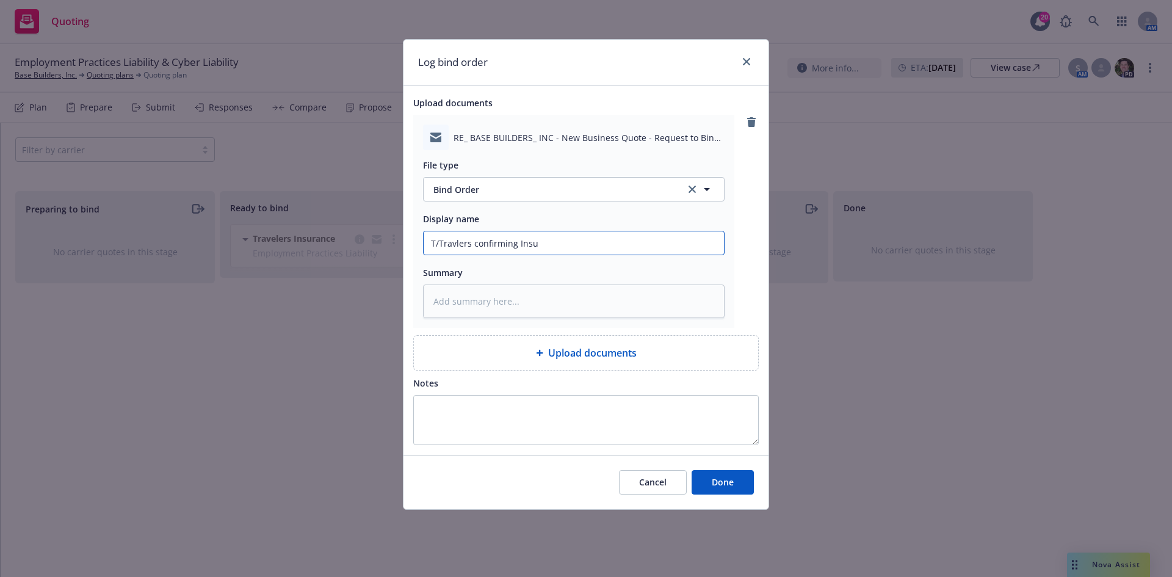
type input "T/Travlers confirming Insur"
type textarea "x"
type input "T/Travlers confirming Insure"
type textarea "x"
type input "T/Travlers confirming Insured"
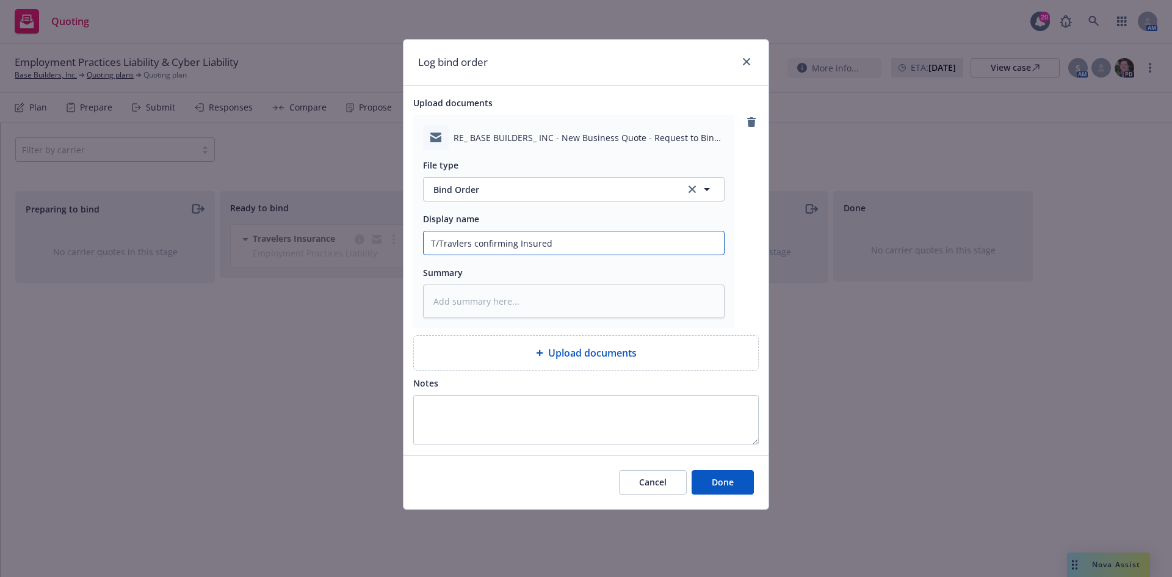
type textarea "x"
type input "T/Travlers confirming Insured"
type textarea "x"
type input "T/Travlers confirming Insured w"
type textarea "x"
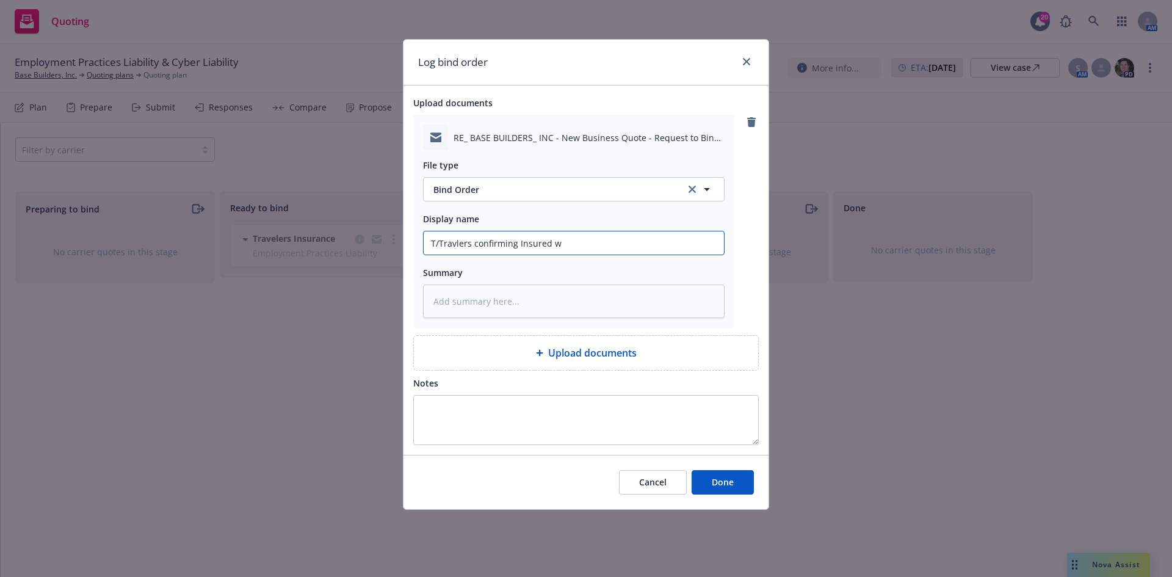
type input "T/Travlers confirming Insured wo"
type textarea "x"
type input "T/Travlers confirming Insured wou"
type textarea "x"
type input "T/Travlers confirming Insured would"
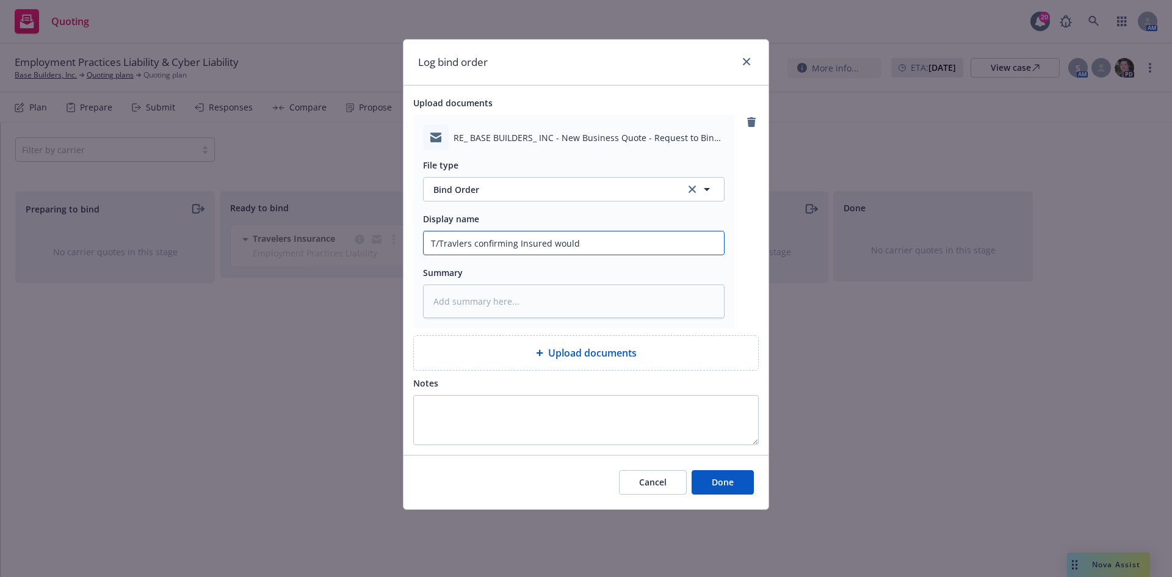
type textarea "x"
type input "T/Travlers confirming Insured would"
type textarea "x"
type input "T/Travlers confirming Insured would li"
type textarea "x"
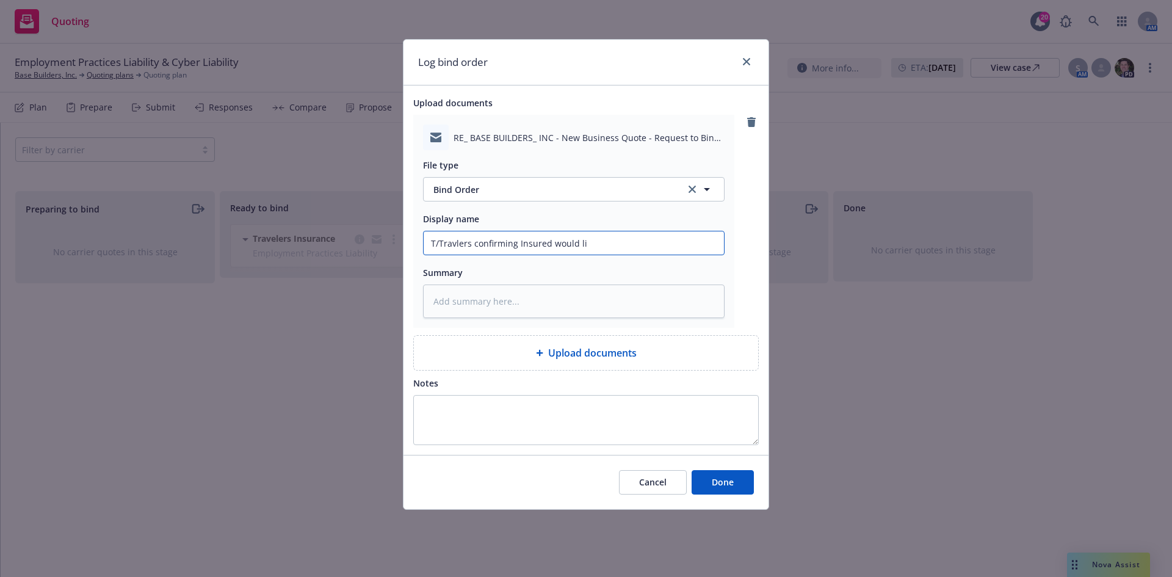
type input "T/Travlers confirming Insured would lik"
type textarea "x"
type input "T/Travlers confirming Insured would like"
type textarea "x"
type input "T/Travlers confirming Insured would like t"
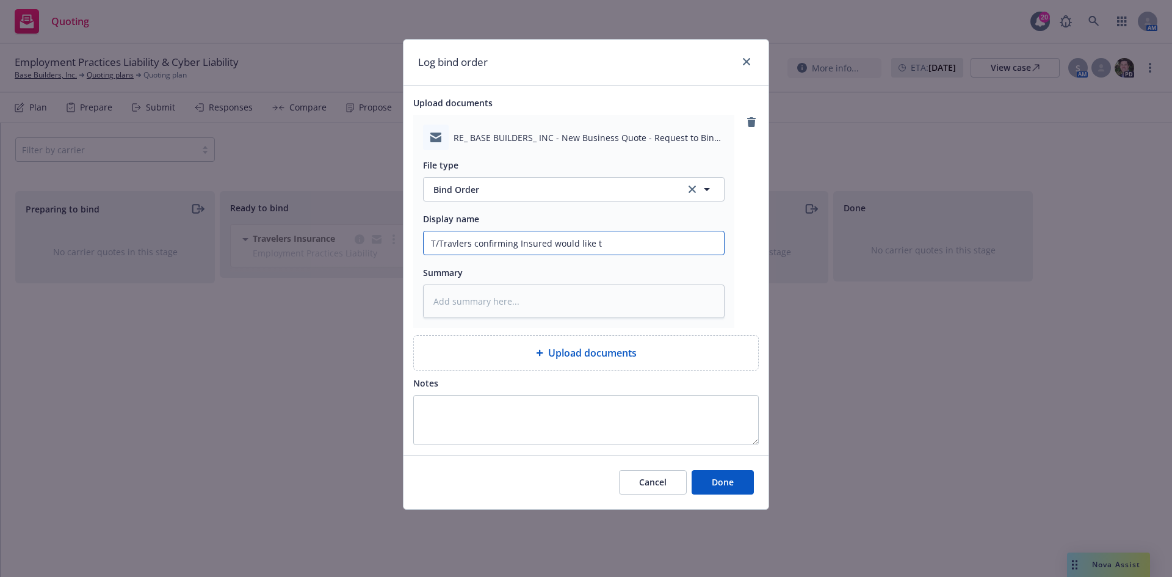
type textarea "x"
type input "T/Travlers confirming Insured would like to"
type textarea "x"
type input "T/Travlers confirming Insured would like to"
type textarea "x"
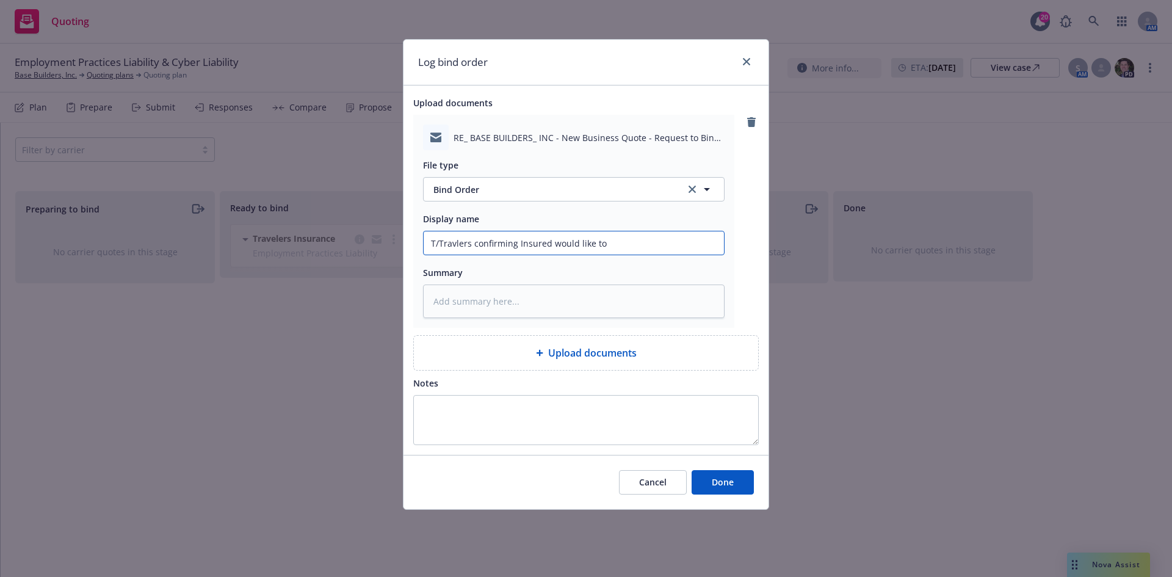
type input "T/Travlers confirming Insured would like to b"
type textarea "x"
type input "T/Travlers confirming Insured would like to be"
type textarea "x"
type input "T/Travlers confirming Insured would like to be"
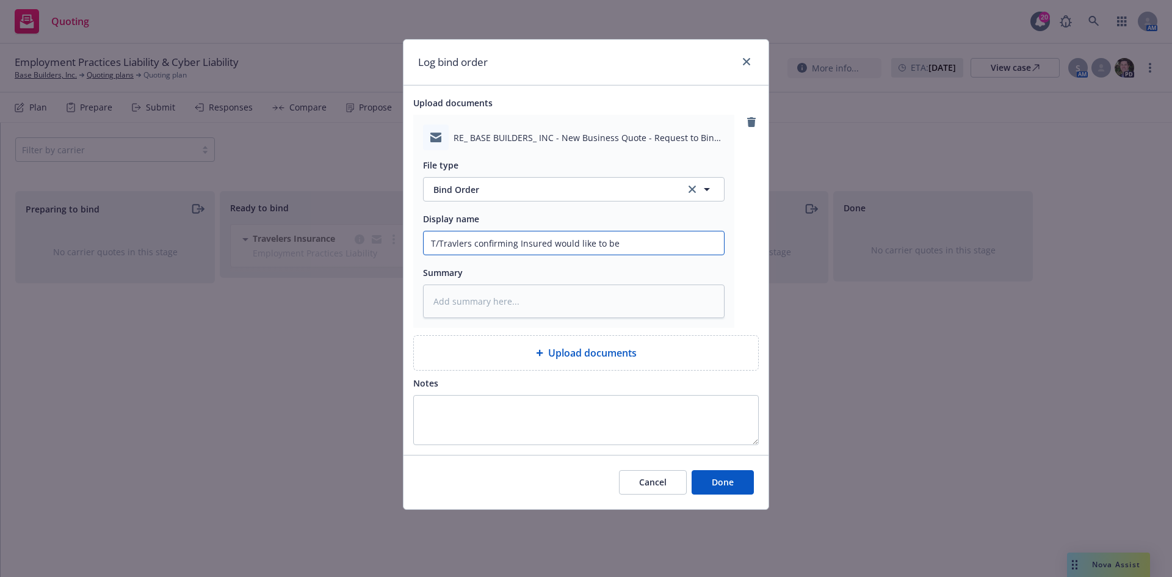
type textarea "x"
type input "T/Travlers confirming Insured would like to be o"
type textarea "x"
type input "T/Travlers confirming Insured would like to be on"
type textarea "x"
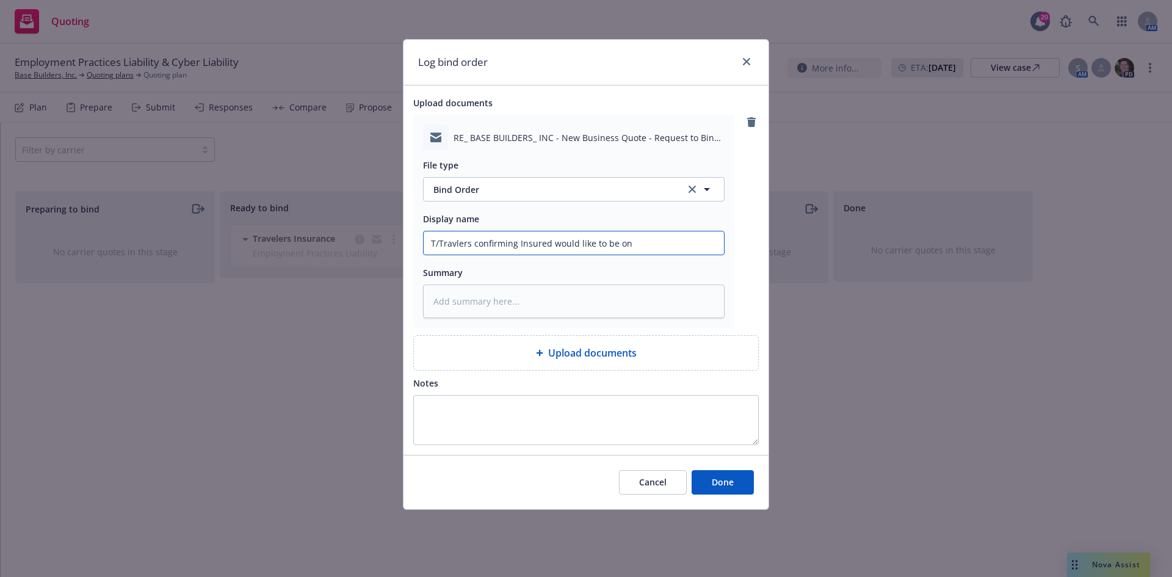
type input "T/Travlers confirming Insured would like to be on"
type textarea "x"
type input "T/Travlers confirming Insured would like to be on q"
type textarea "x"
type input "T/Travlers confirming Insured would like to be on qu"
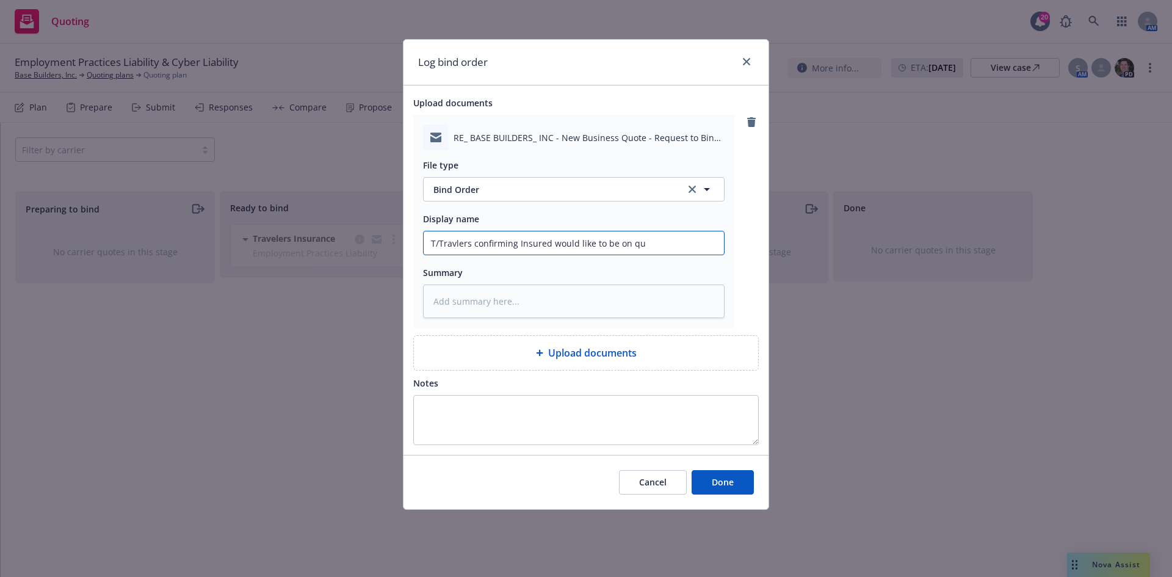
type textarea "x"
type input "T/Travlers confirming Insured would like to be on qua"
type textarea "x"
type input "T/Travlers confirming Insured would like to be on quar"
type textarea "x"
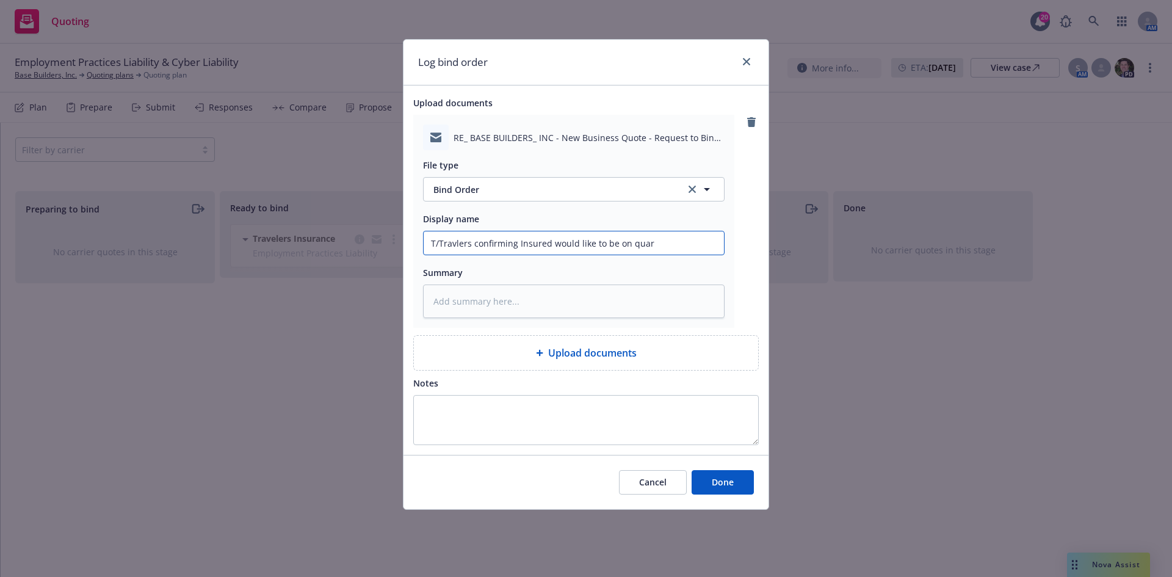
type input "T/Travlers confirming Insured would like to be on quart"
type textarea "x"
type input "T/Travlers confirming Insured would like to be on quarte"
type textarea "x"
type input "T/Travlers confirming Insured would like to be on quarter"
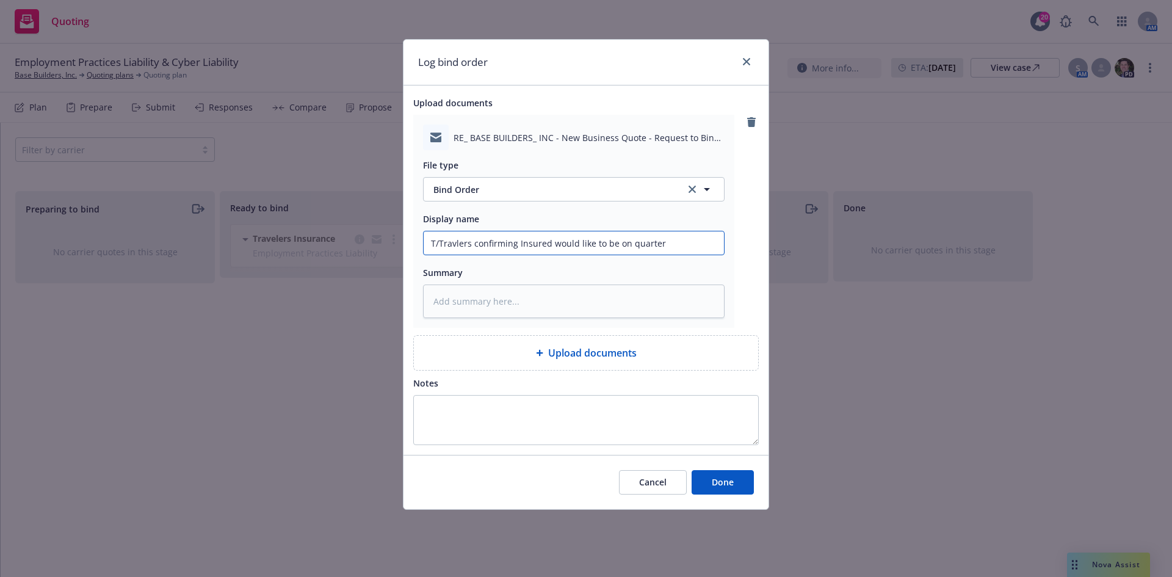
type textarea "x"
type input "T/Travlers confirming Insured would like to be on quarterl"
type textarea "x"
type input "T/Travlers confirming Insured would like to be on quarterly"
type textarea "x"
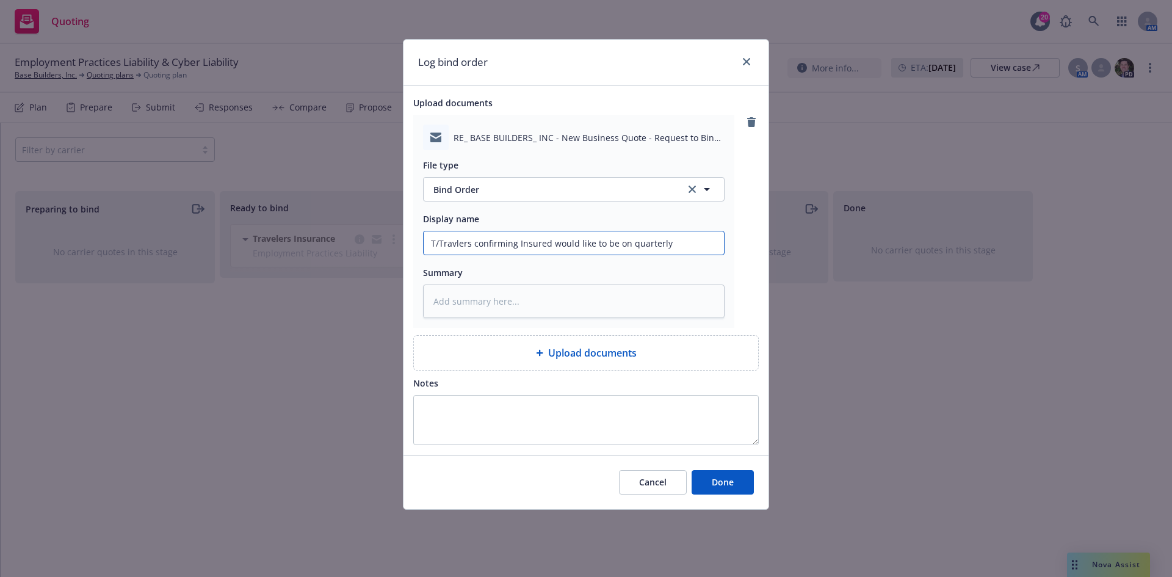
type input "T/Travlers confirming Insured would like to be on quarterly"
type textarea "x"
type input "T/Travlers confirming Insured would like to be on quarterly i"
type textarea "x"
type input "T/Travlers confirming Insured would like to be on quarterly ins"
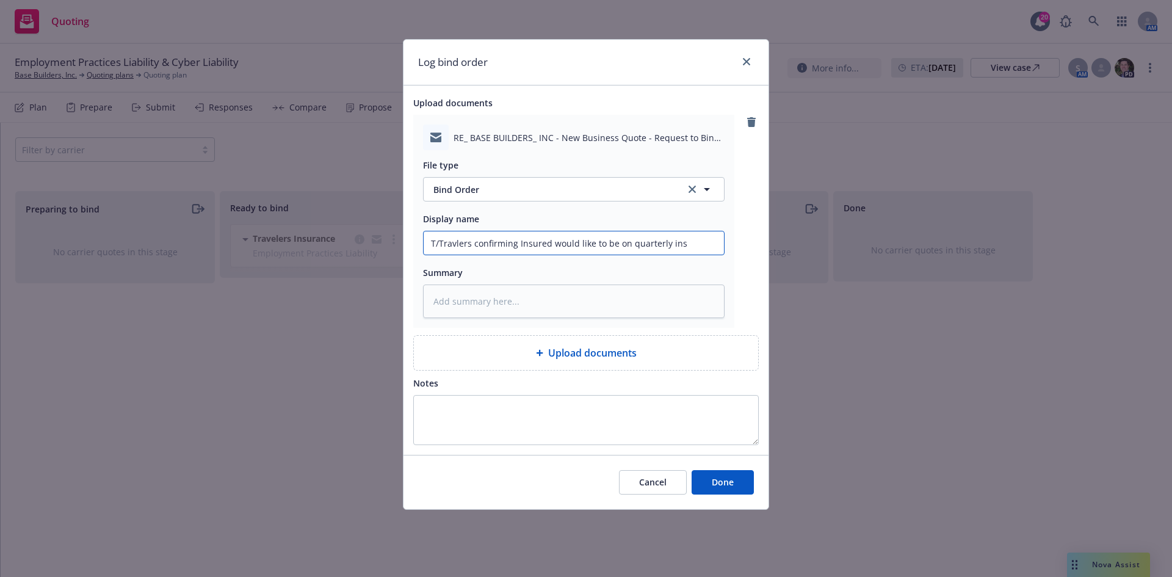
type textarea "x"
type input "T/Travlers confirming Insured would like to be on quarterly inst"
type textarea "x"
type input "T/Travlers confirming Insured would like to be on quarterly insta"
type textarea "x"
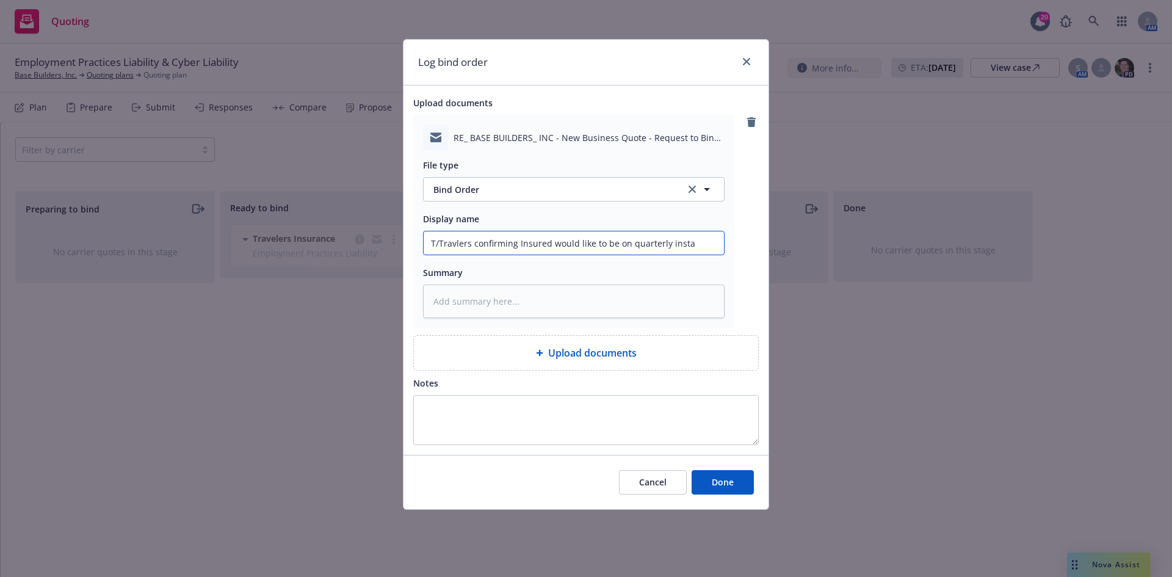
type input "T/Travlers confirming Insured would like to be on quarterly instal"
type textarea "x"
type input "T/Travlers confirming Insured would like to be on quarterly install"
type textarea "x"
type input "T/Travlers confirming Insured would like to be on quarterly installm"
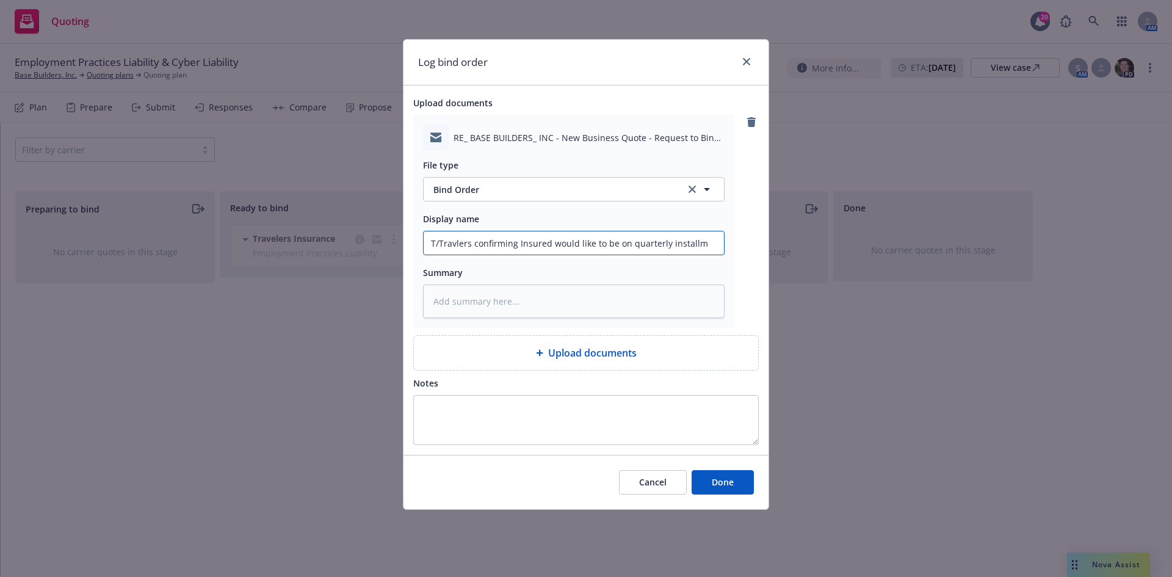
type textarea "x"
type input "T/Travlers confirming Insured would like to be on quarterly installme"
type textarea "x"
type input "T/Travlers confirming Insured would like to be on quarterly installmen"
type textarea "x"
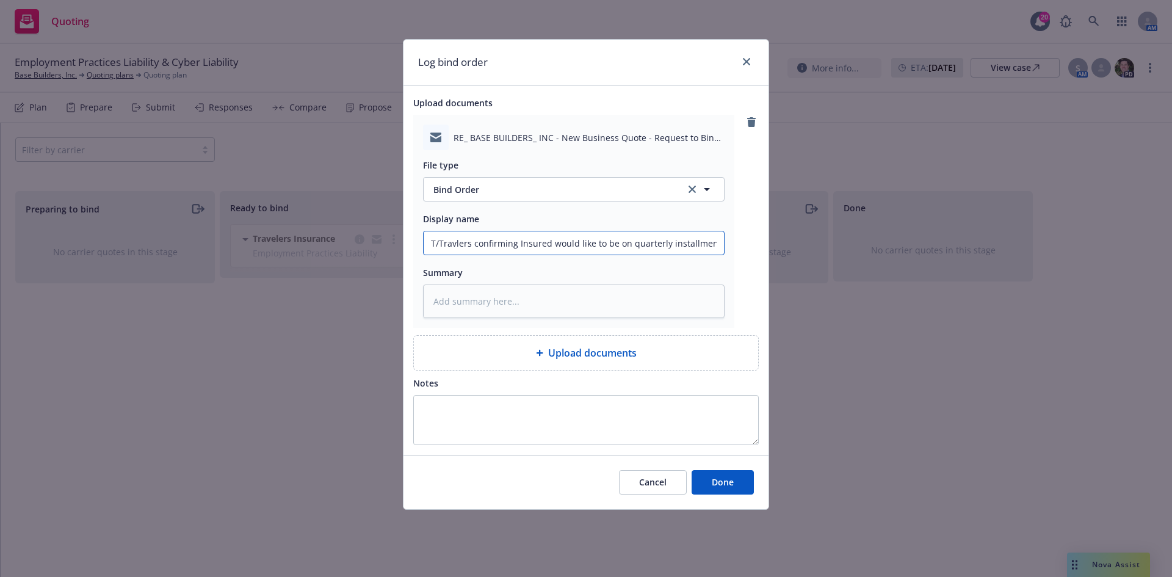
type input "T/Travlers confirming Insured would like to be on quarterly installment"
type textarea "x"
type input "T/Travlers confirming Insured would like to be on quarterly installments"
type textarea "x"
type input "T/Travlers confirming Insured would like to be on quarterly installments"
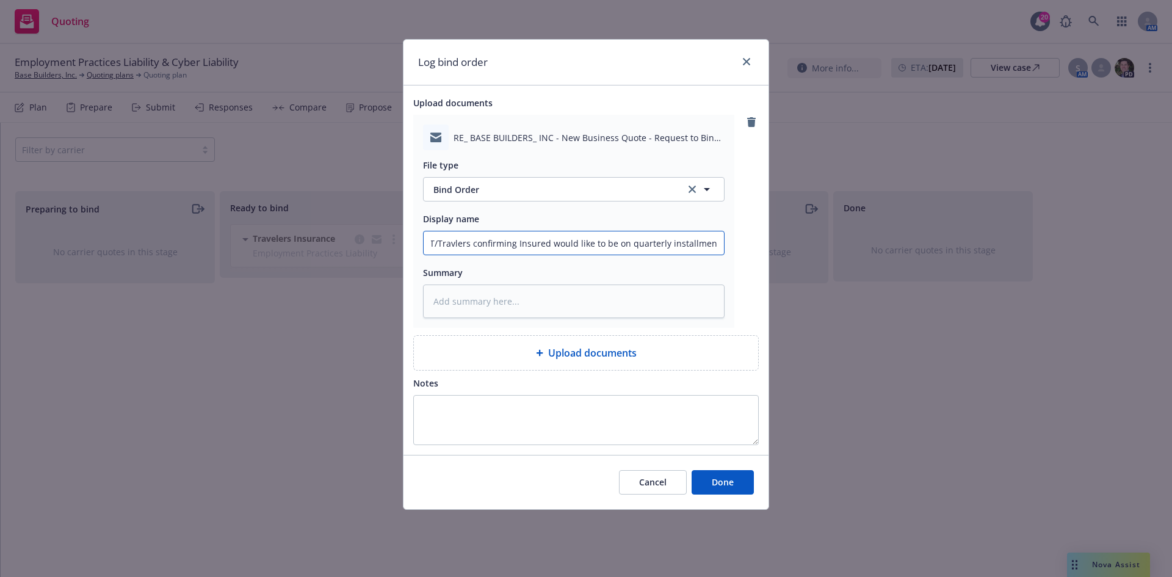
type textarea "x"
type input "T/Travlers confirming Insured would like to be on quarterly installments -"
type textarea "x"
type input "T/Travlers confirming Insured would like to be on quarterly installments -"
type textarea "x"
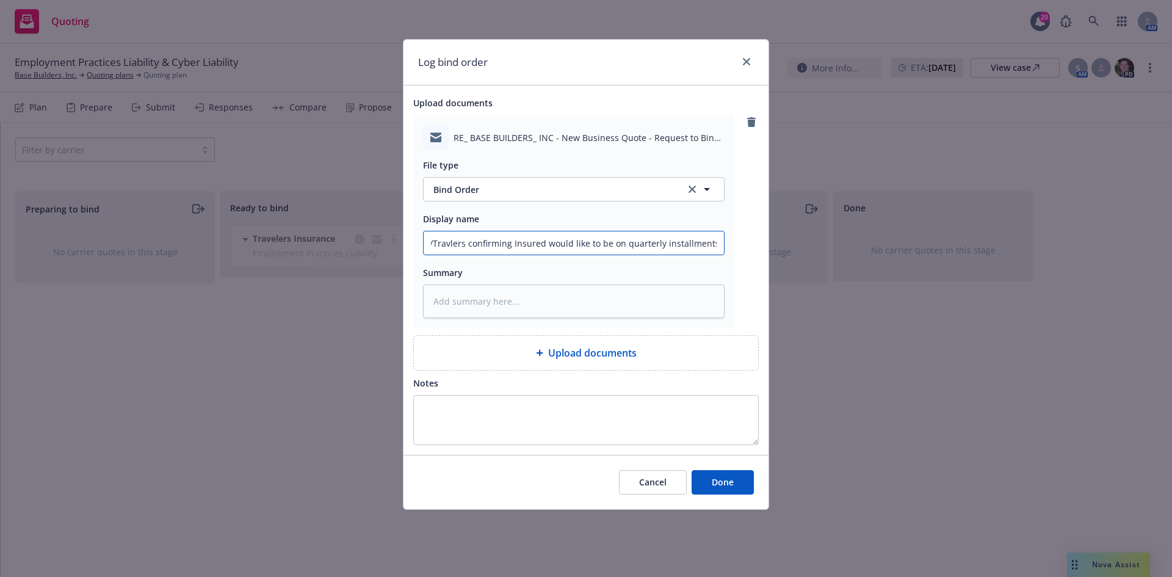
type input "T/Travlers confirming Insured would like to be on quarterly installments - 2"
type textarea "x"
type input "T/Travlers confirming Insured would like to be on quarterly installments - 25"
type textarea "x"
type input "T/Travlers confirming Insured would like to be on quarterly installments - 25%"
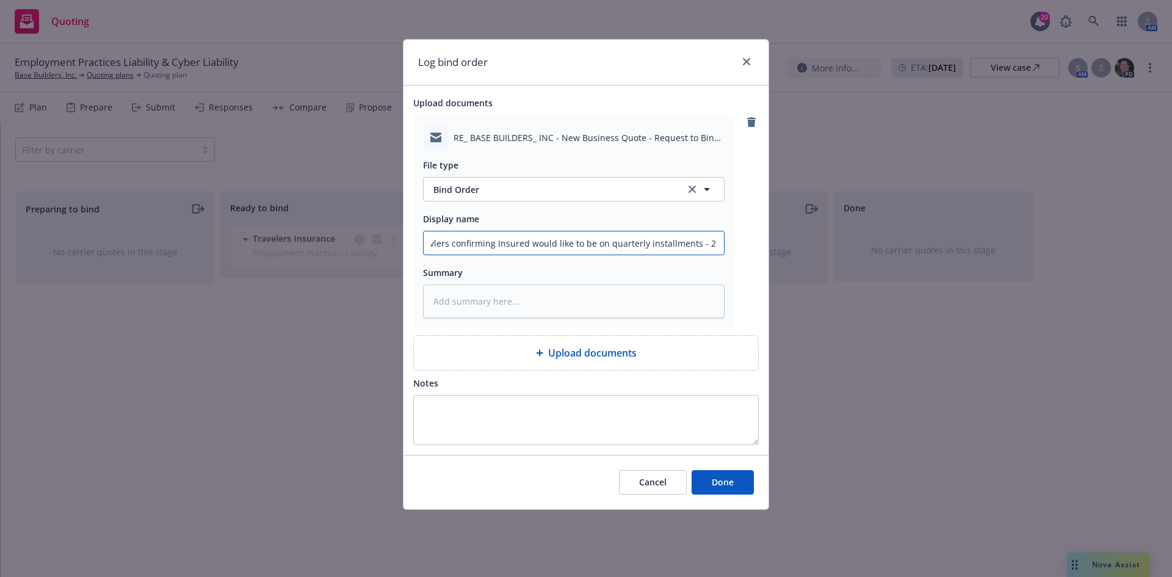
type textarea "x"
type input "T/Travlers confirming Insured would like to be on quarterly installments - 25%d"
type textarea "x"
type input "T/Travlers confirming Insured would like to be on quarterly installments - 25%do"
type textarea "x"
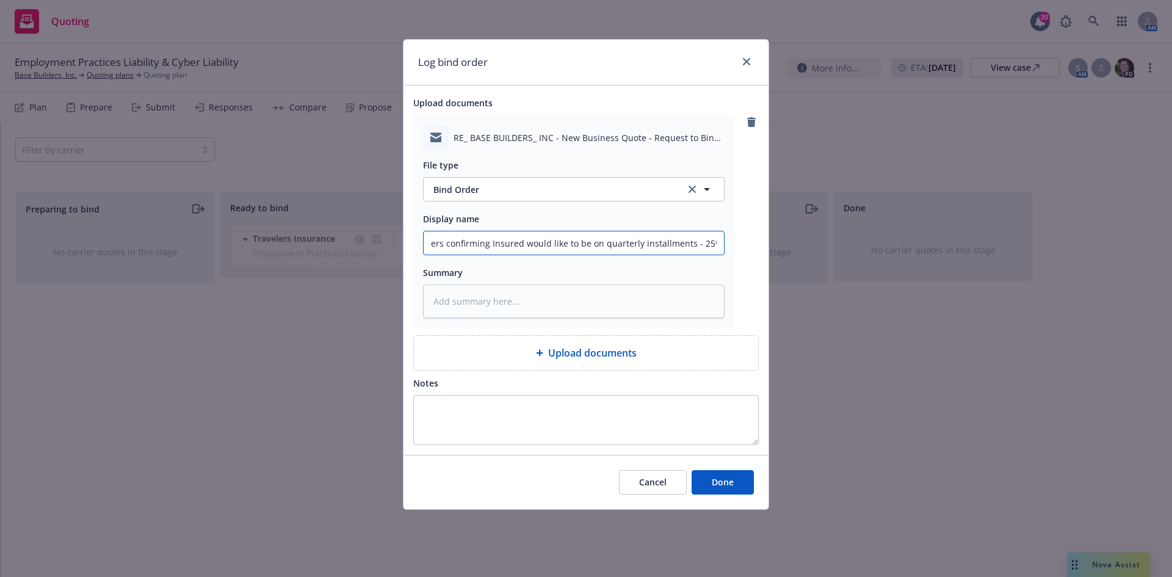
type input "T/Travlers confirming Insured would like to be on quarterly installments - 25%d…"
type textarea "x"
type input "T/Travlers confirming Insured would like to be on quarterly installments - 25%d…"
type textarea "x"
type input "T/Travlers confirming Insured would like to be on quarterly installments - 25%d…"
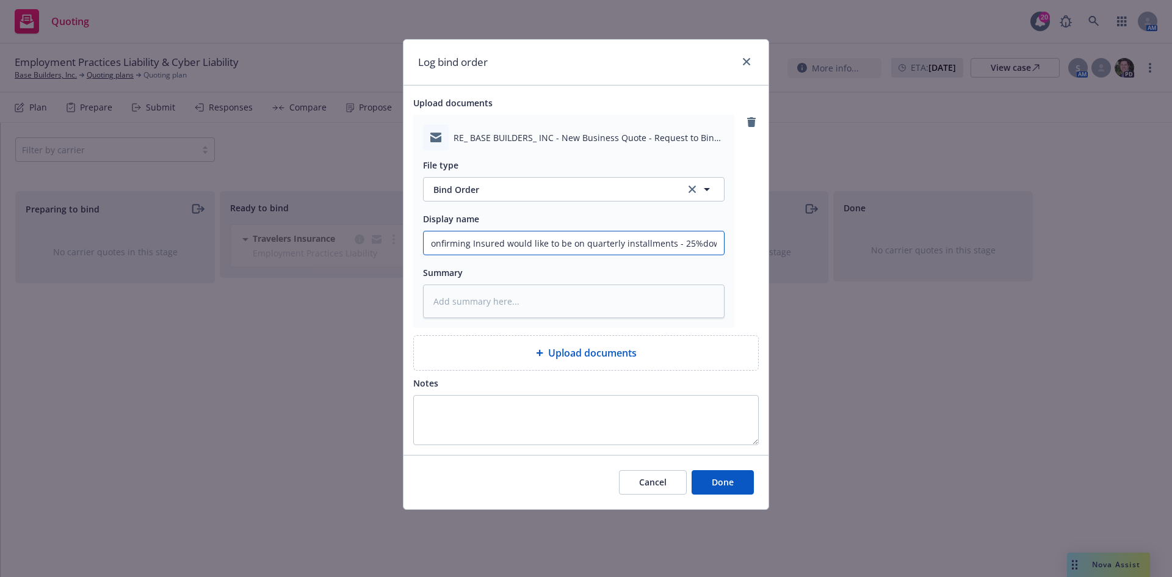
type textarea "x"
type input "T/Travlers confirming Insured would like to be on quarterly installments - 25%d…"
type textarea "x"
type input "T/Travlers confirming Insured would like to be on quarterly installments - 25%d…"
type textarea "x"
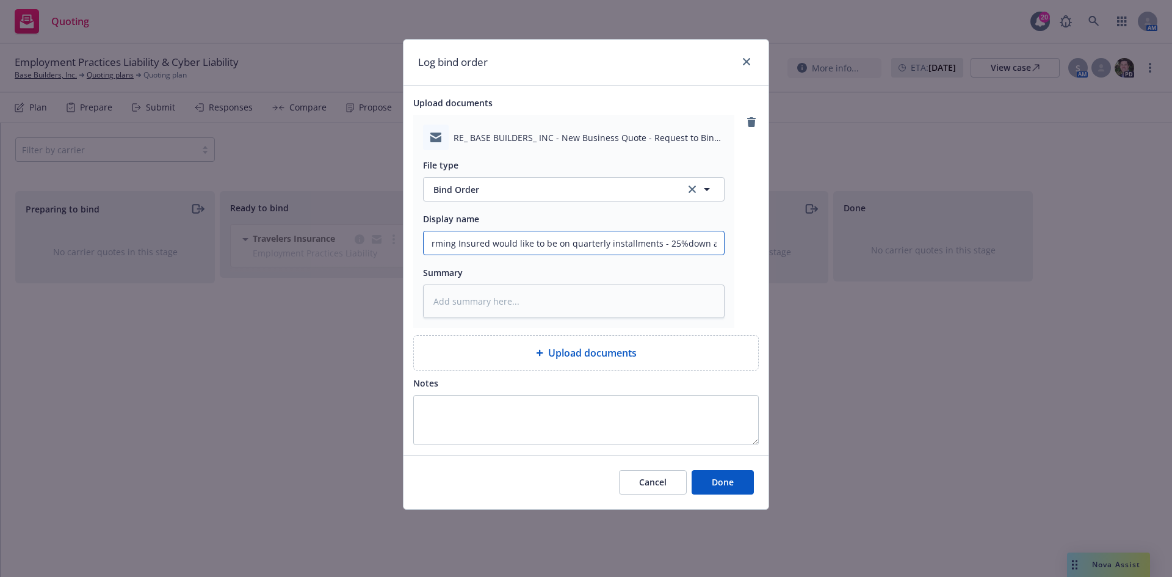
type input "T/Travlers confirming Insured would like to be on quarterly installments - 25%d…"
type textarea "x"
type input "T/Travlers confirming Insured would like to be on quarterly installments - 25%d…"
type textarea "x"
type input "T/Travlers confirming Insured would like to be on quarterly installments - 25%d…"
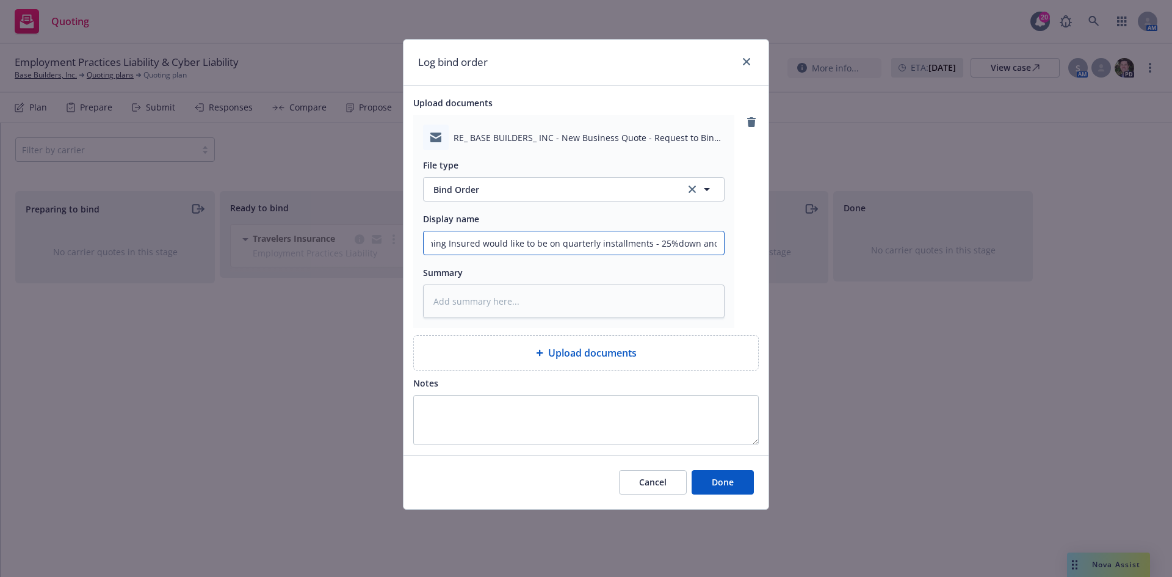
type textarea "x"
type input "T/Travlers confirming Insured would like to be on quarterly installments - 25%d…"
type textarea "x"
type input "T/Travlers confirming Insured would like to be on quarterly installments - 25%d…"
type textarea "x"
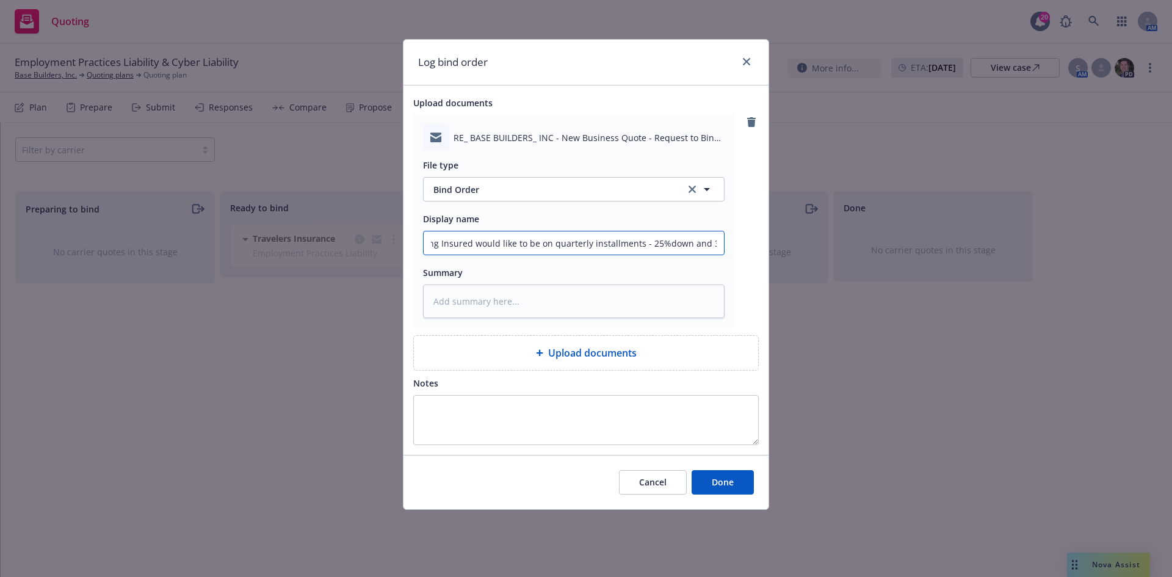
type input "T/Travlers confirming Insured would like to be on quarterly installments - 25%d…"
type textarea "x"
type input "T/Travlers confirming Insured would like to be on quarterly installments - 25%d…"
type textarea "x"
type input "T/Travlers confirming Insured would like to be on quarterly installments - 25%d…"
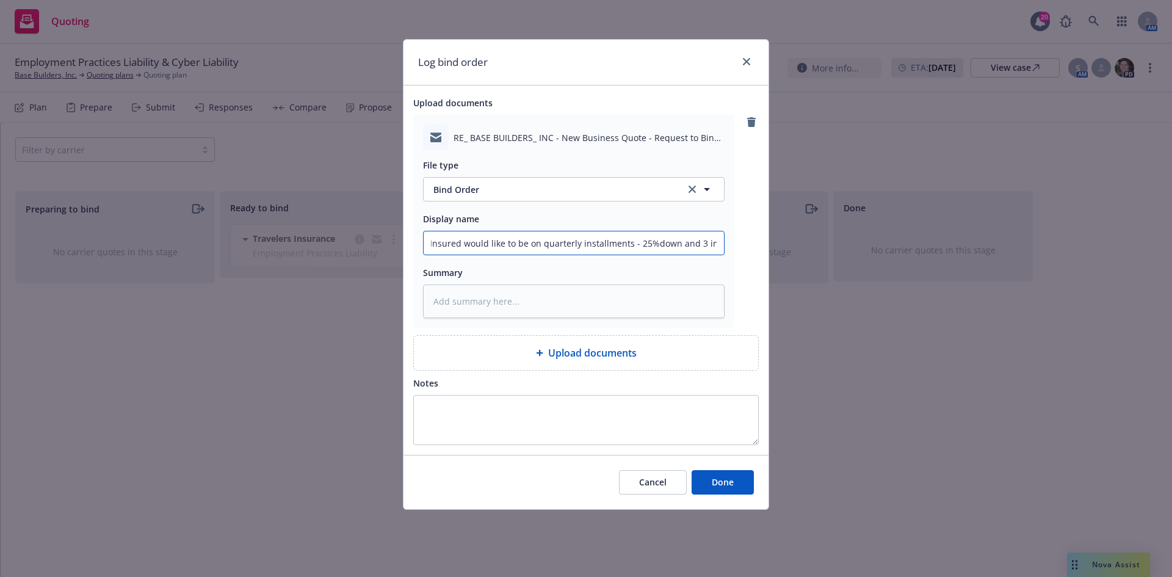
type textarea "x"
type input "T/Travlers confirming Insured would like to be on quarterly installments - 25%d…"
type textarea "x"
type input "T/Travlers confirming Insured would like to be on quarterly installments - 25%d…"
type textarea "x"
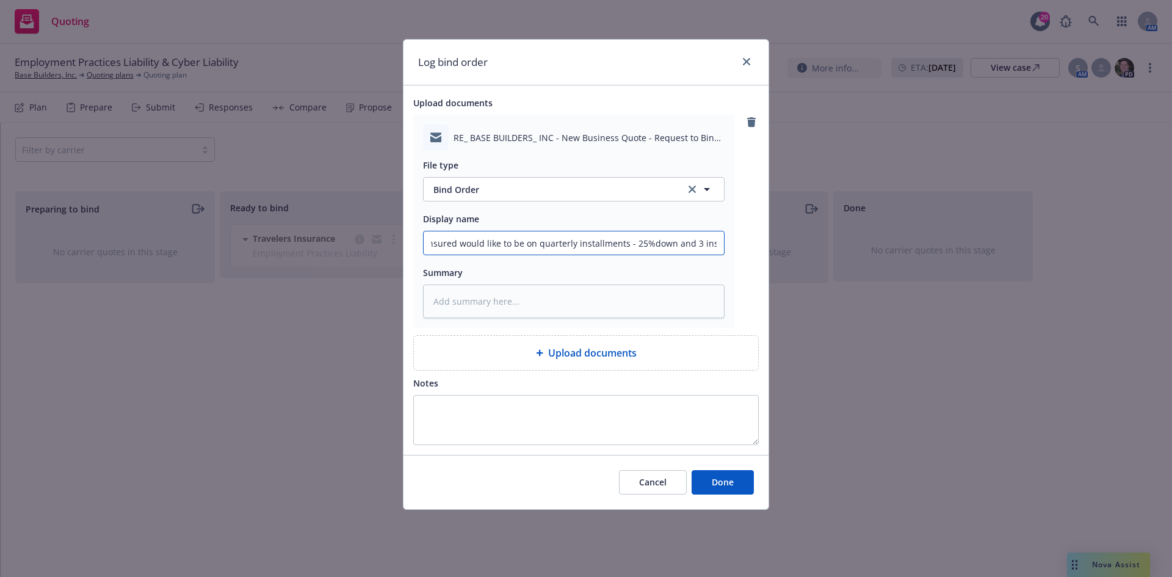
type input "T/Travlers confirming Insured would like to be on quarterly installments - 25%d…"
type textarea "x"
type input "T/Travlers confirming Insured would like to be on quarterly installments - 25%d…"
type textarea "x"
type input "T/Travlers confirming Insured would like to be on quarterly installments - 25%d…"
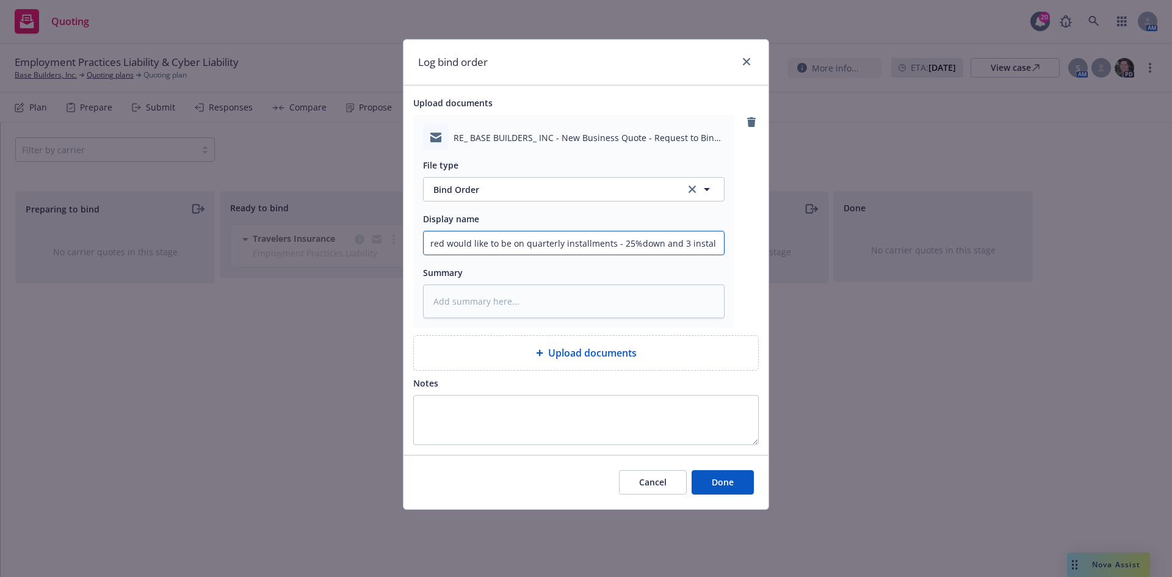
type textarea "x"
type input "T/Travlers confirming Insured would like to be on quarterly installments - 25%d…"
type textarea "x"
type input "T/Travlers confirming Insured would like to be on quarterly installments - 25%d…"
type textarea "x"
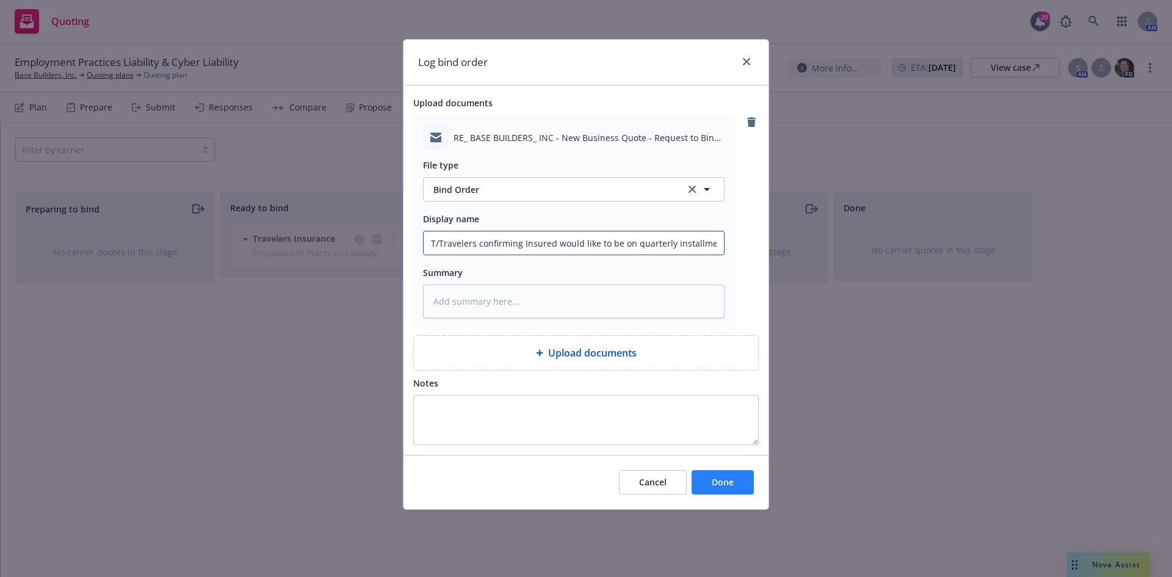
type input "T/Travelers confirming Insured would like to be on quarterly installments - 25%…"
click at [737, 486] on button "Done" at bounding box center [723, 482] width 62 height 24
type textarea "x"
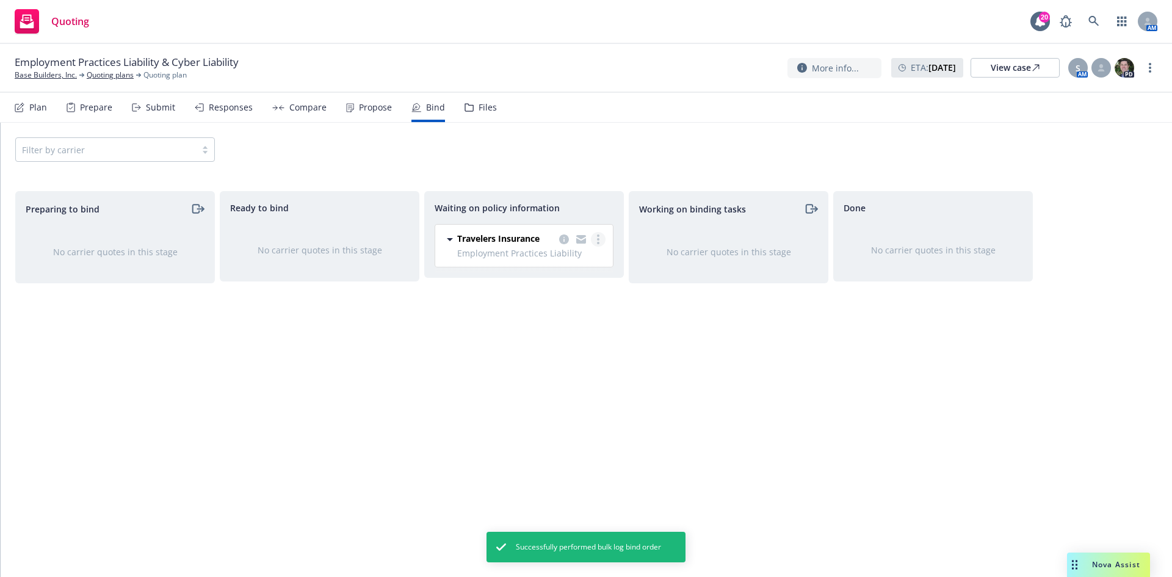
click at [592, 234] on link "more" at bounding box center [598, 239] width 15 height 15
click at [556, 267] on span "Create policies" at bounding box center [540, 264] width 90 height 12
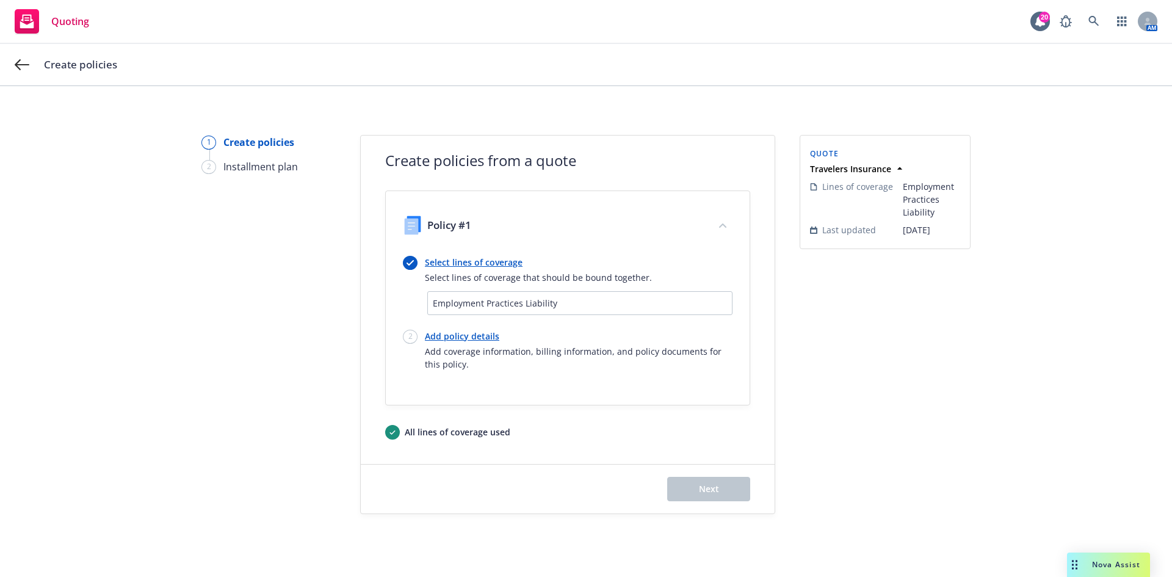
click at [460, 335] on link "Add policy details" at bounding box center [579, 336] width 308 height 13
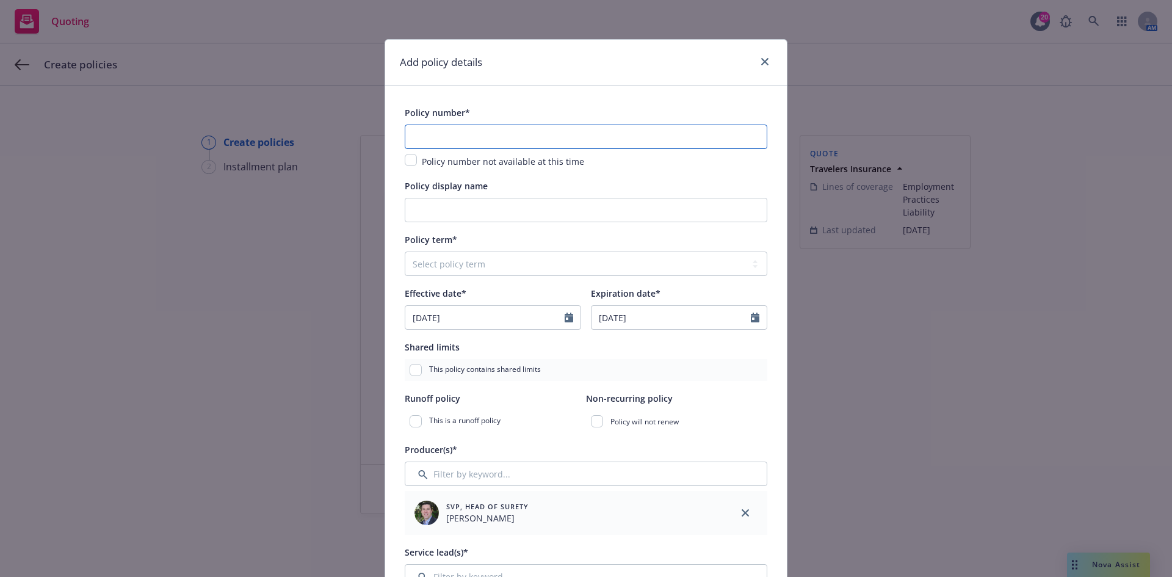
click at [445, 137] on input "text" at bounding box center [586, 137] width 363 height 24
paste input "108350110"
click at [445, 215] on input "Policy display name" at bounding box center [586, 210] width 363 height 24
click at [461, 212] on input "EPI & Kidnap" at bounding box center [586, 210] width 363 height 24
click at [565, 317] on icon "Calendar" at bounding box center [569, 318] width 9 height 10
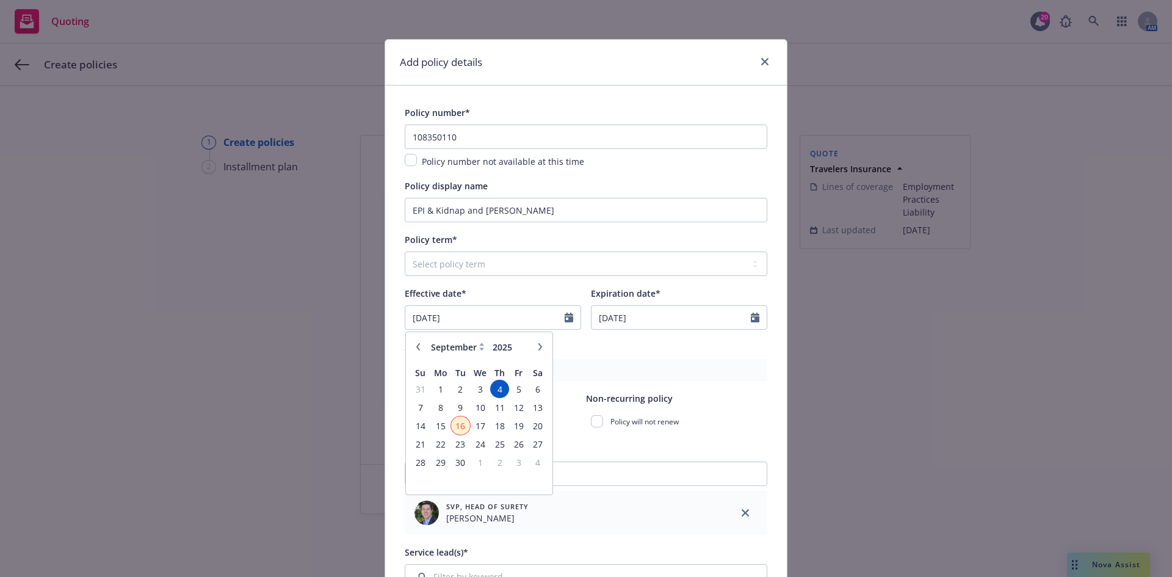
click at [459, 424] on span "16" at bounding box center [460, 425] width 16 height 15
click at [617, 316] on input "Expiration date*" at bounding box center [671, 317] width 159 height 23
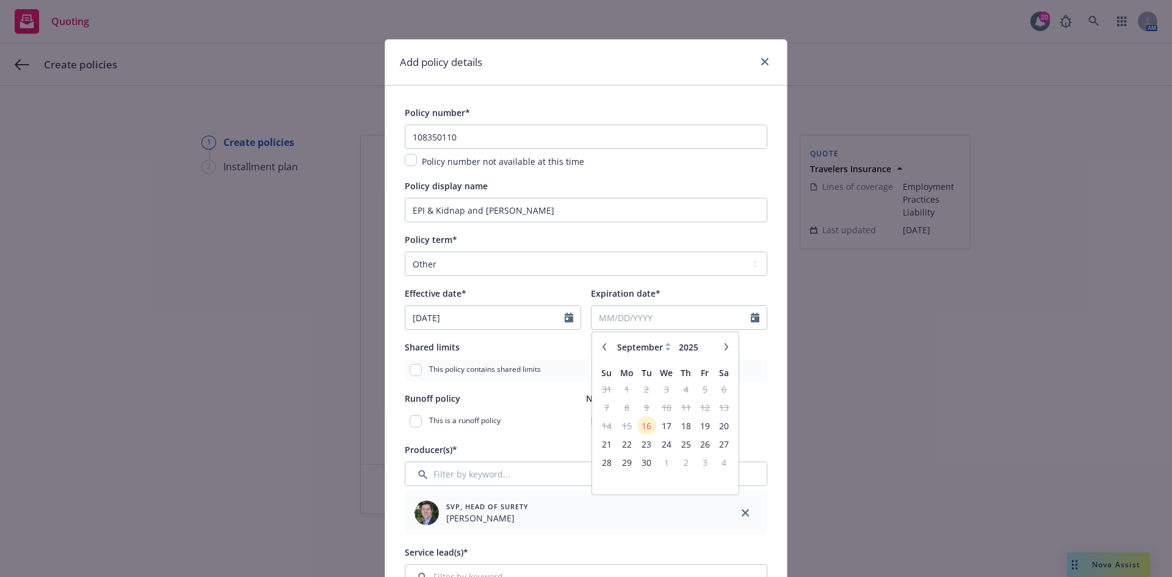
click at [725, 350] on icon "button" at bounding box center [727, 346] width 4 height 7
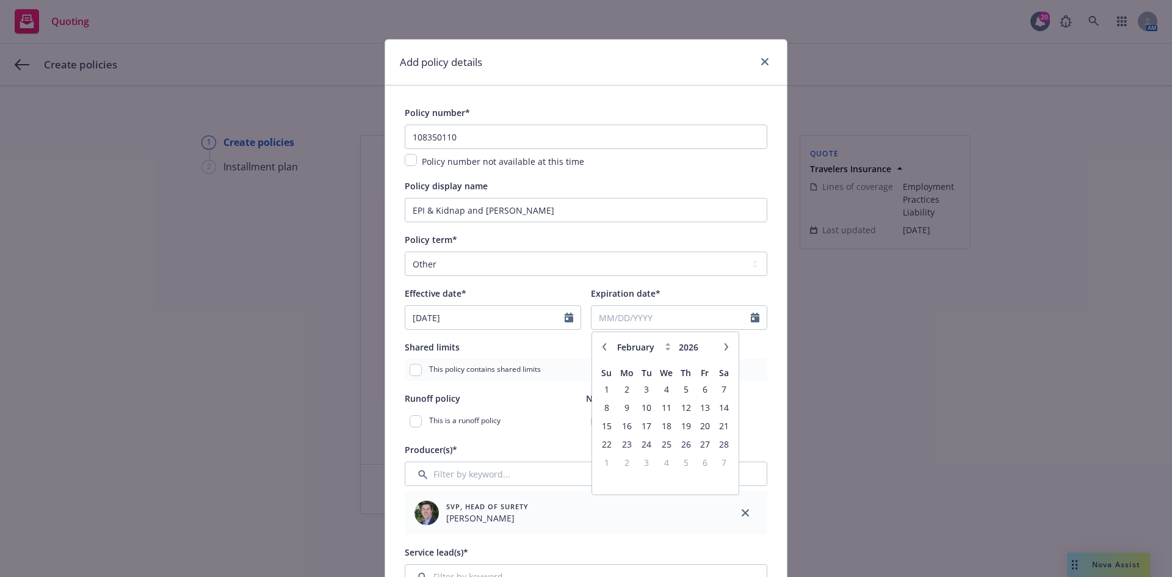
click at [725, 350] on icon "button" at bounding box center [727, 346] width 4 height 7
click at [725, 345] on icon "button" at bounding box center [726, 346] width 7 height 7
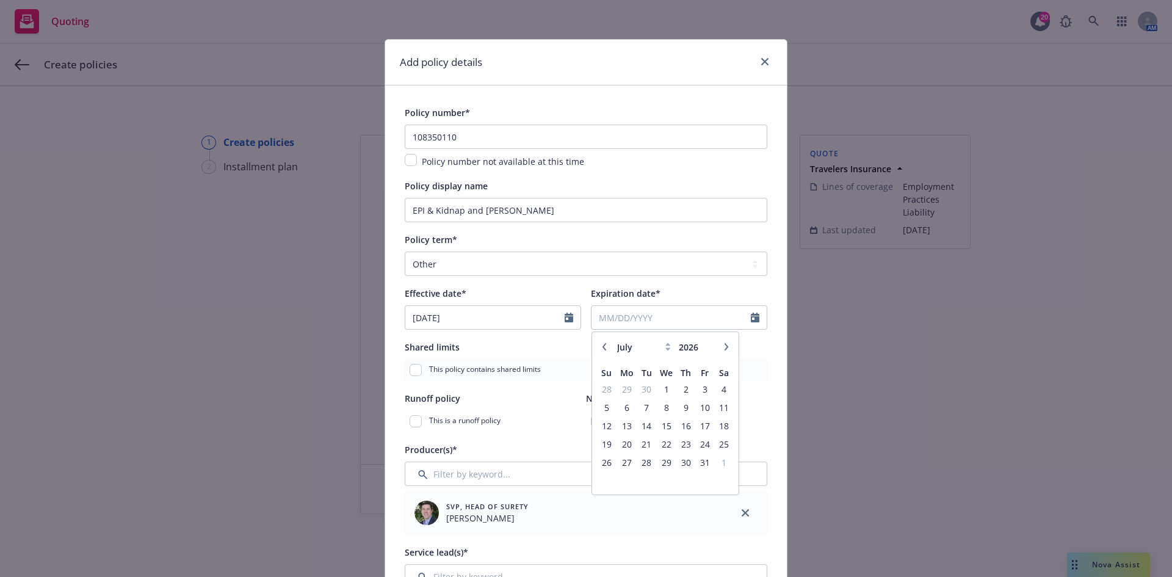
click at [725, 345] on icon "button" at bounding box center [726, 346] width 7 height 7
click at [598, 443] on span "16" at bounding box center [606, 444] width 16 height 15
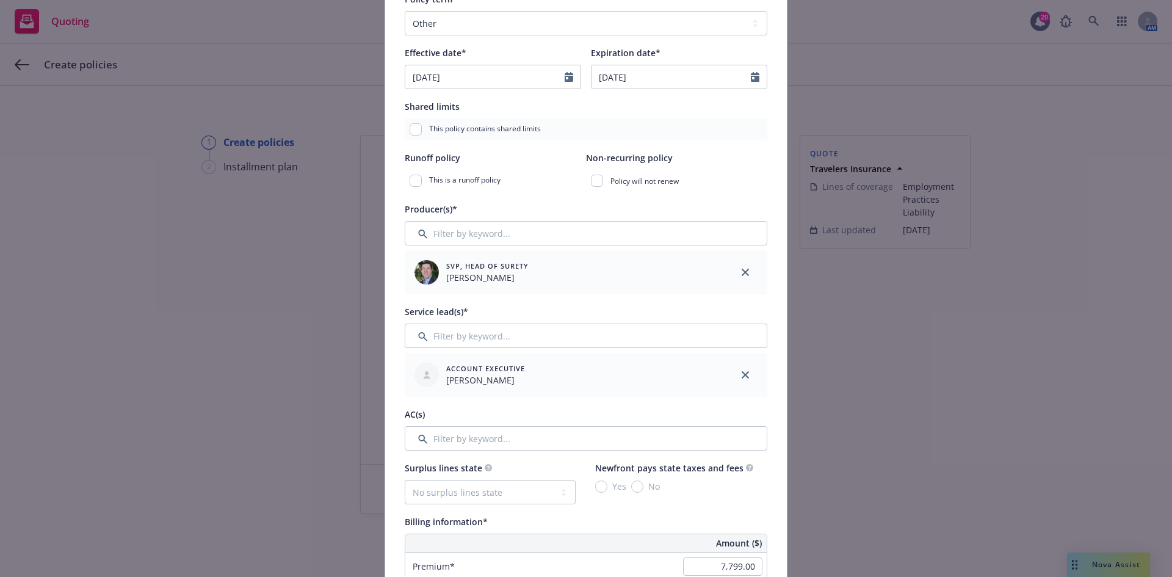
scroll to position [244, 0]
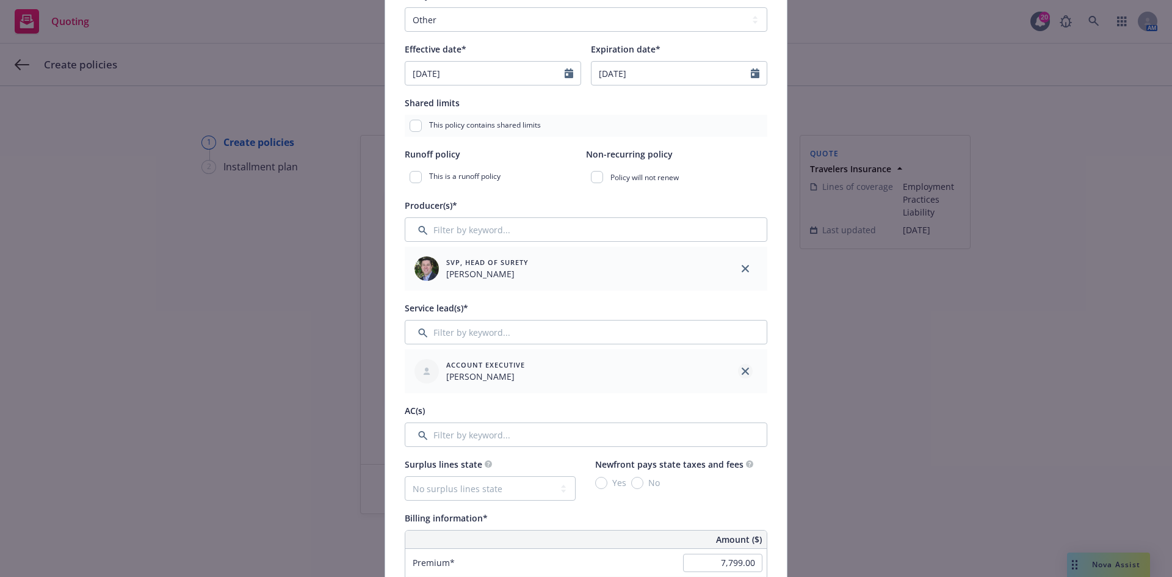
click at [745, 366] on link "close" at bounding box center [745, 371] width 15 height 15
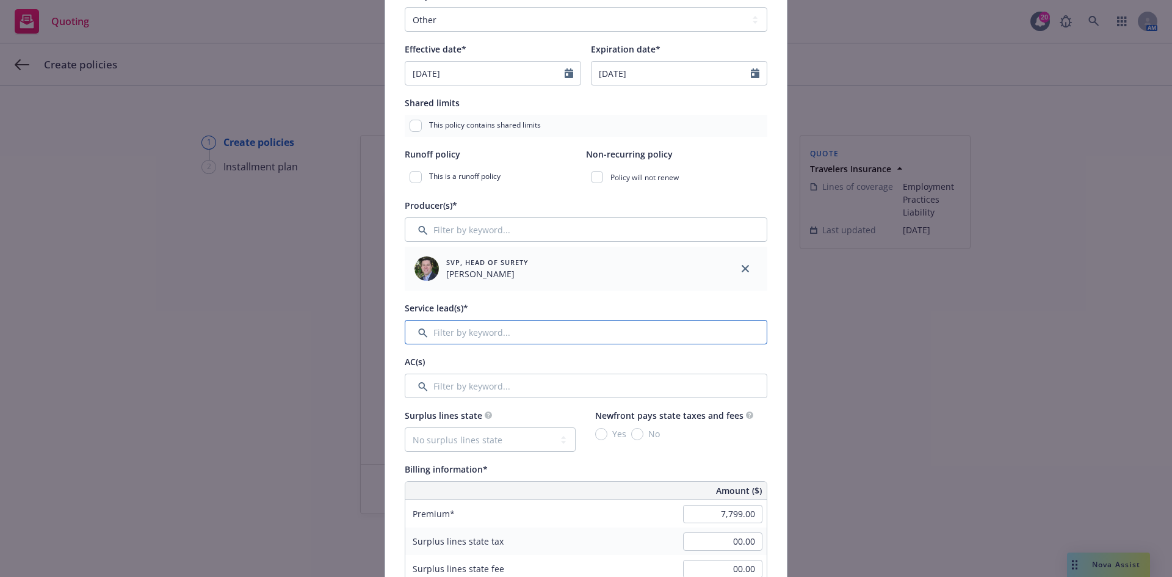
click at [453, 337] on input "Filter by keyword..." at bounding box center [586, 332] width 363 height 24
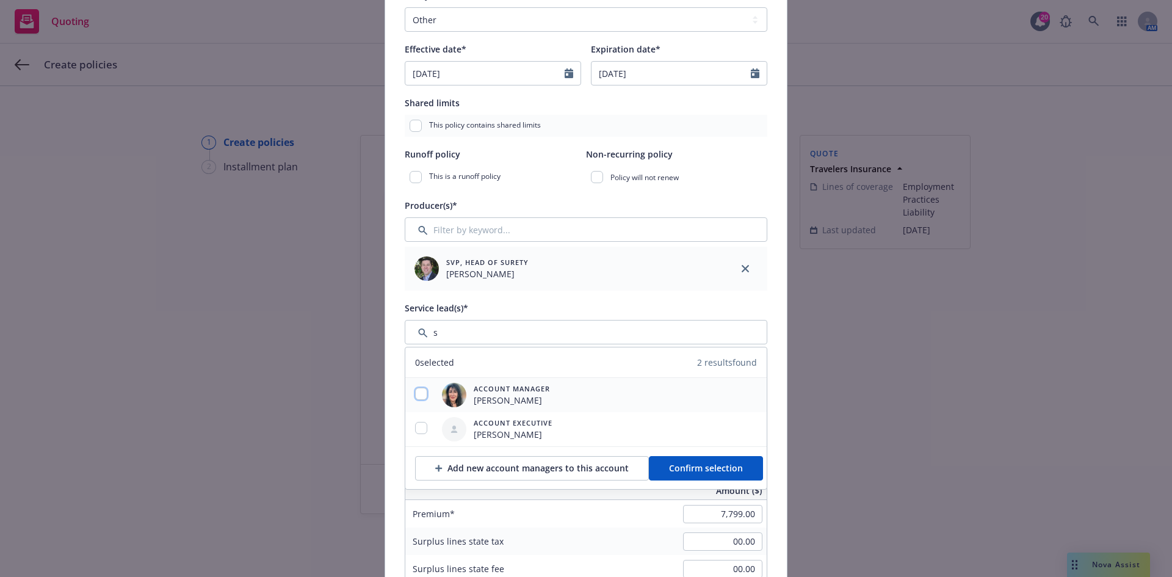
click at [421, 391] on input "checkbox" at bounding box center [421, 394] width 12 height 12
click at [685, 476] on button "Confirm selection" at bounding box center [706, 468] width 114 height 24
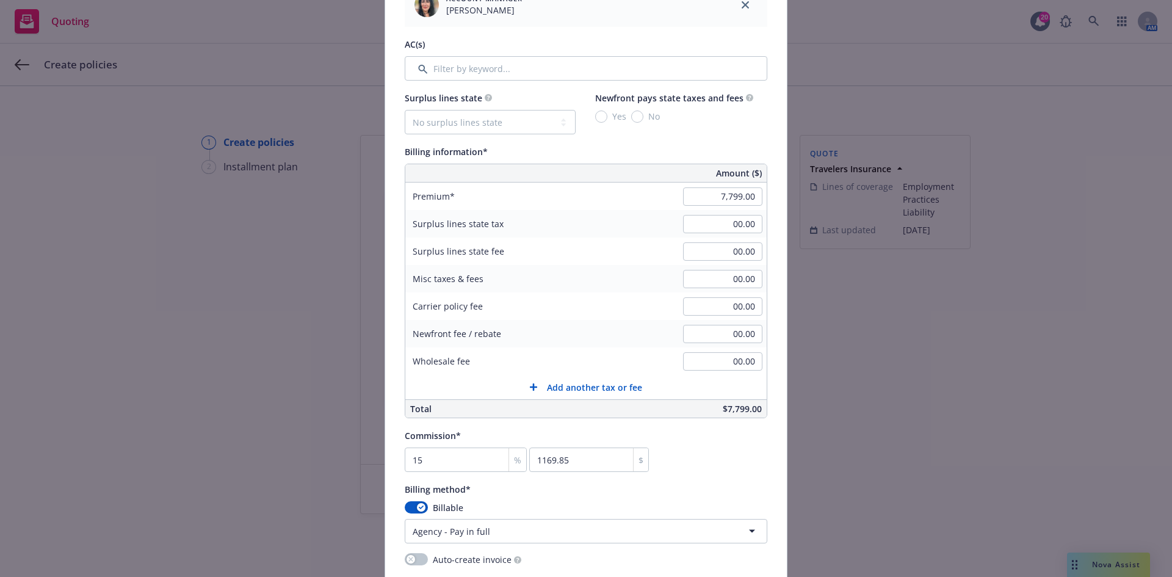
scroll to position [794, 0]
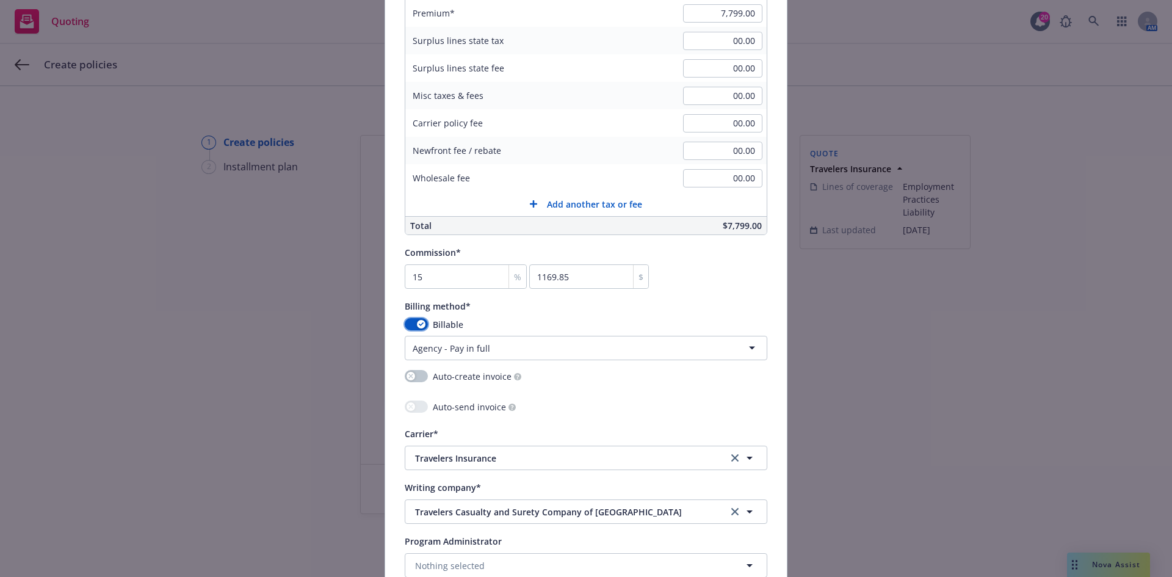
click at [408, 324] on button "button" at bounding box center [416, 324] width 23 height 12
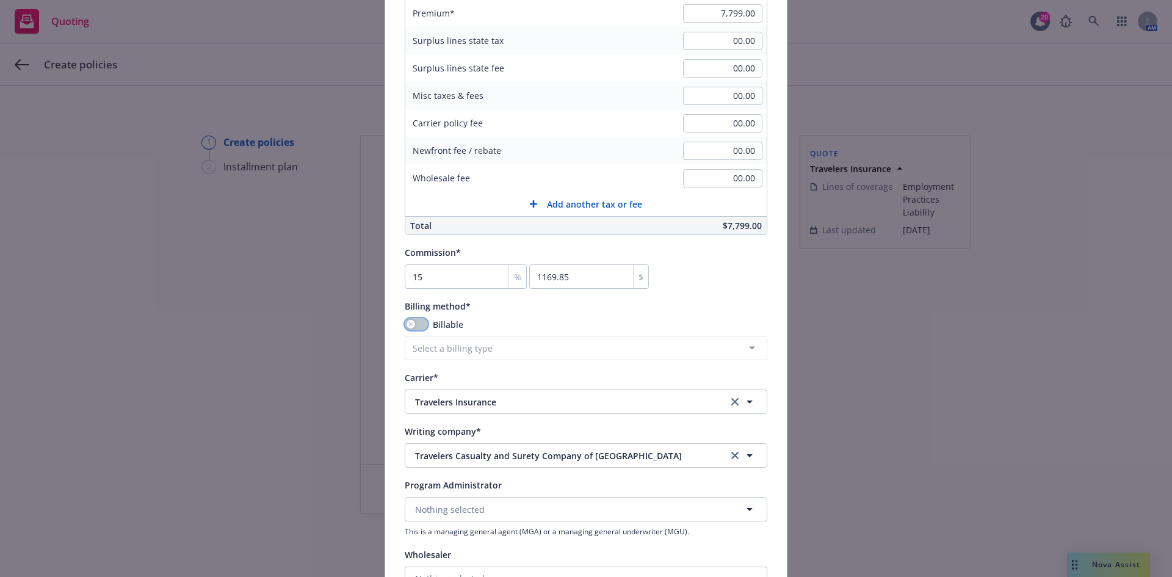
click at [418, 329] on button "button" at bounding box center [416, 324] width 23 height 12
click at [436, 354] on html "Quoting 20 AM Create policies 1 Create policies 2 Installment plan Create polic…" at bounding box center [586, 288] width 1172 height 577
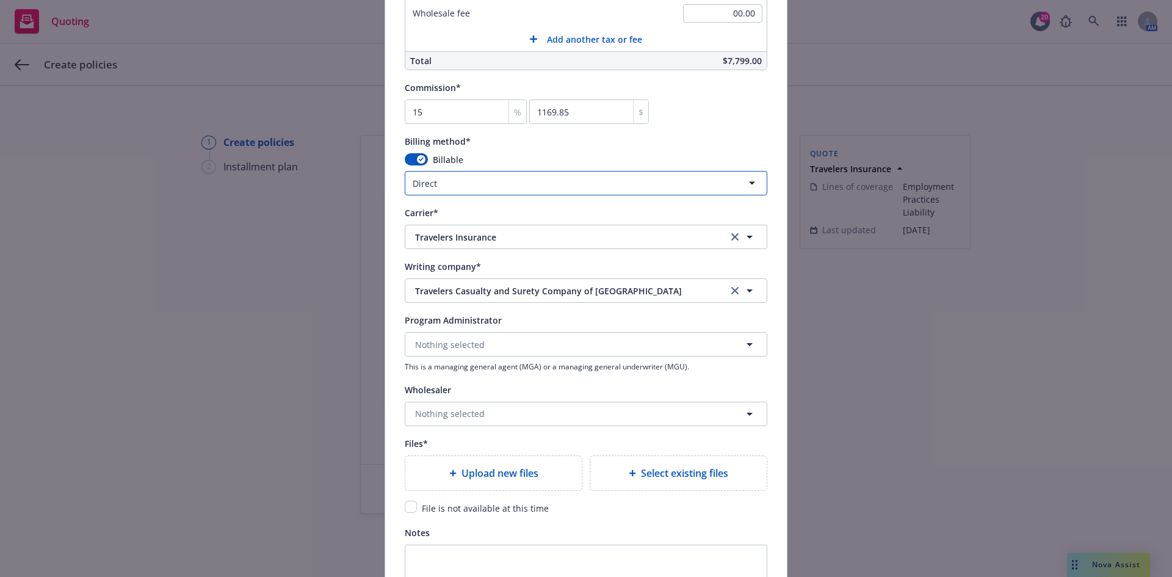
scroll to position [977, 0]
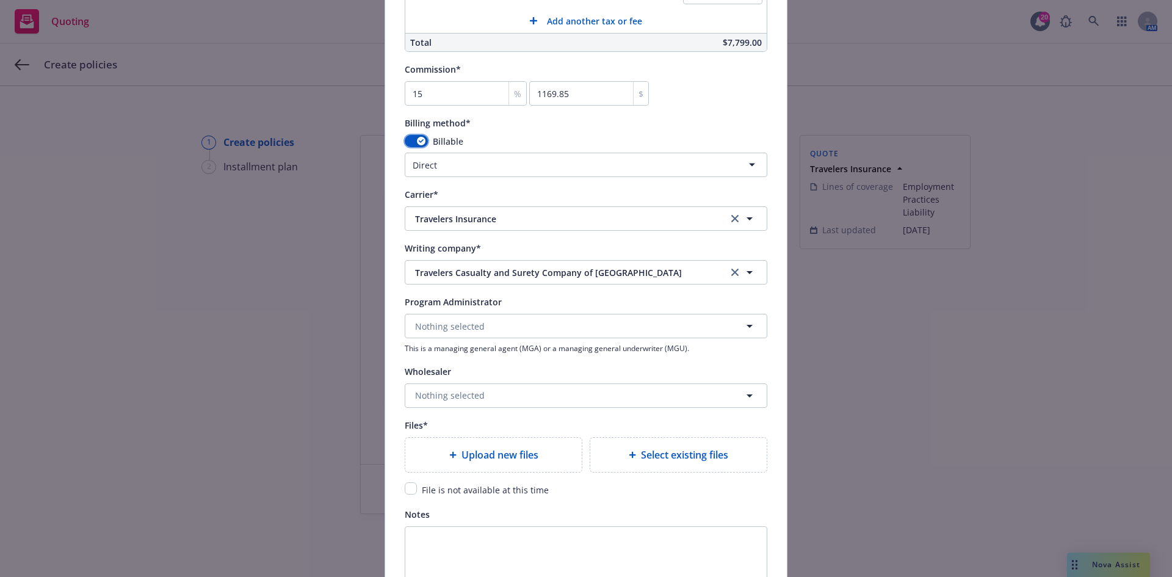
click at [417, 143] on div "button" at bounding box center [421, 141] width 9 height 9
click at [415, 142] on button "button" at bounding box center [416, 141] width 23 height 12
click at [415, 158] on html "Quoting 20 AM Create policies 1 Create policies 2 Installment plan Create polic…" at bounding box center [586, 288] width 1172 height 577
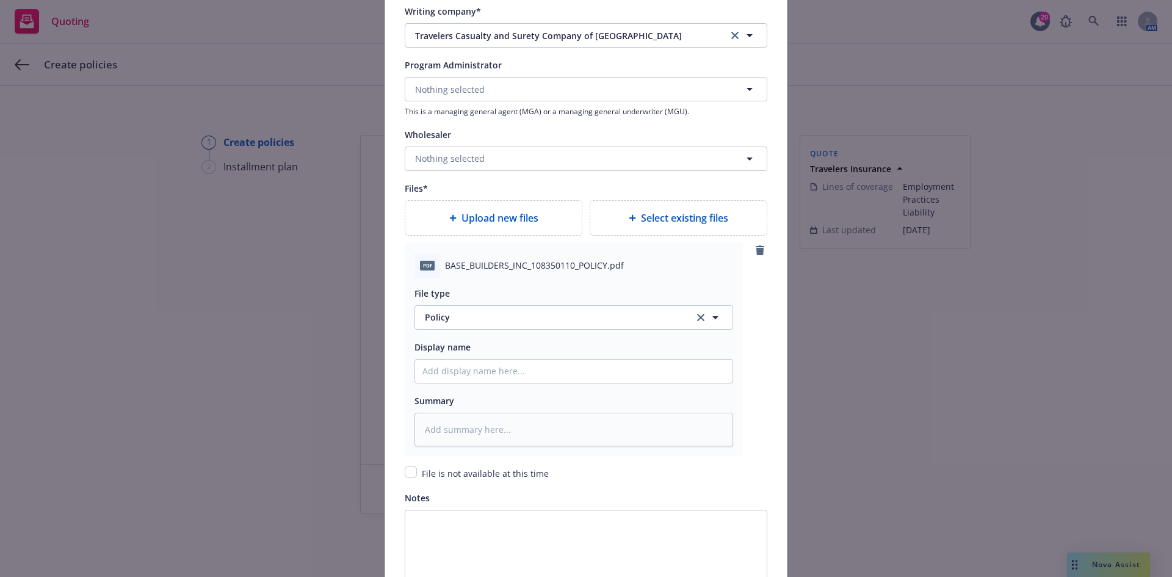
scroll to position [1221, 0]
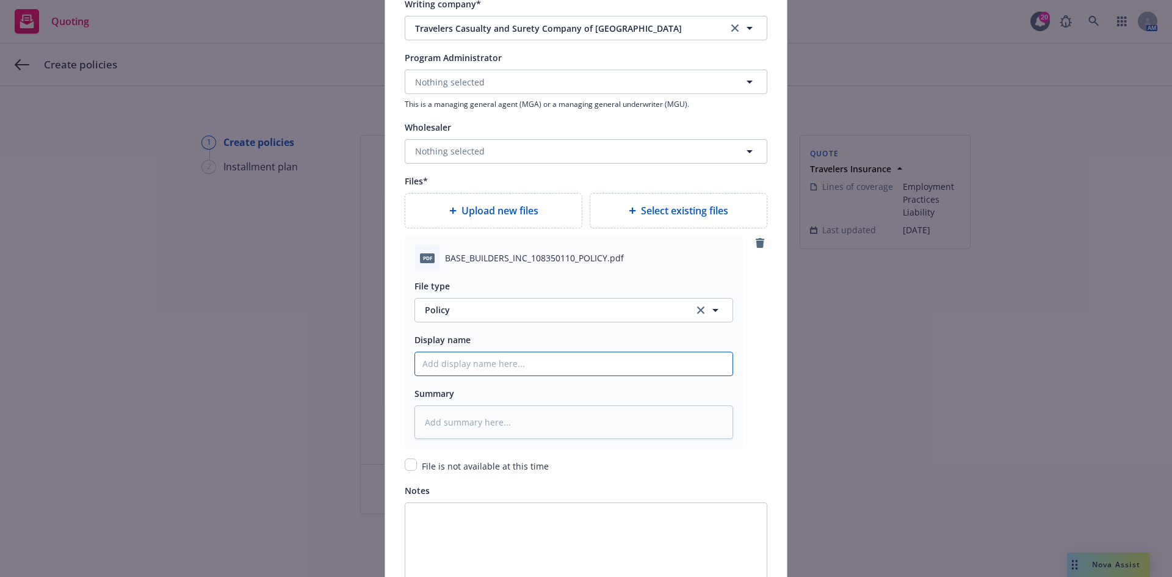
click at [454, 368] on input "Policy display name" at bounding box center [574, 363] width 318 height 23
click at [485, 361] on input "Policy display name" at bounding box center [574, 363] width 318 height 23
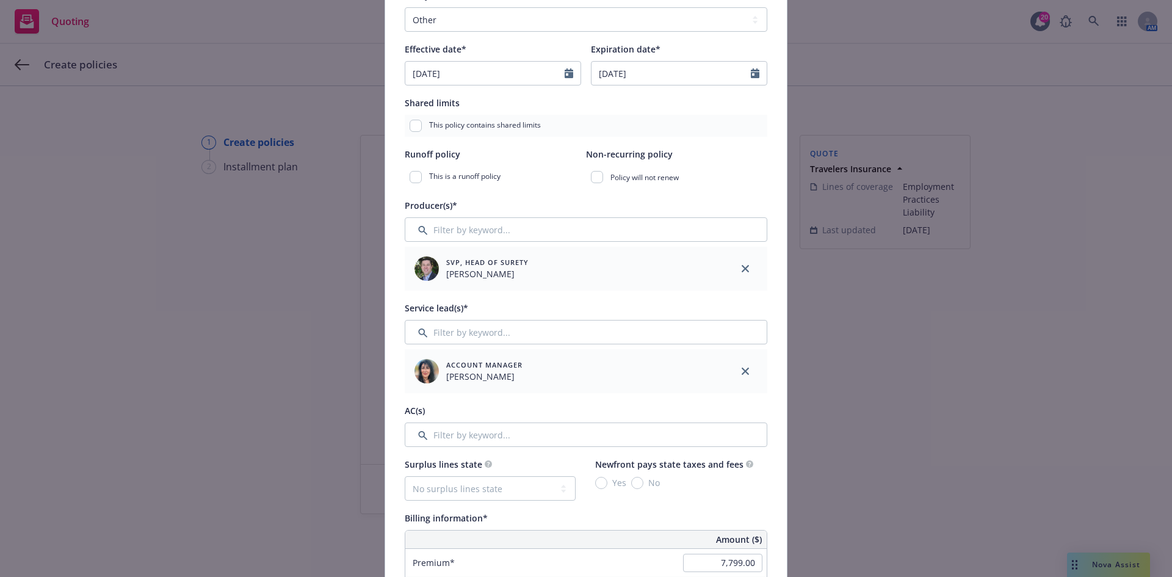
scroll to position [0, 0]
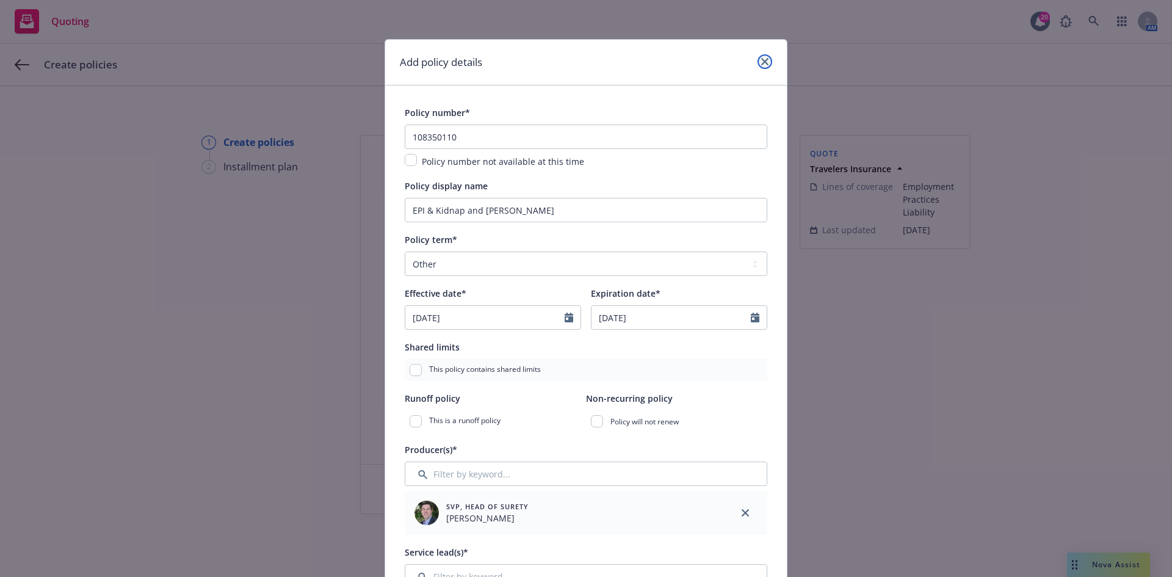
click at [761, 62] on icon "close" at bounding box center [764, 61] width 7 height 7
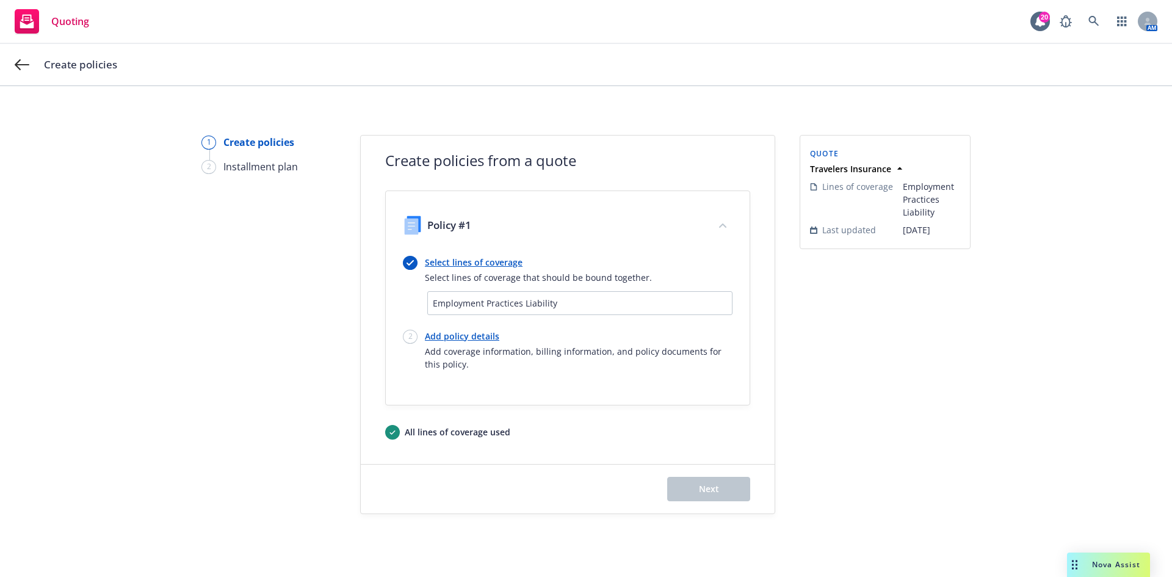
click at [462, 271] on span "Select lines of coverage that should be bound together." at bounding box center [538, 277] width 227 height 13
click at [465, 260] on link "Select lines of coverage" at bounding box center [538, 262] width 227 height 13
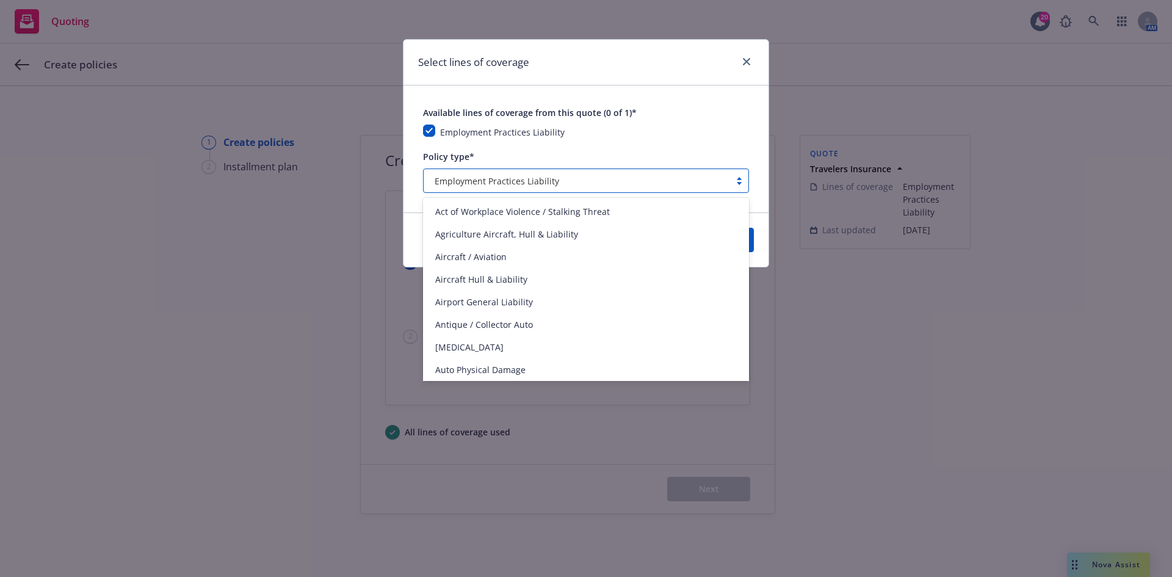
click at [739, 184] on div at bounding box center [739, 181] width 18 height 10
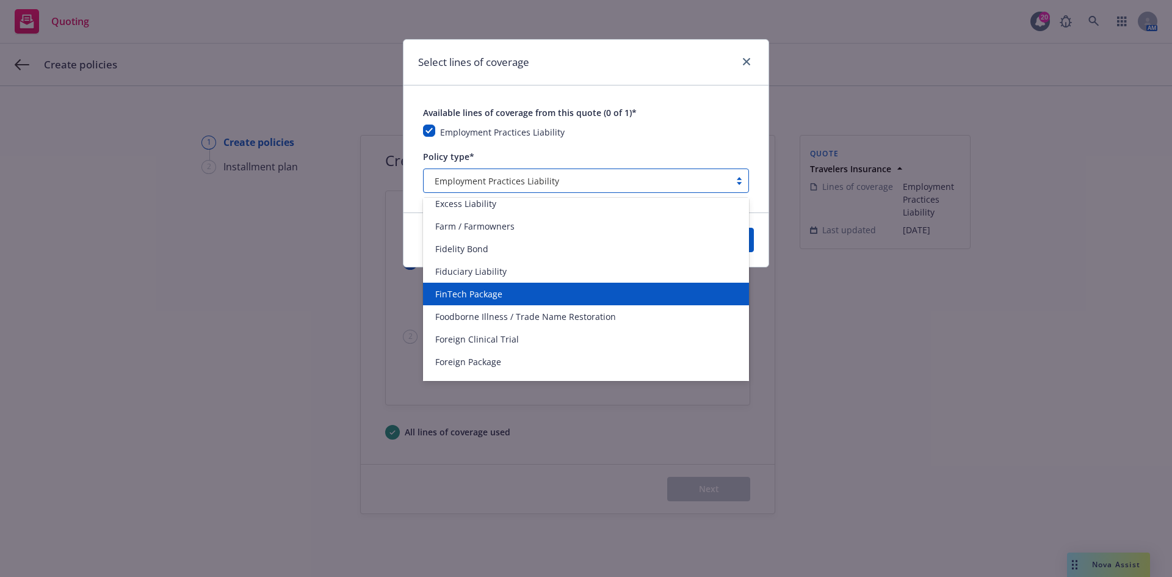
scroll to position [1465, 0]
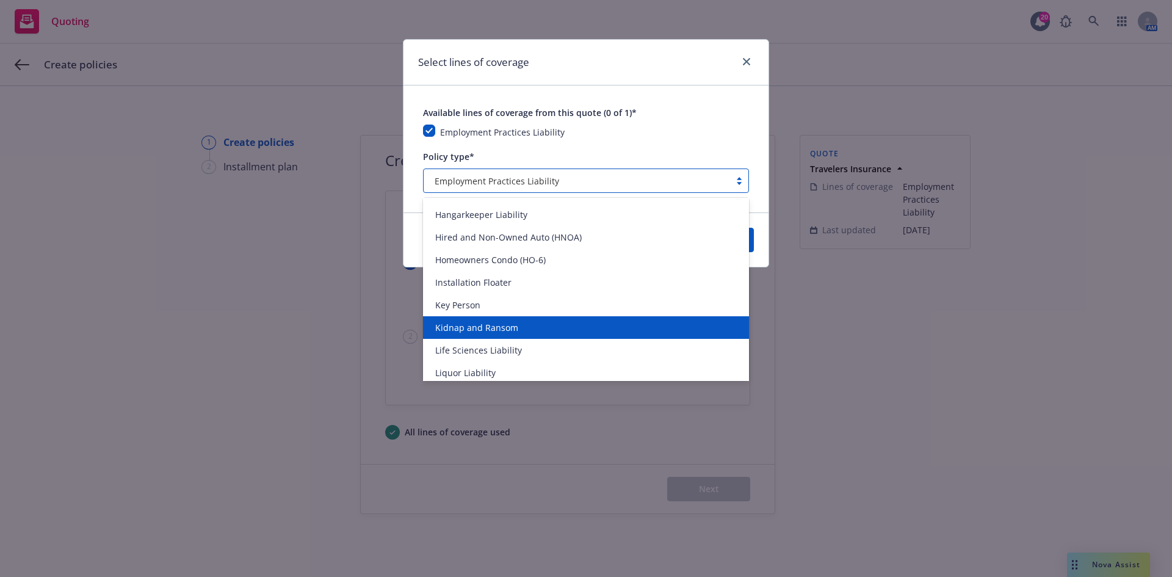
click at [515, 330] on div "Kidnap and Ransom" at bounding box center [585, 327] width 311 height 13
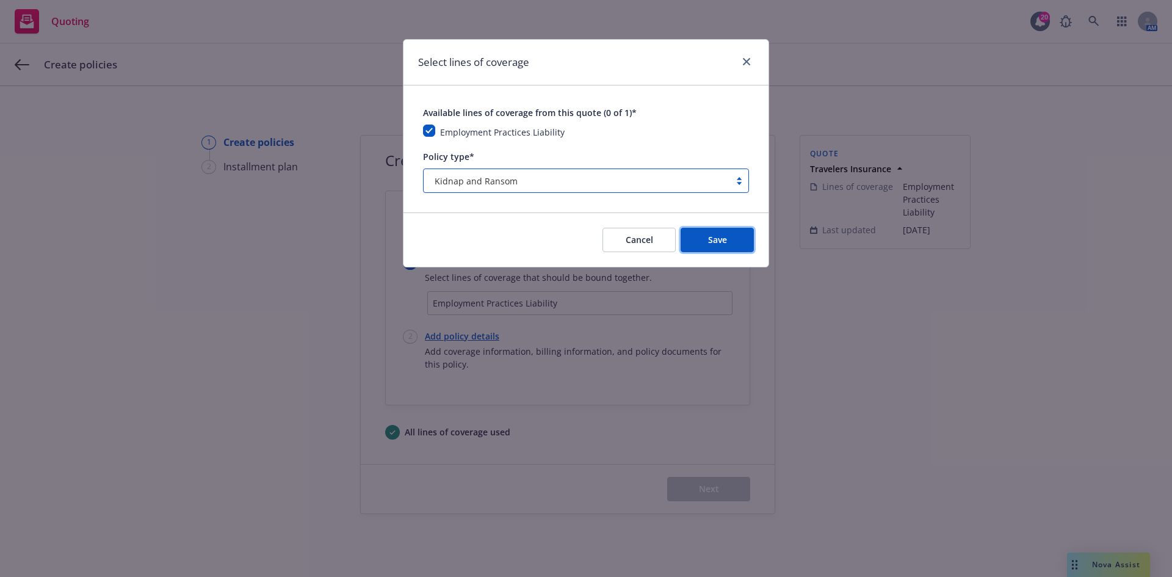
click at [707, 239] on button "Save" at bounding box center [717, 240] width 73 height 24
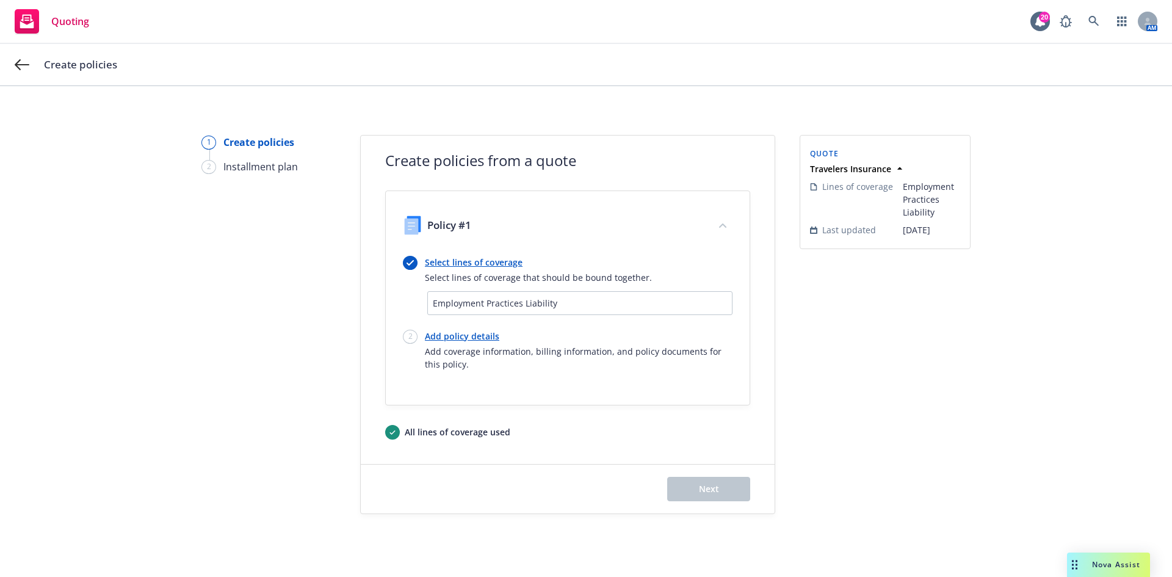
click at [480, 260] on link "Select lines of coverage" at bounding box center [538, 262] width 227 height 13
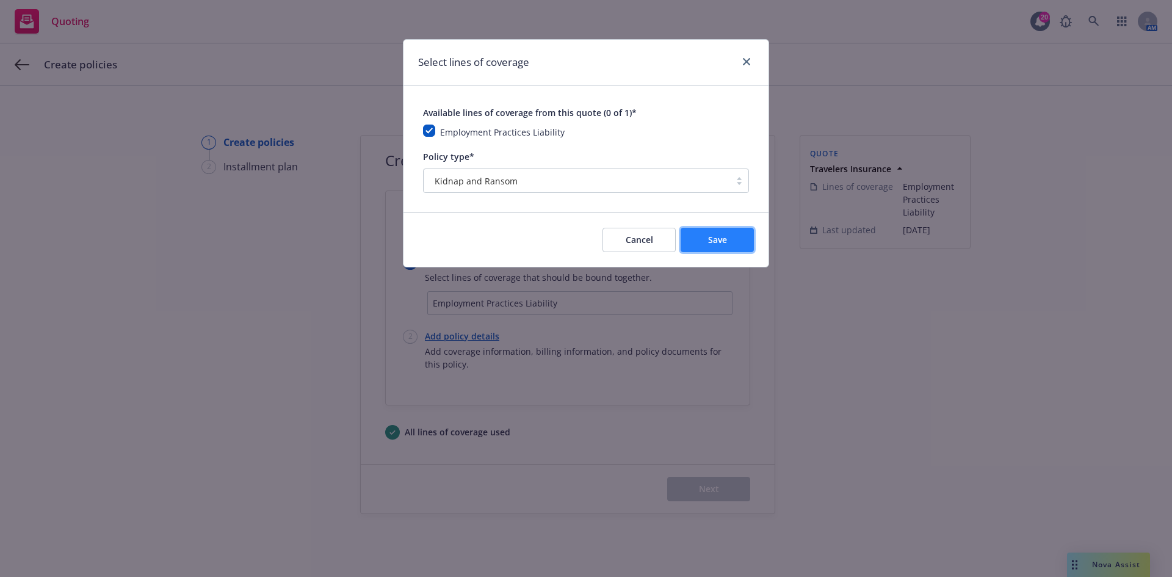
click at [724, 249] on button "Save" at bounding box center [717, 240] width 73 height 24
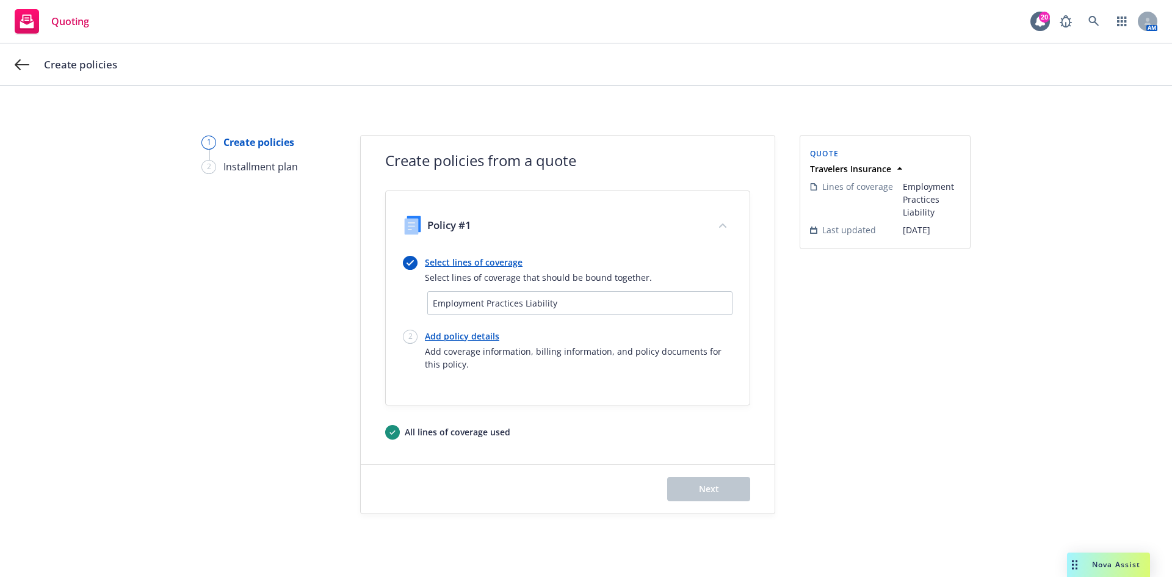
click at [473, 340] on link "Add policy details" at bounding box center [579, 336] width 308 height 13
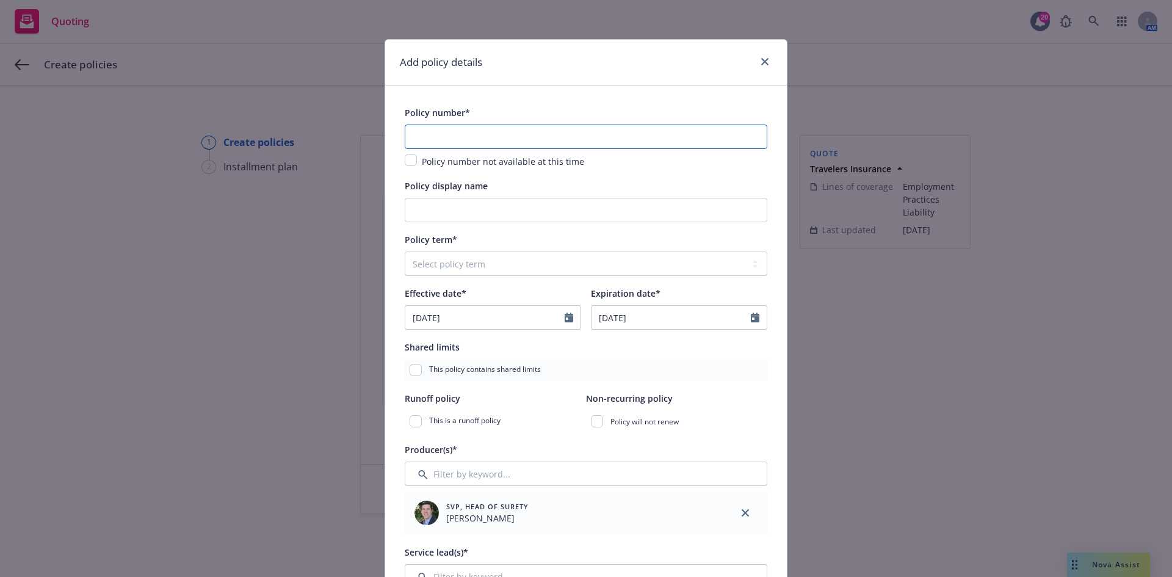
click at [445, 143] on input "text" at bounding box center [586, 137] width 363 height 24
paste input "108350110"
click at [465, 202] on input "Policy display name" at bounding box center [586, 210] width 363 height 24
click at [452, 275] on select "Select policy term 12 Month 6 Month 4 Month 3 Month 2 Month 1 Month 36 Month (3…" at bounding box center [586, 264] width 363 height 24
click at [405, 252] on select "Select policy term 12 Month 6 Month 4 Month 3 Month 2 Month 1 Month 36 Month (3…" at bounding box center [586, 264] width 363 height 24
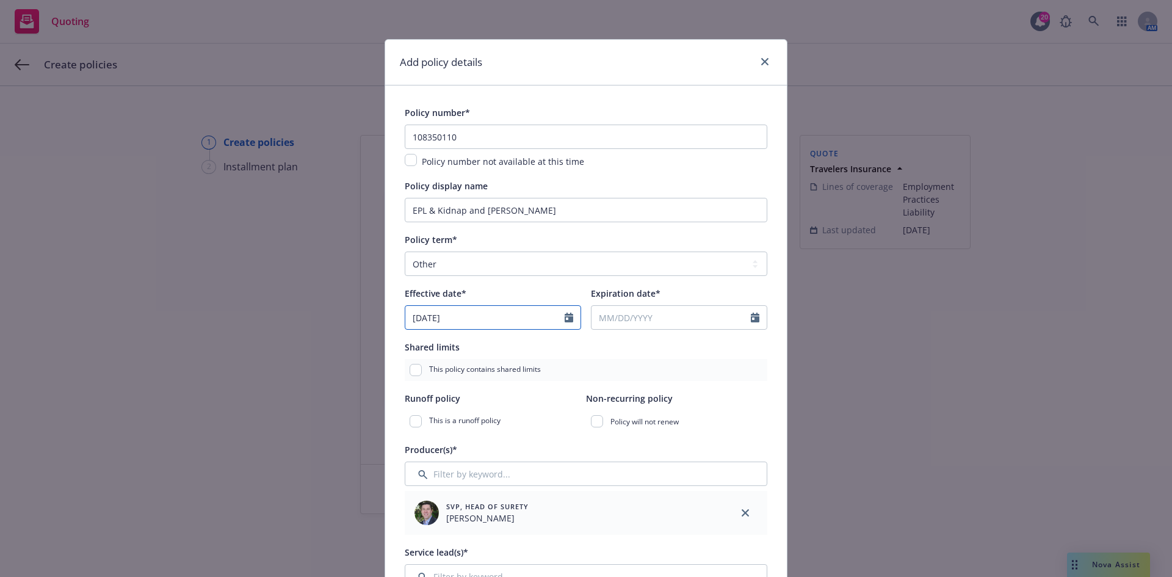
click at [567, 318] on icon "Calendar" at bounding box center [569, 318] width 9 height 10
click at [455, 419] on span "16" at bounding box center [460, 425] width 16 height 15
click at [646, 319] on input "Expiration date*" at bounding box center [671, 317] width 159 height 23
click at [727, 344] on button "button" at bounding box center [726, 347] width 15 height 15
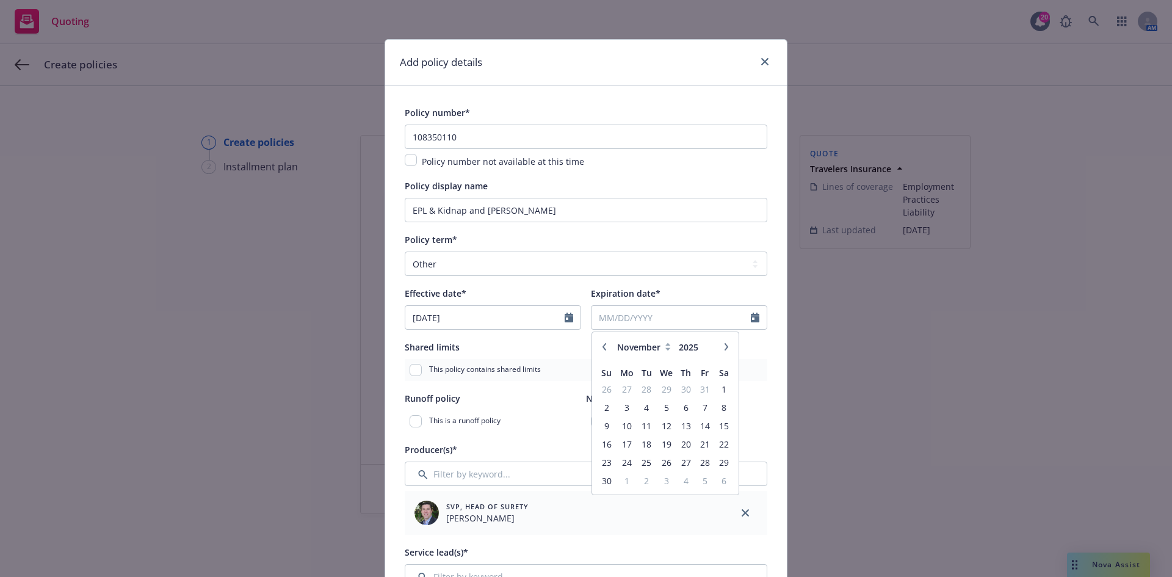
click at [727, 344] on button "button" at bounding box center [726, 347] width 15 height 15
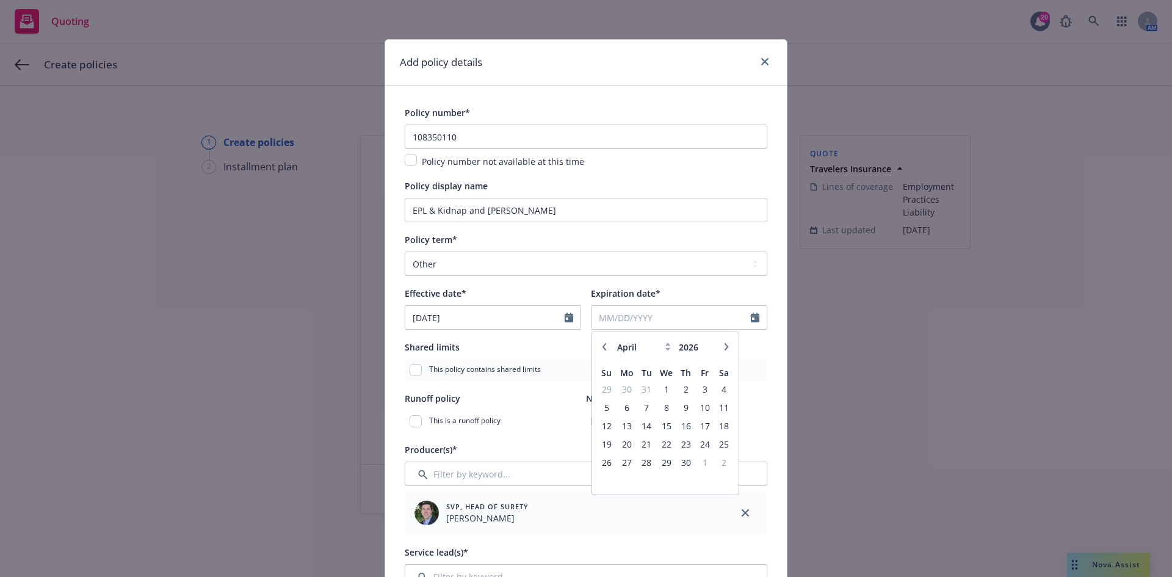
click at [727, 344] on button "button" at bounding box center [726, 347] width 15 height 15
click at [727, 343] on button "button" at bounding box center [726, 347] width 15 height 15
click at [600, 447] on span "16" at bounding box center [606, 444] width 16 height 15
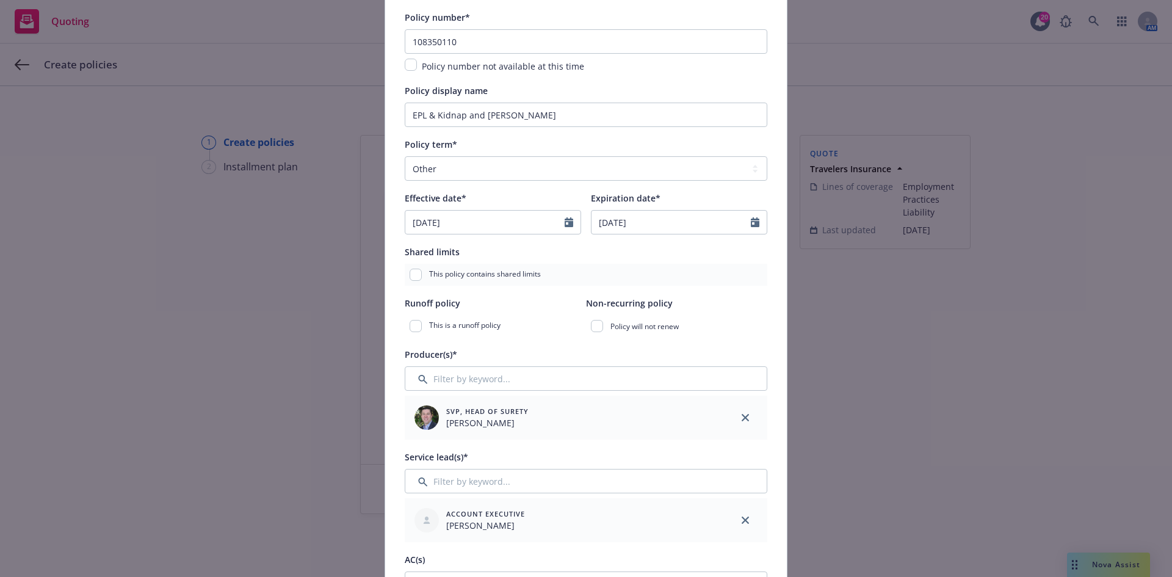
scroll to position [244, 0]
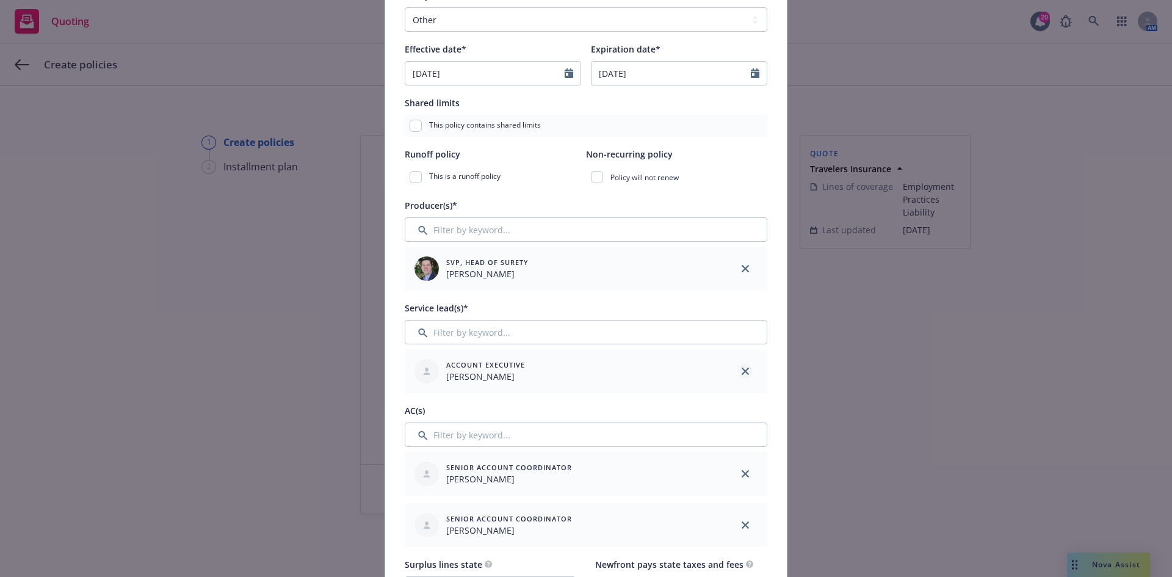
click at [742, 369] on icon "close" at bounding box center [745, 371] width 7 height 7
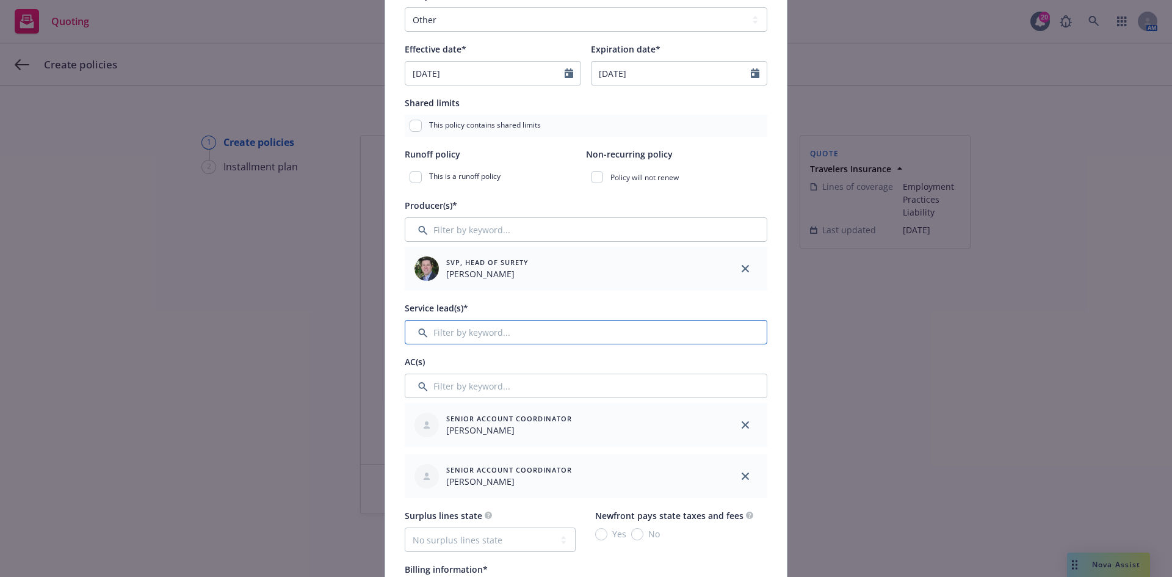
click at [523, 329] on input "Filter by keyword..." at bounding box center [586, 332] width 363 height 24
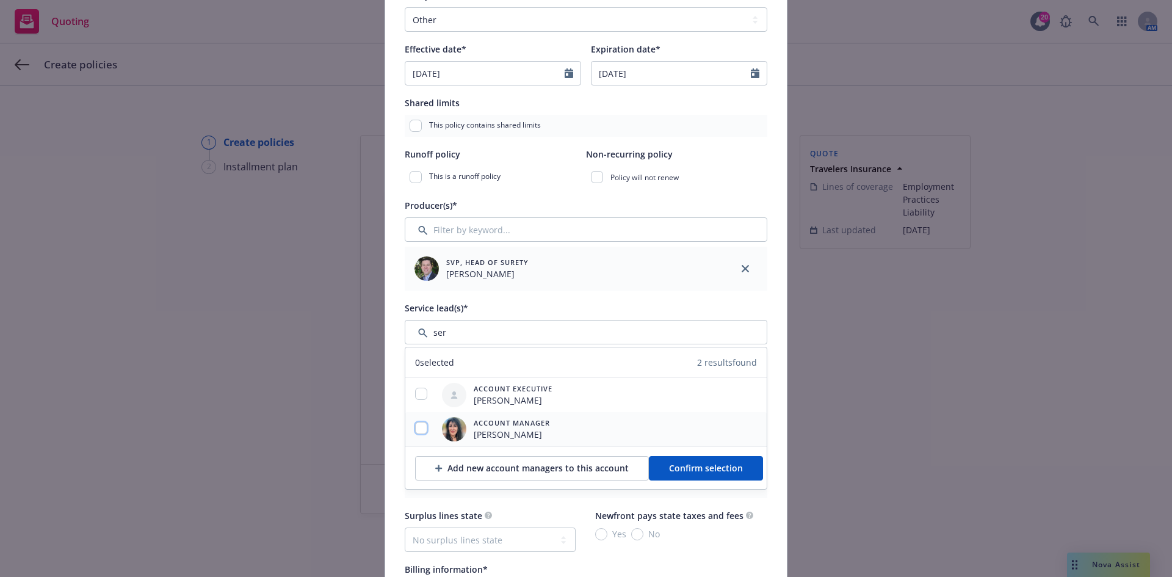
click at [421, 425] on input "checkbox" at bounding box center [421, 428] width 12 height 12
click at [691, 470] on span "Confirm selection" at bounding box center [706, 468] width 74 height 12
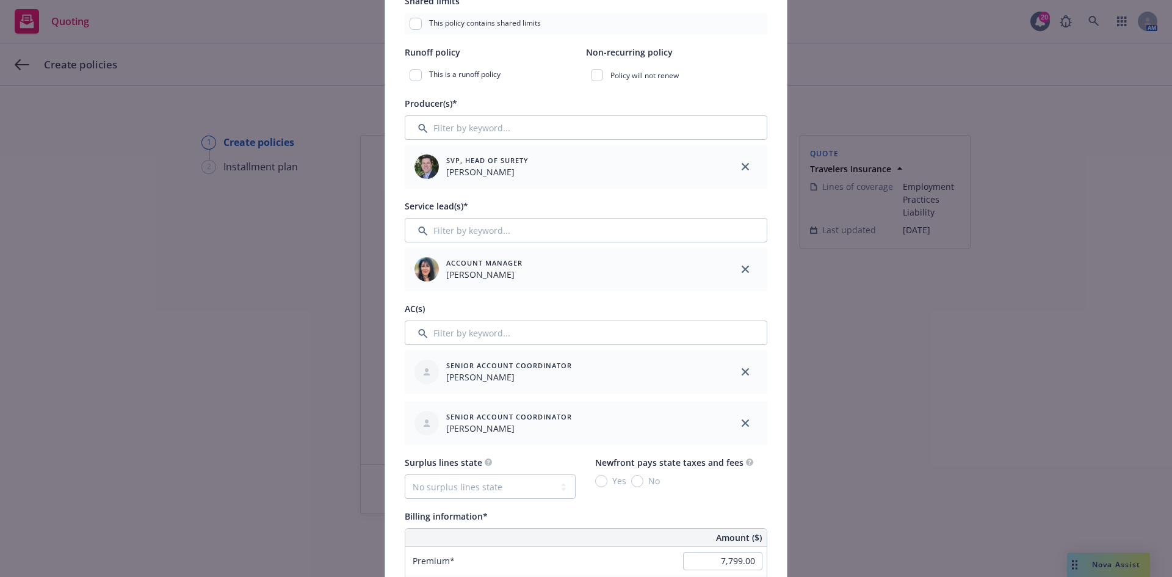
scroll to position [366, 0]
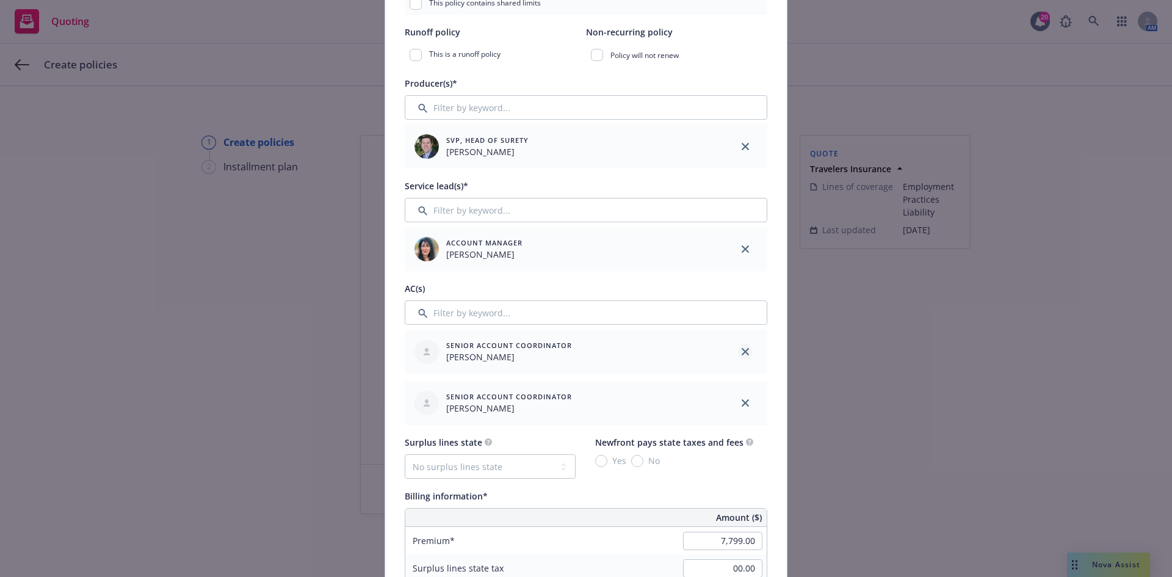
click at [740, 347] on link "close" at bounding box center [745, 351] width 15 height 15
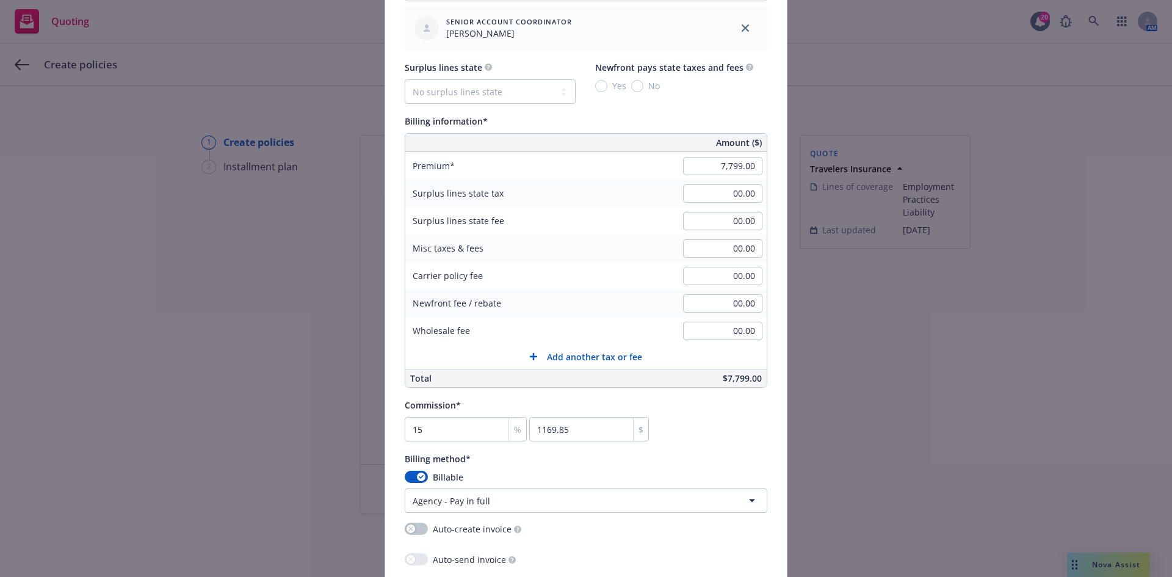
scroll to position [794, 0]
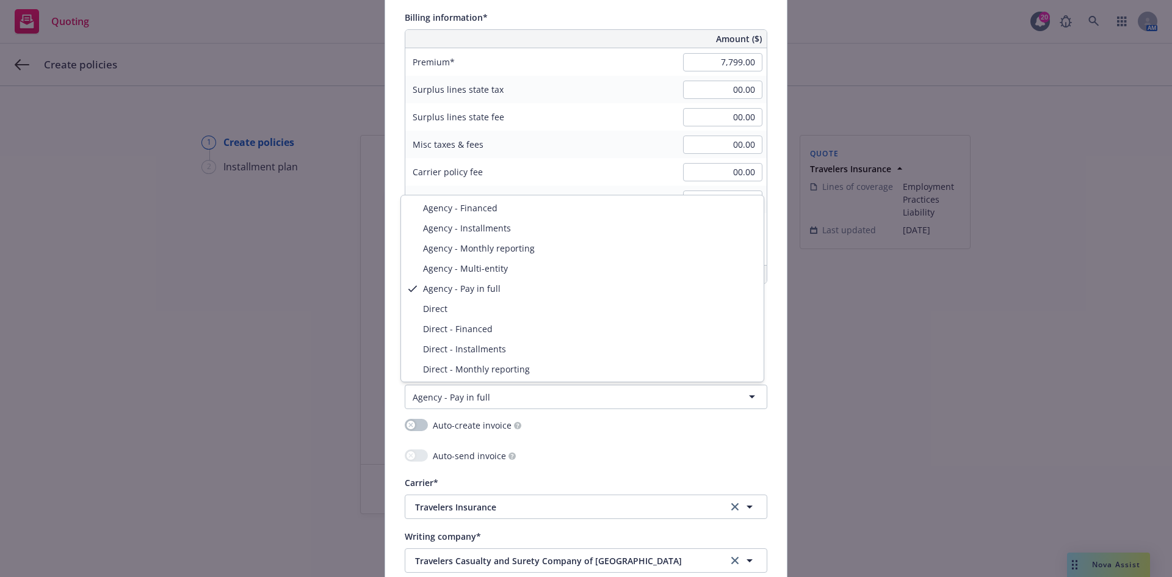
click at [556, 395] on html "Quoting 20 AM Create policies 1 Create policies 2 Installment plan Create polic…" at bounding box center [586, 288] width 1172 height 577
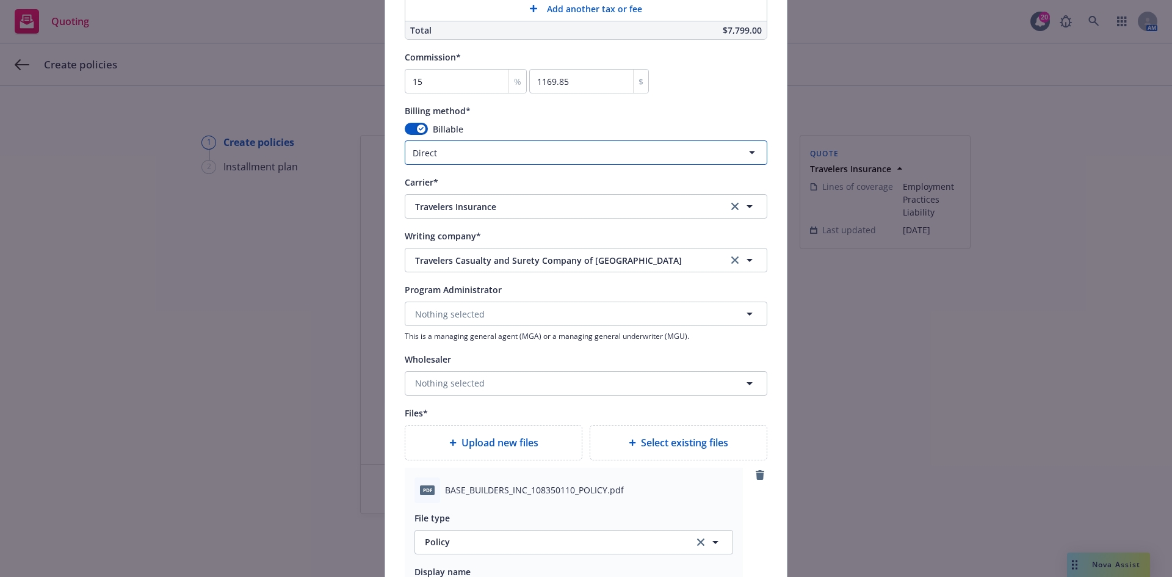
scroll to position [1160, 0]
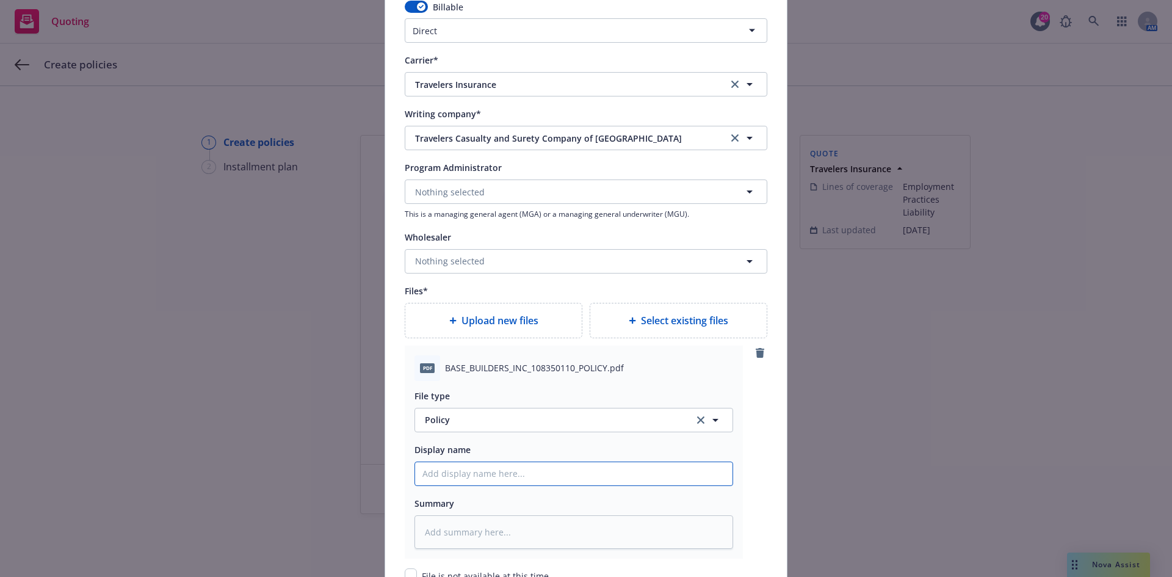
click at [473, 479] on input "Policy display name" at bounding box center [574, 473] width 318 height 23
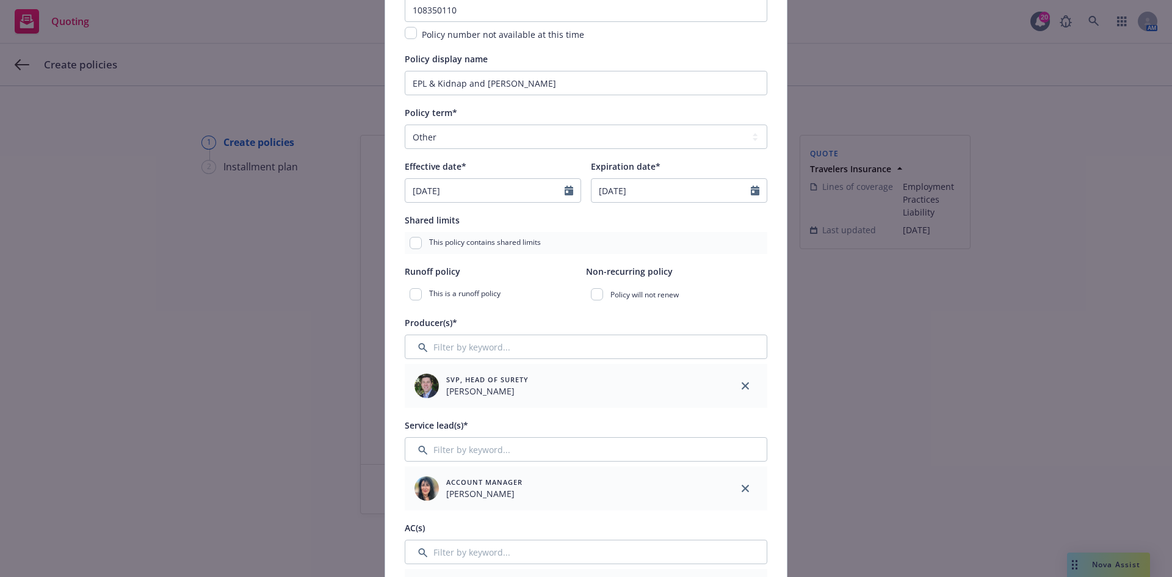
scroll to position [122, 0]
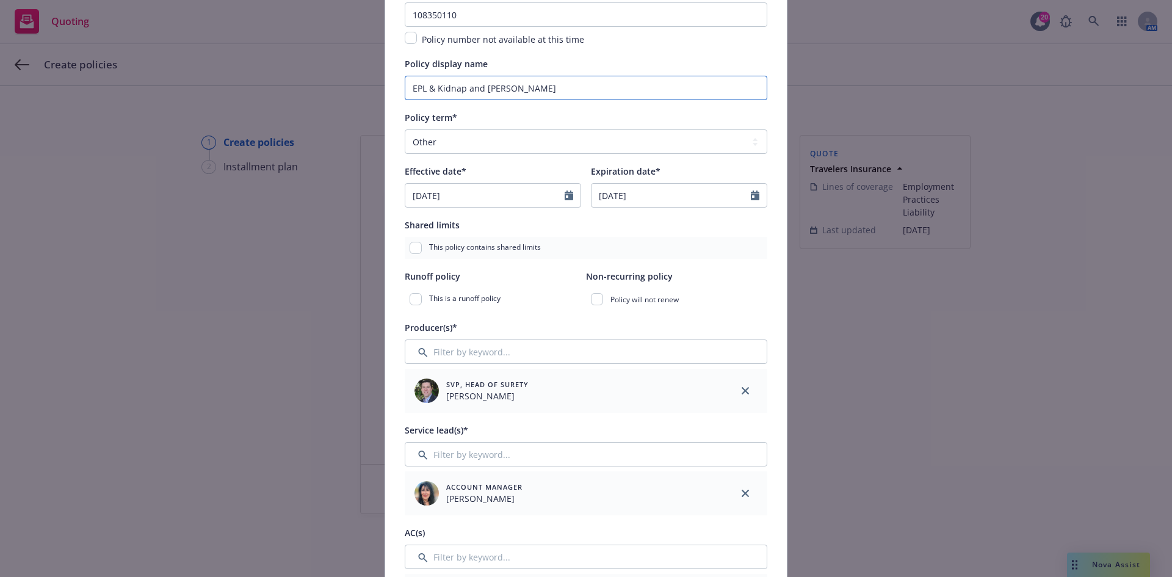
drag, startPoint x: 530, startPoint y: 89, endPoint x: 255, endPoint y: 76, distance: 275.7
click at [255, 76] on div "Add policy details Policy number* 108350110 Policy number not available at this…" at bounding box center [586, 288] width 1172 height 577
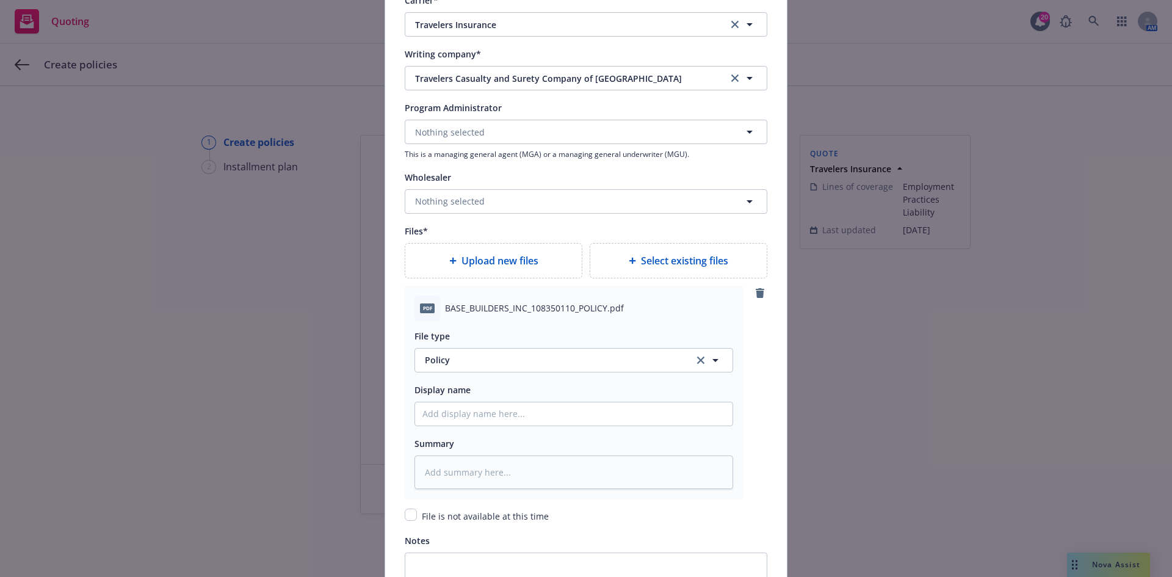
scroll to position [1221, 0]
click at [470, 407] on input "Policy display name" at bounding box center [574, 412] width 318 height 23
paste input "EPL & Kidnap and [PERSON_NAME]"
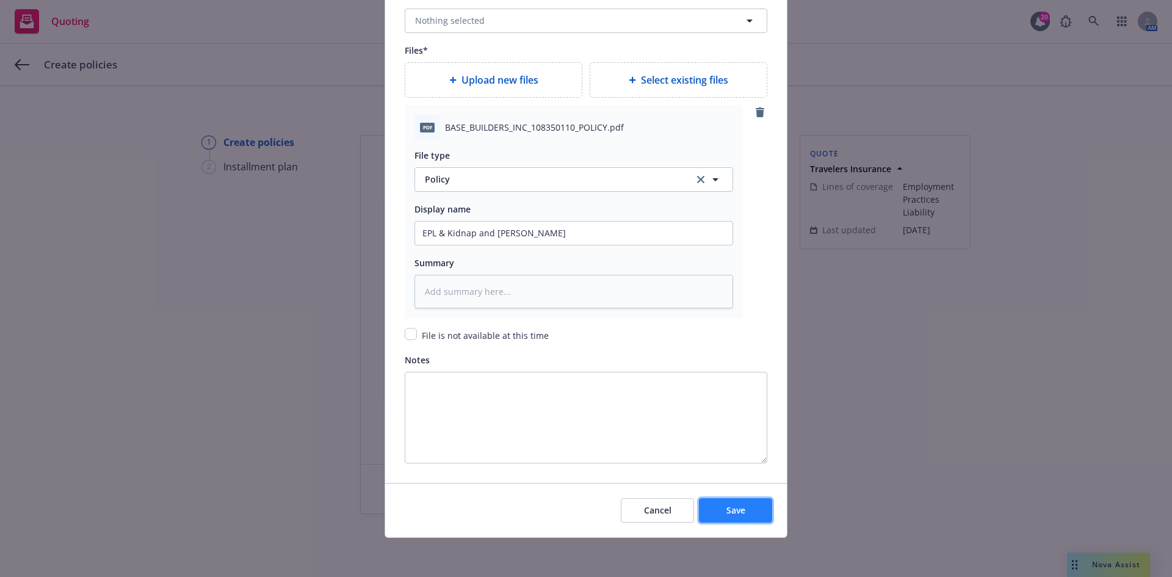
click at [737, 511] on span "Save" at bounding box center [736, 510] width 19 height 12
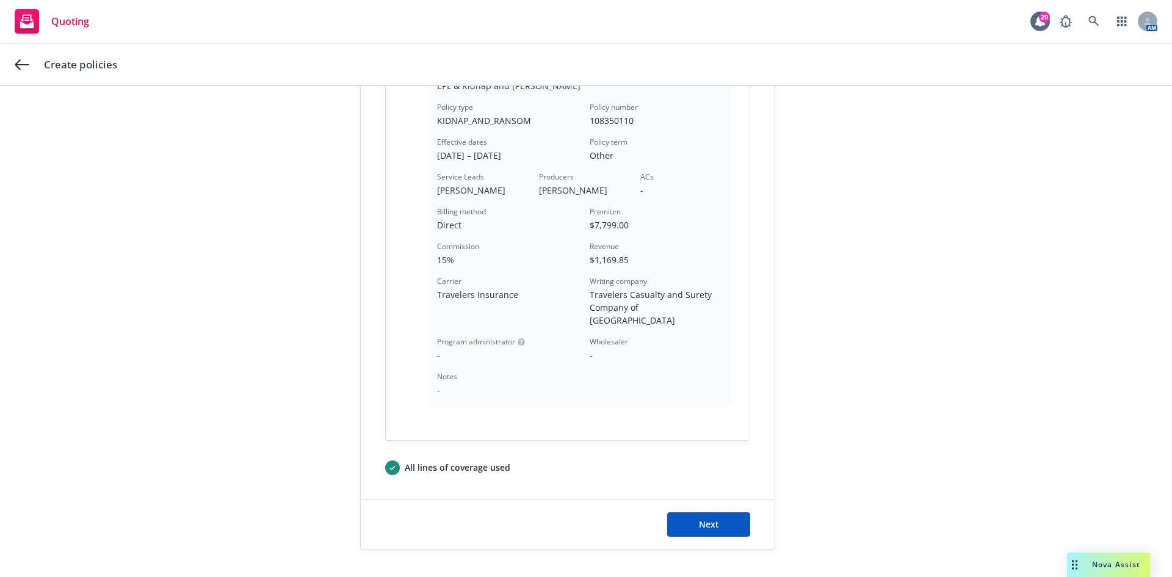
scroll to position [329, 0]
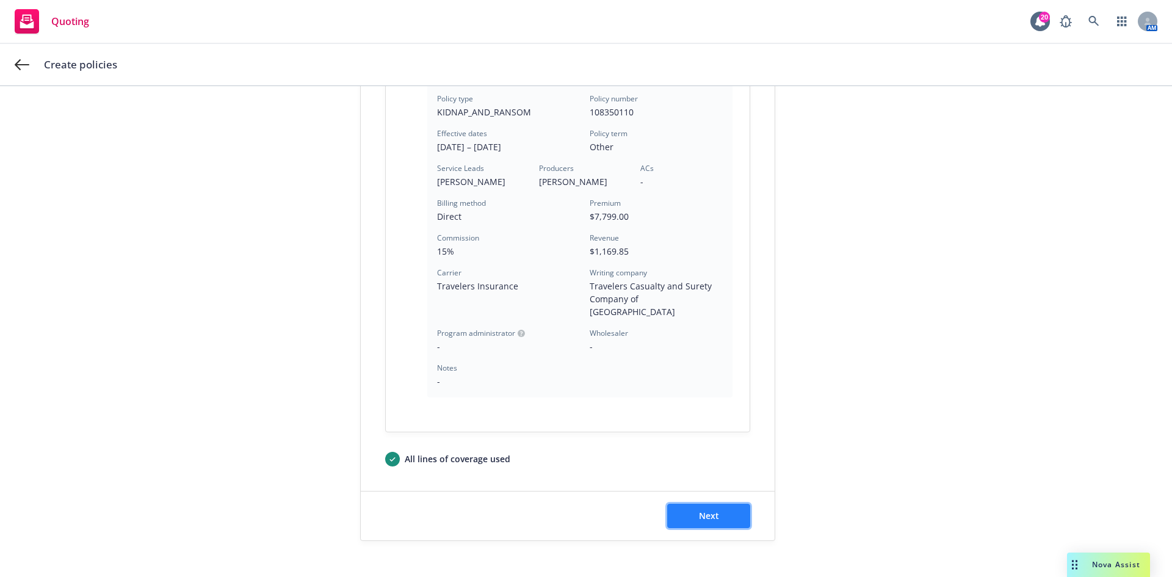
click at [713, 510] on span "Next" at bounding box center [709, 516] width 20 height 12
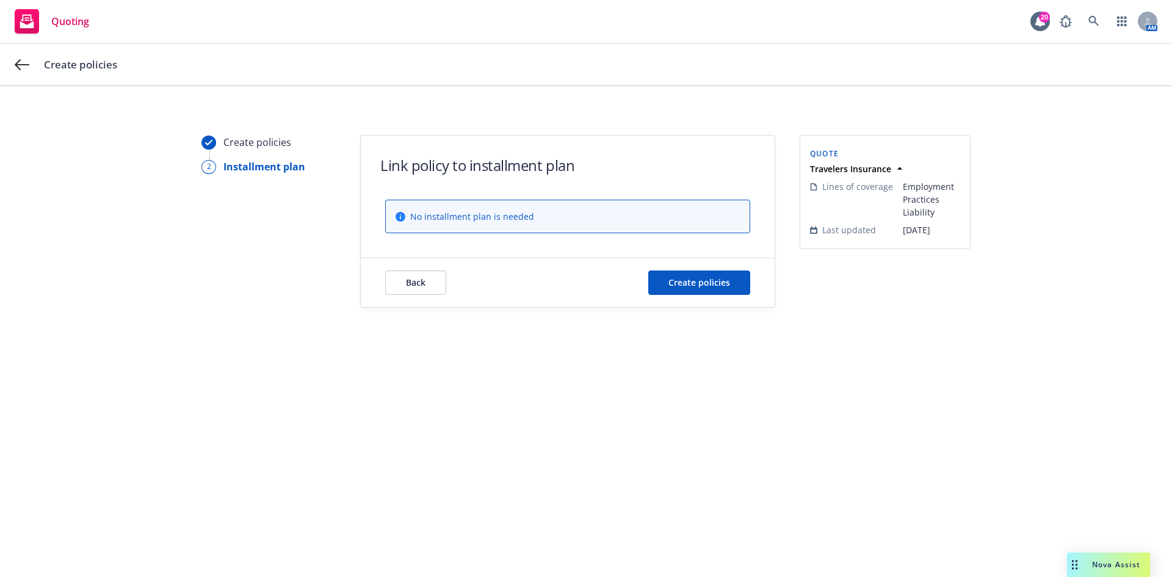
scroll to position [0, 0]
click at [699, 285] on span "Create policies" at bounding box center [700, 283] width 62 height 12
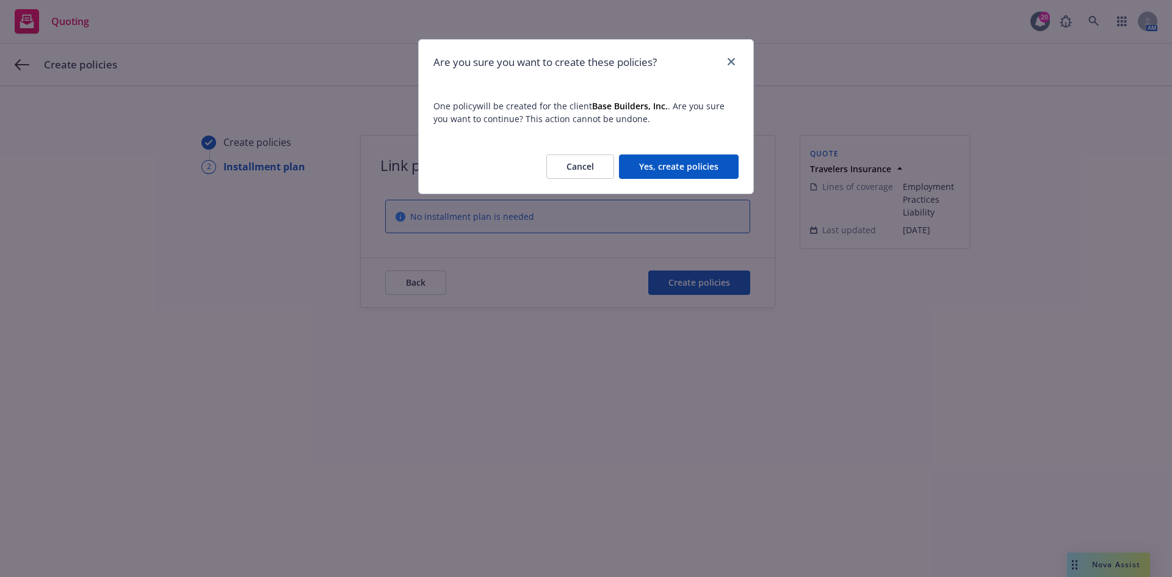
click at [715, 168] on button "Yes, create policies" at bounding box center [679, 166] width 120 height 24
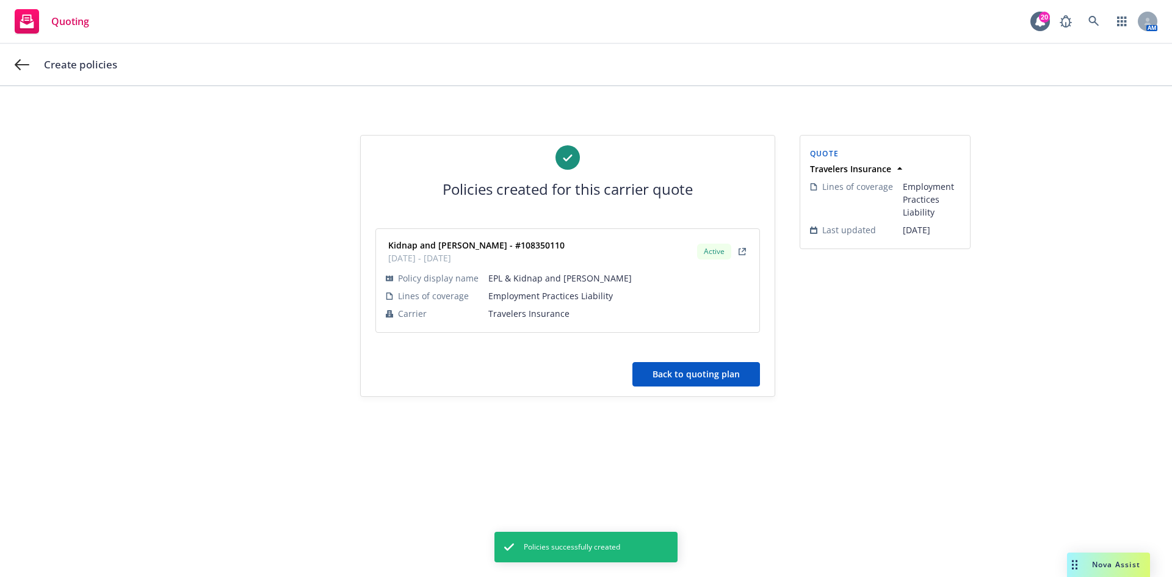
click at [717, 377] on button "Back to quoting plan" at bounding box center [697, 374] width 128 height 24
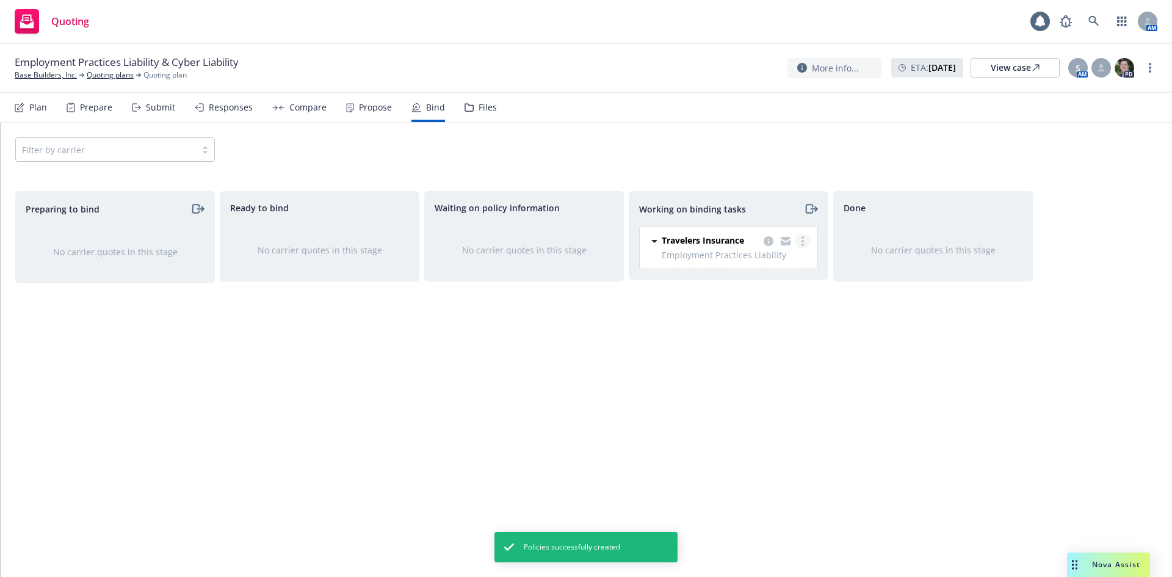
click at [804, 244] on circle "more" at bounding box center [803, 245] width 2 height 2
click at [764, 299] on link "Move to done" at bounding box center [754, 290] width 111 height 24
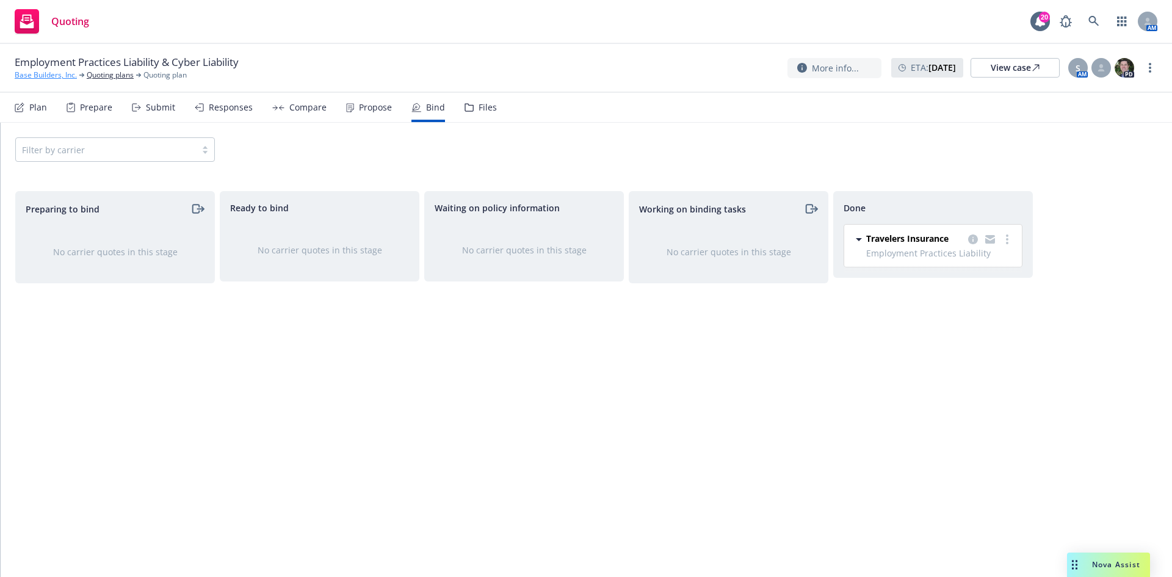
click at [35, 79] on link "Base Builders, Inc." at bounding box center [46, 75] width 62 height 11
